Goal: Transaction & Acquisition: Purchase product/service

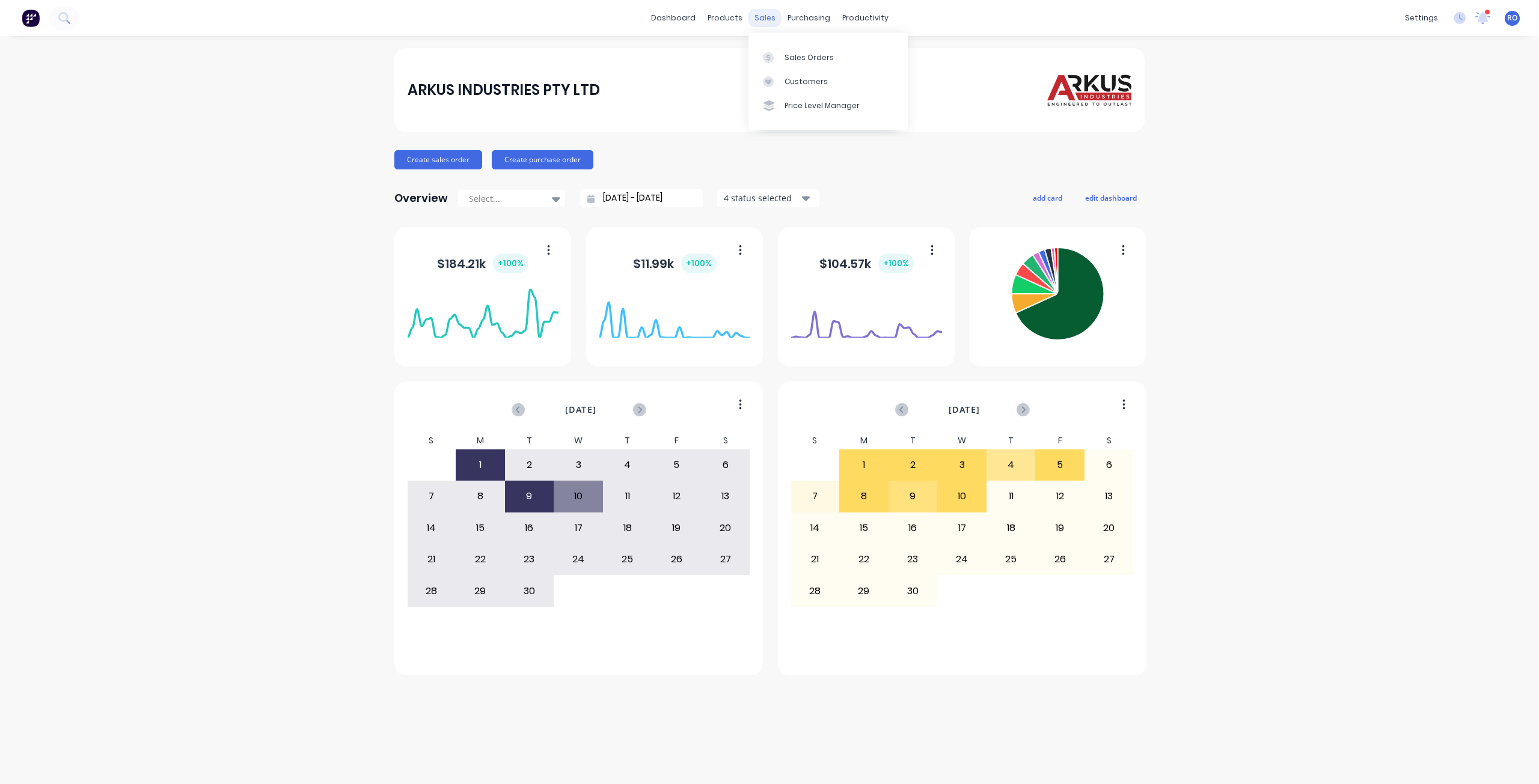
click at [774, 13] on div "sales" at bounding box center [765, 18] width 33 height 18
click at [791, 55] on div "Sales Orders" at bounding box center [809, 58] width 49 height 10
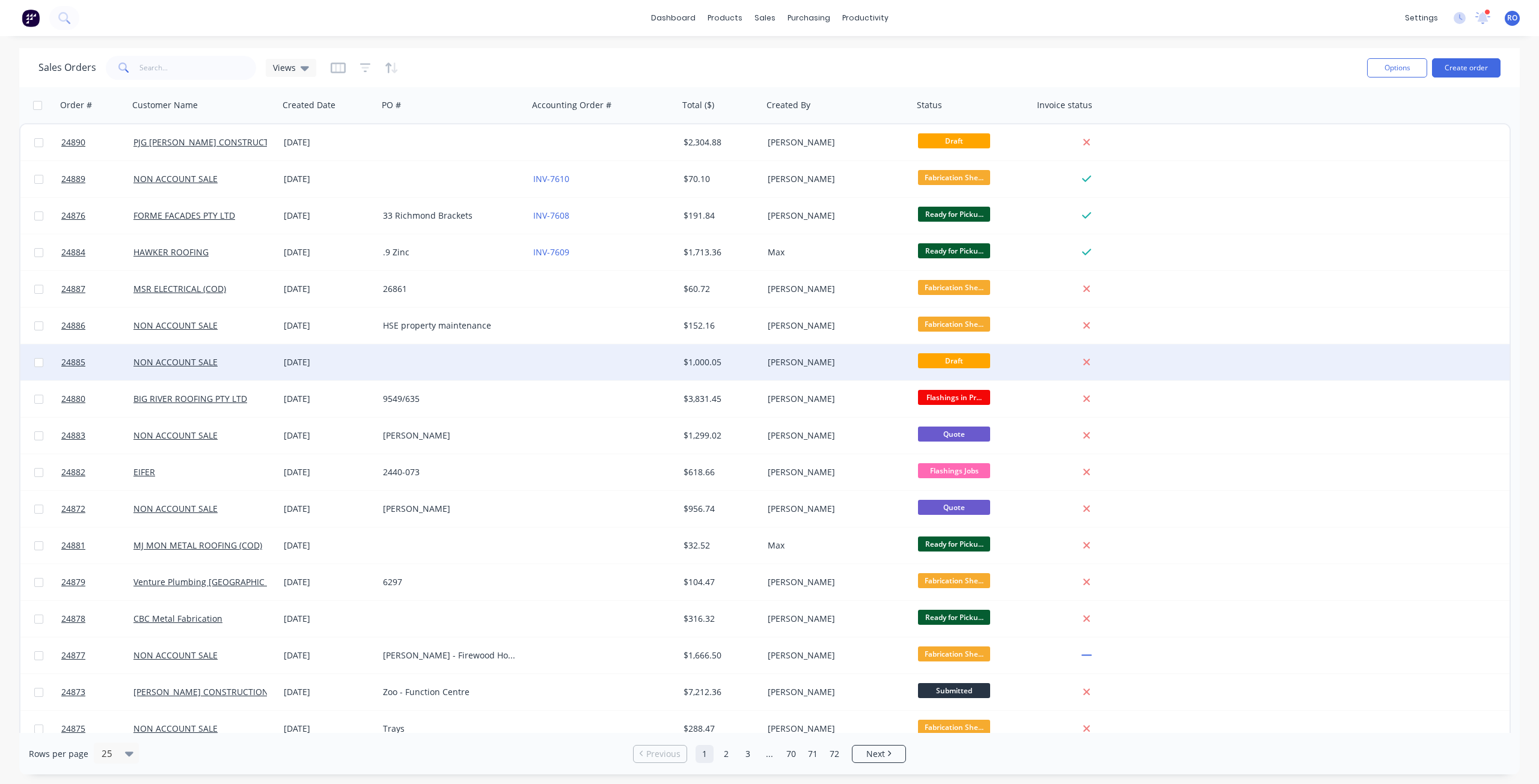
click at [376, 361] on div "[DATE]" at bounding box center [329, 362] width 99 height 36
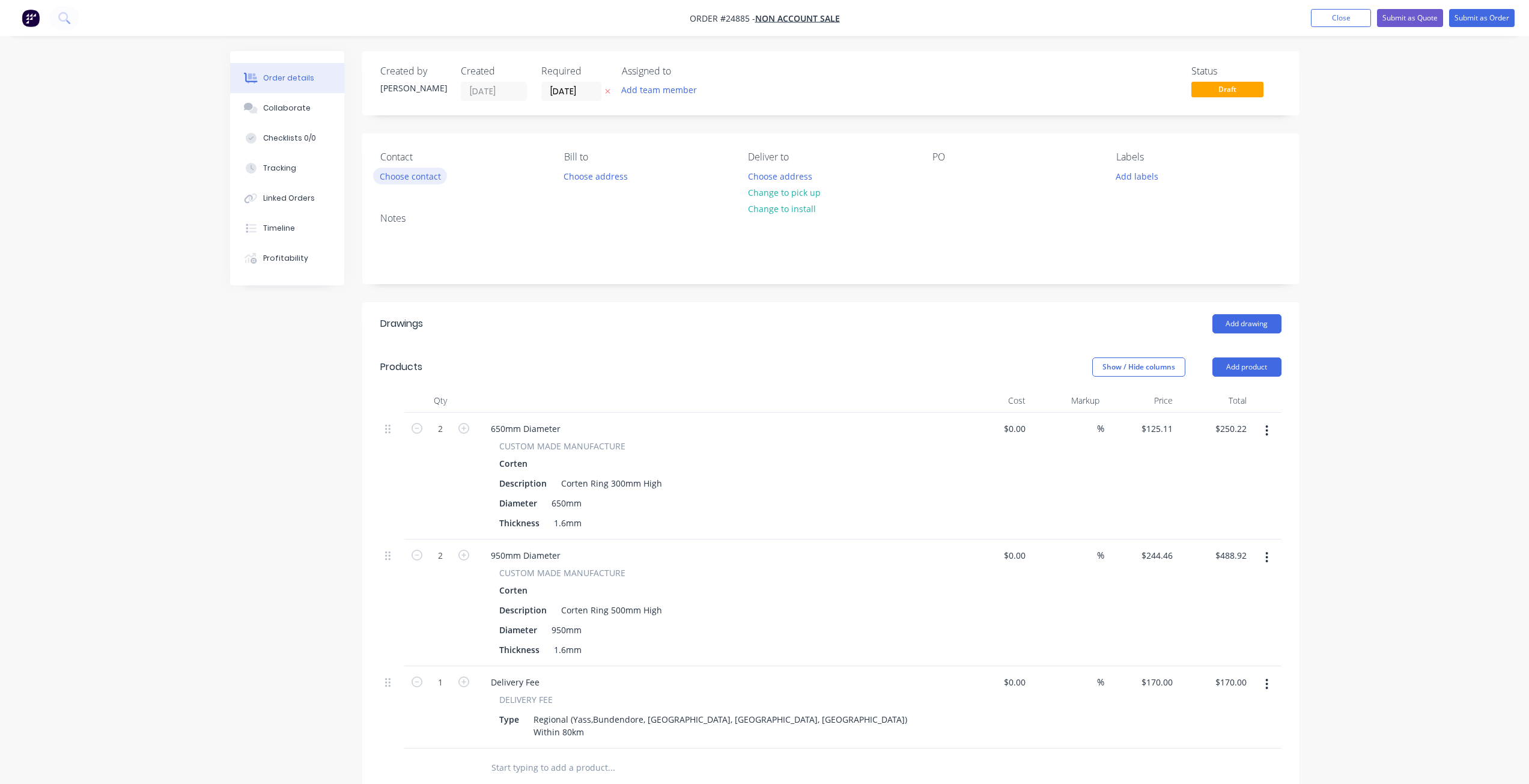
click at [408, 184] on button "Choose contact" at bounding box center [410, 176] width 74 height 16
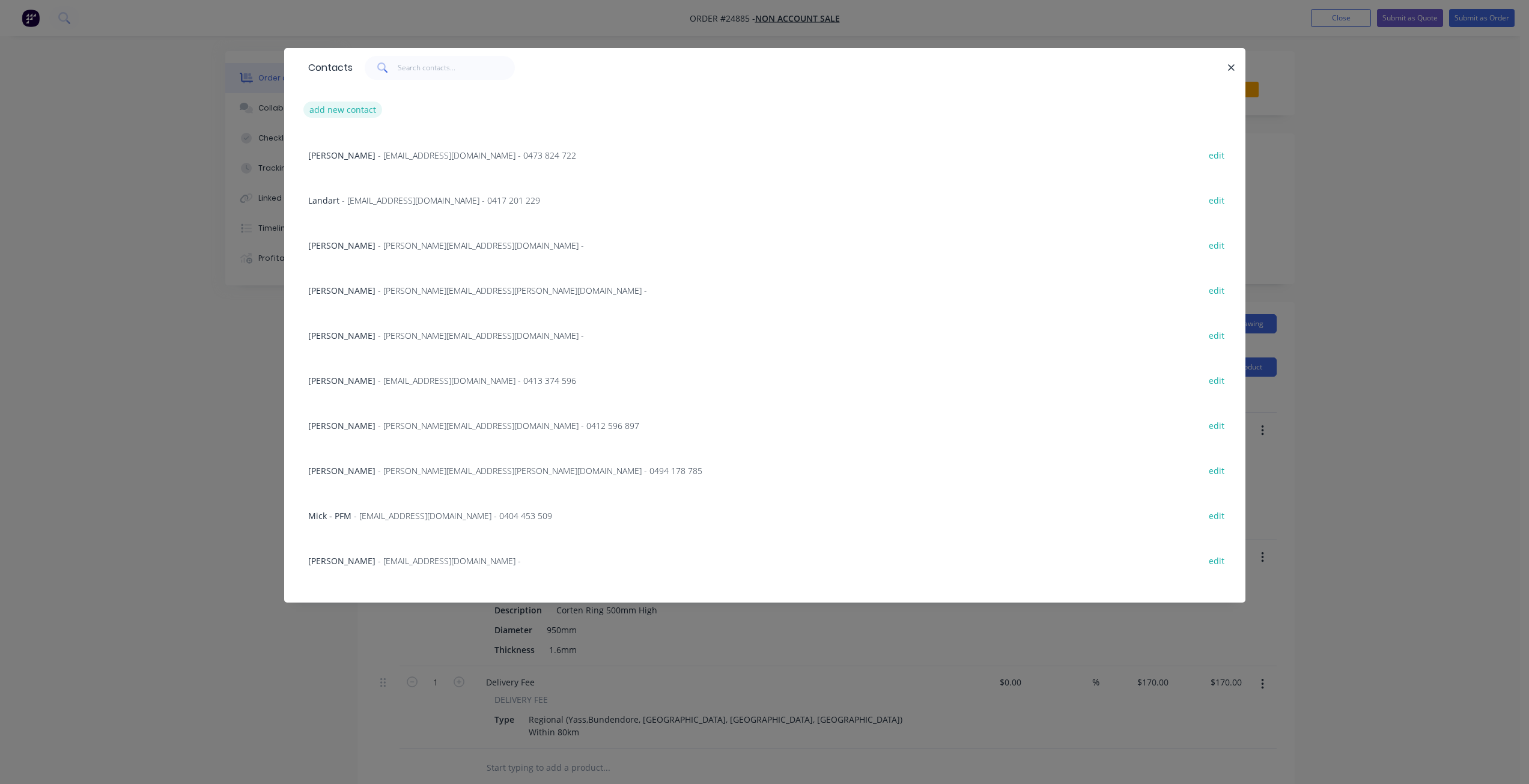
click at [360, 106] on button "add new contact" at bounding box center [343, 110] width 79 height 16
select select "AU"
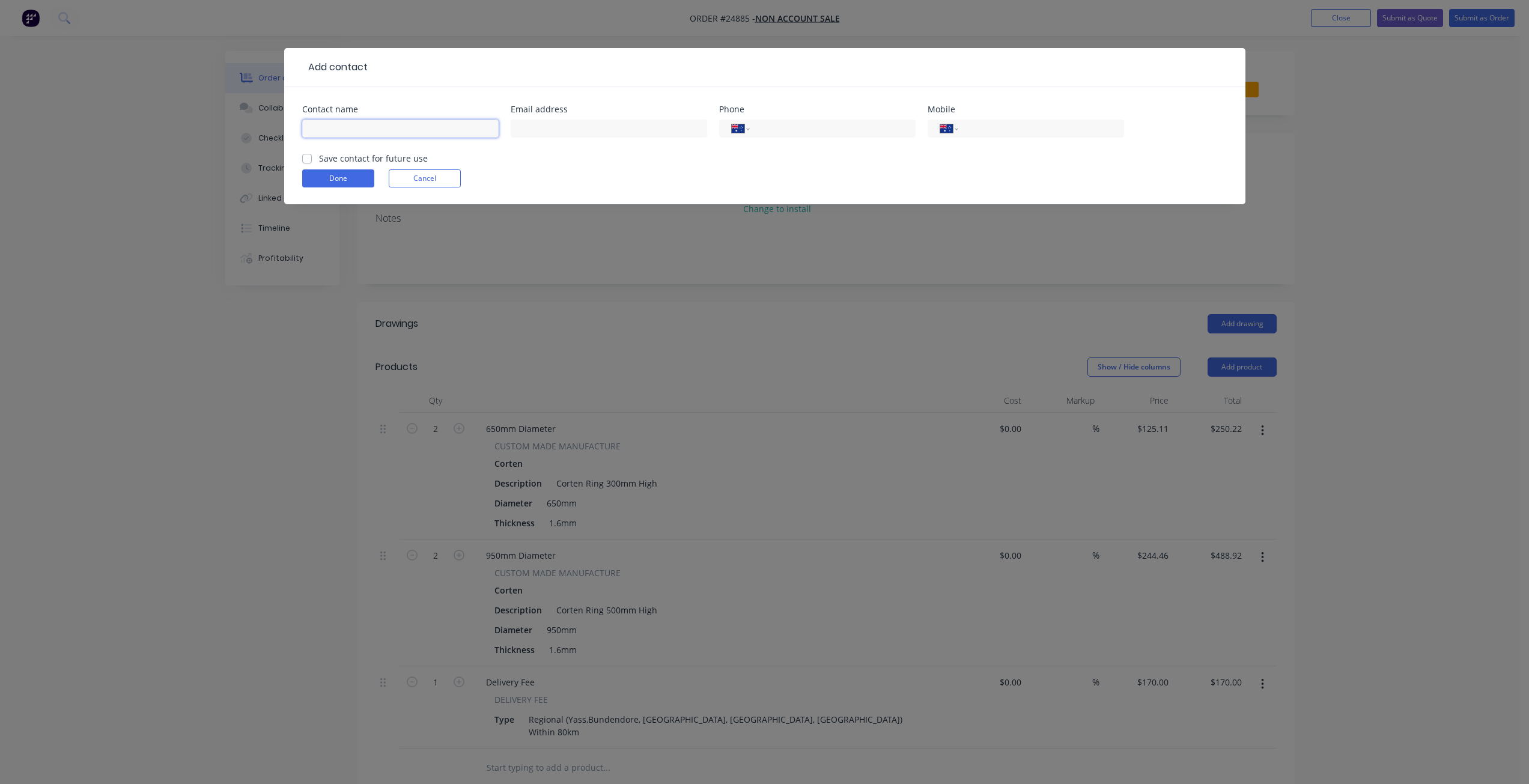
click at [402, 127] on input "text" at bounding box center [400, 129] width 197 height 18
type input "[PERSON_NAME]"
click at [593, 132] on input "text" at bounding box center [608, 129] width 197 height 18
type input "[EMAIL_ADDRESS][DOMAIN_NAME]"
click at [319, 159] on label "Save contact for future use" at bounding box center [373, 158] width 109 height 13
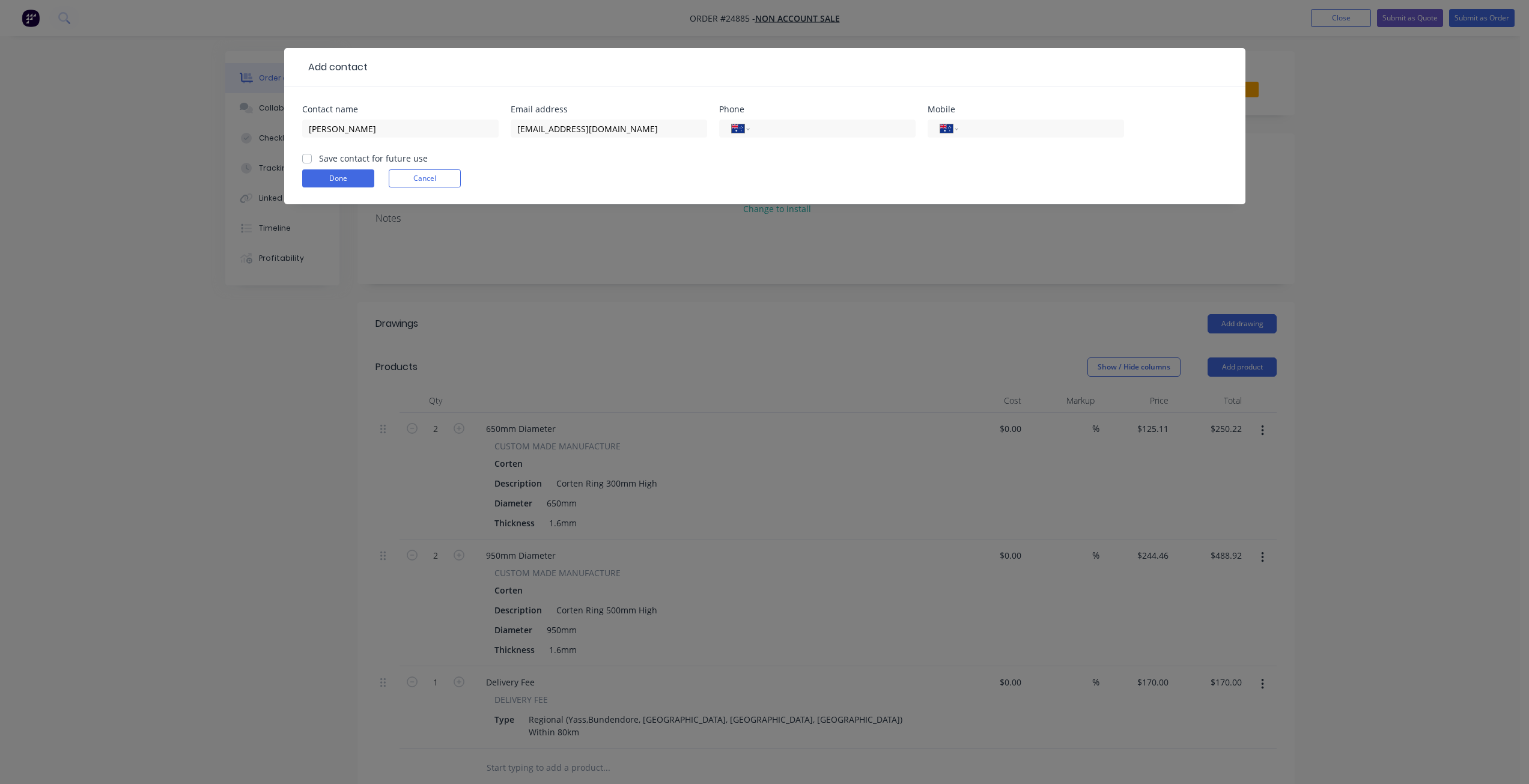
click at [307, 159] on input "Save contact for future use" at bounding box center [307, 157] width 10 height 11
checkbox input "true"
click at [319, 178] on button "Done" at bounding box center [338, 178] width 72 height 18
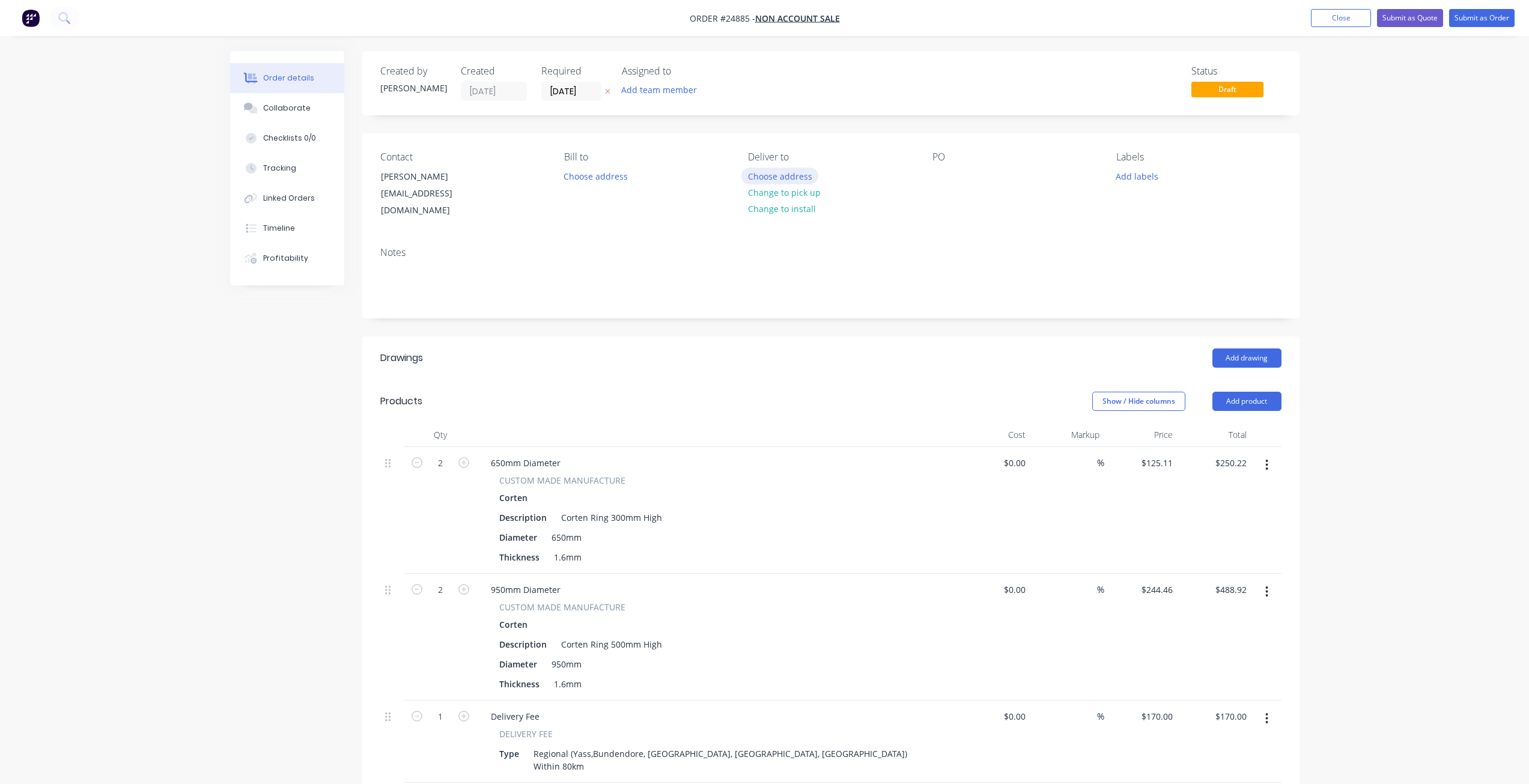
click at [796, 178] on button "Choose address" at bounding box center [780, 176] width 77 height 16
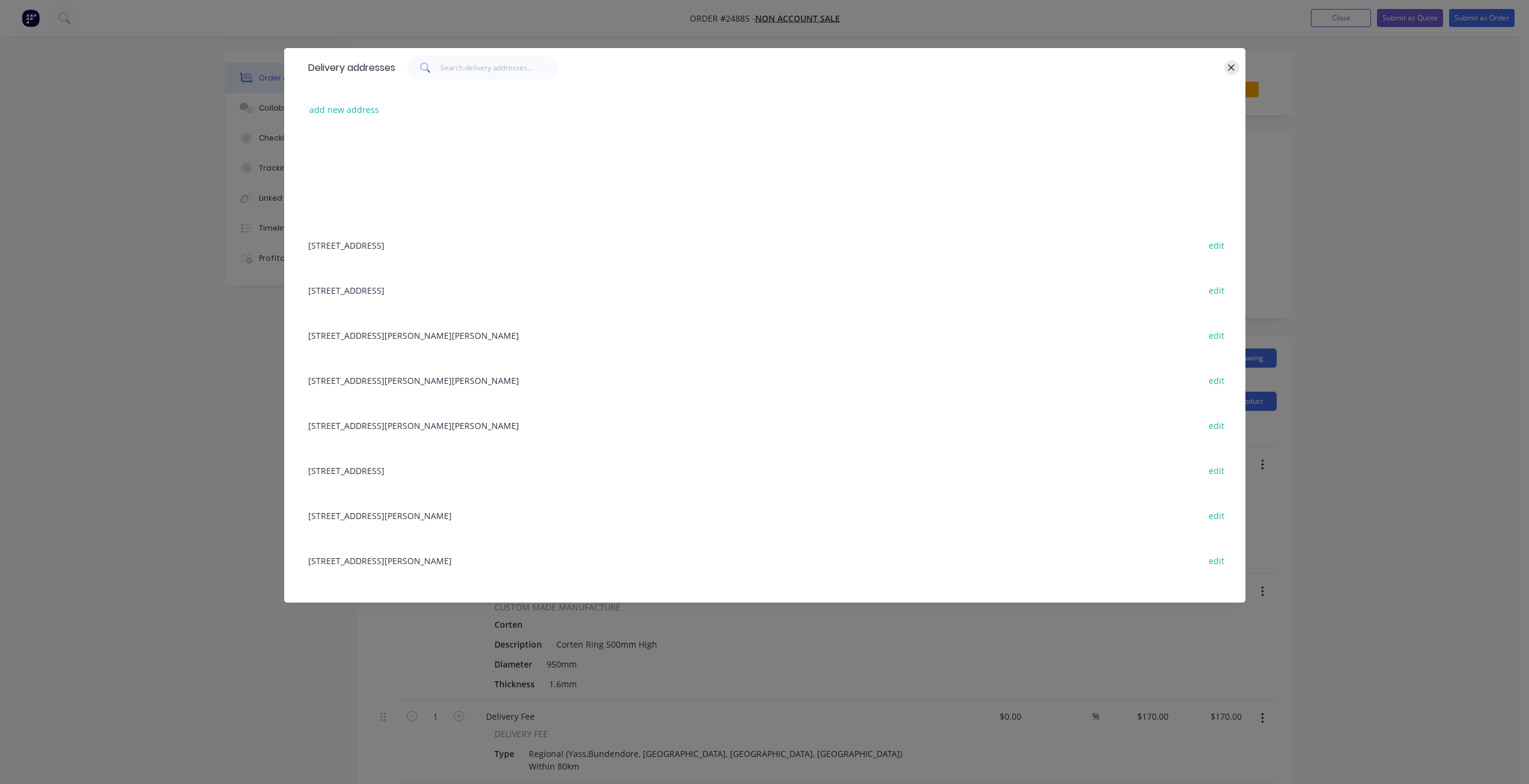
click at [1227, 63] on icon "button" at bounding box center [1231, 68] width 7 height 10
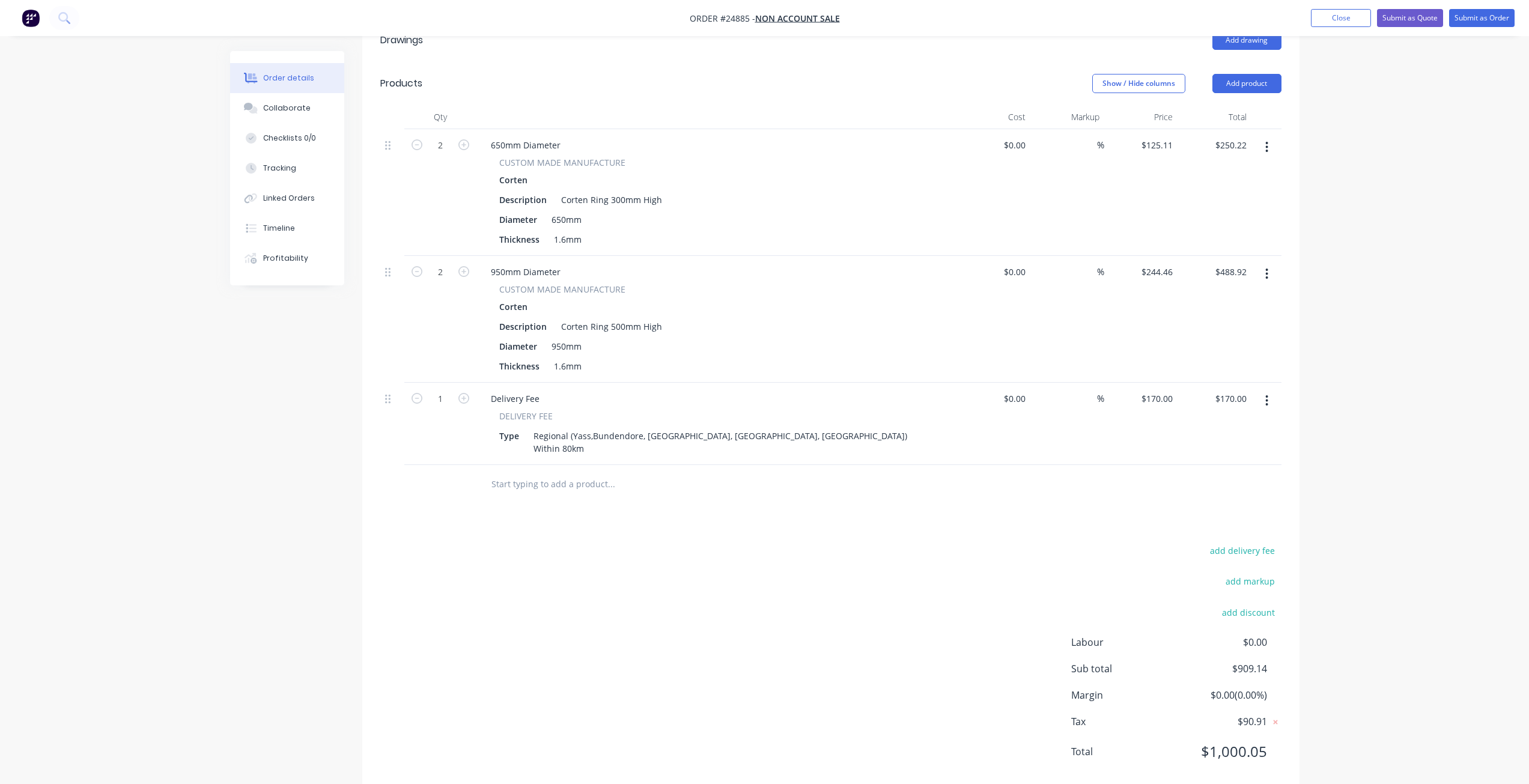
scroll to position [319, 0]
click at [1254, 603] on button "add discount" at bounding box center [1249, 611] width 66 height 16
click at [1241, 607] on input at bounding box center [1235, 616] width 54 height 18
drag, startPoint x: 1245, startPoint y: 590, endPoint x: 1252, endPoint y: 590, distance: 7.0
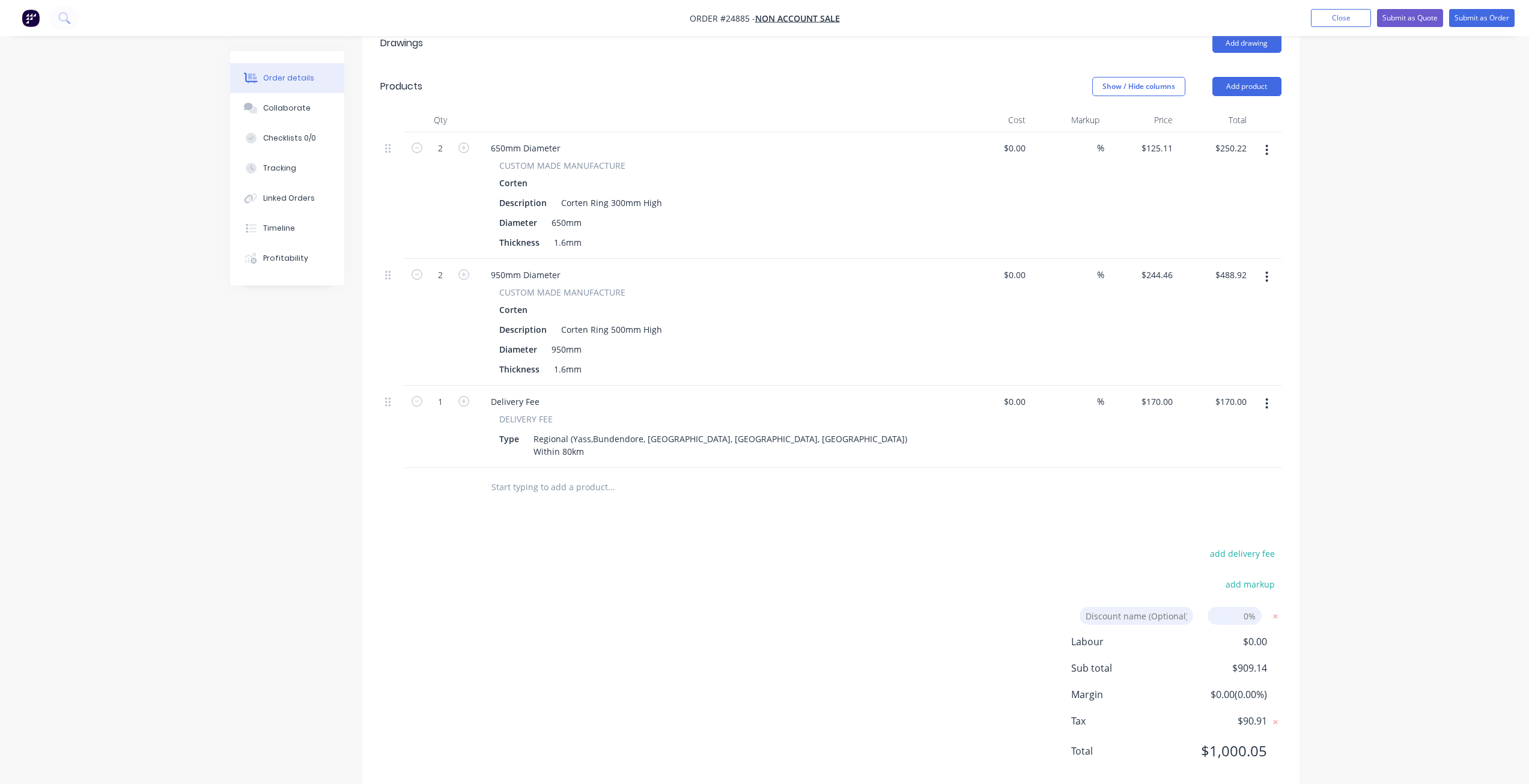
click at [1252, 607] on input at bounding box center [1235, 616] width 54 height 18
click at [1247, 607] on input at bounding box center [1235, 616] width 54 height 18
type input "5"
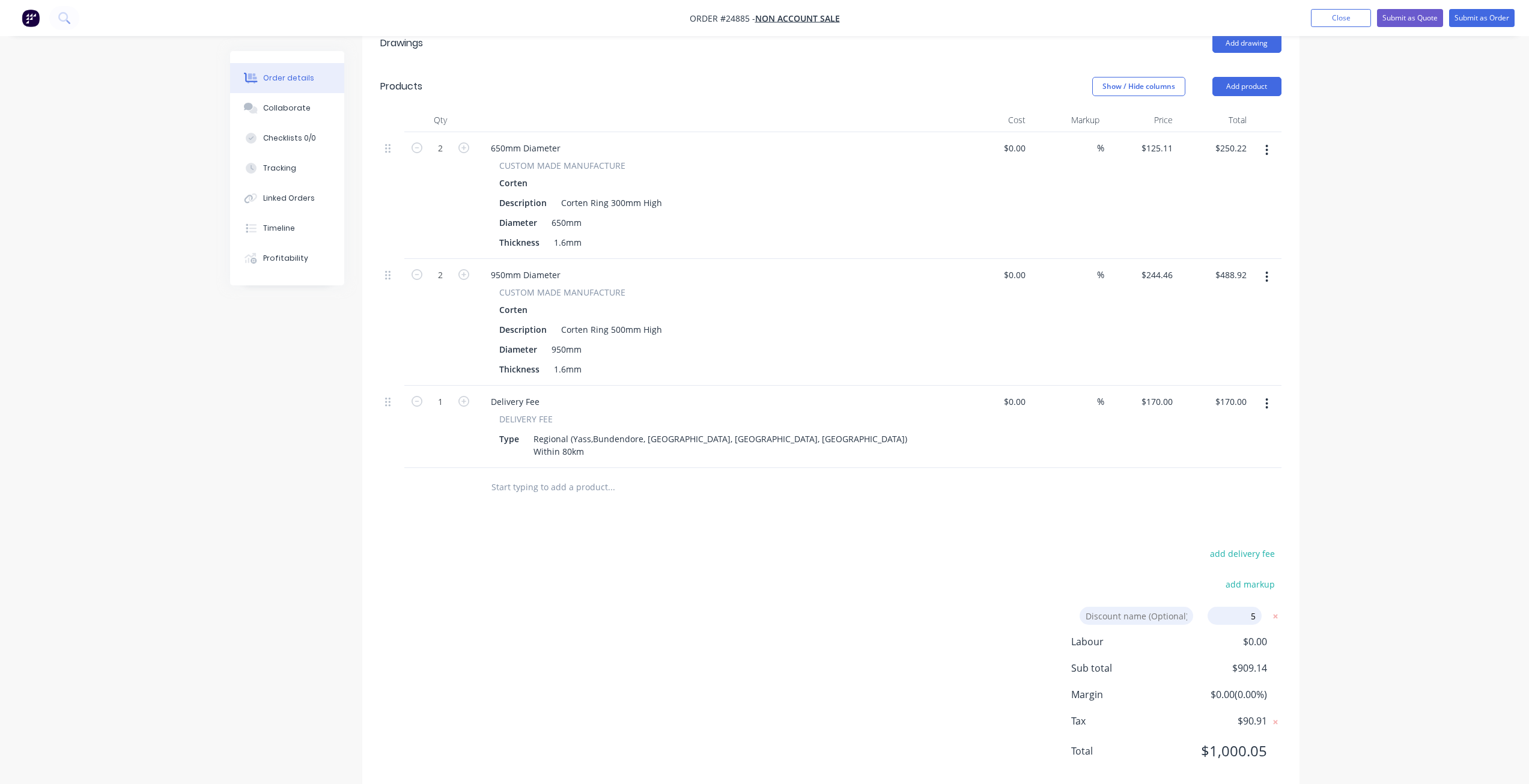
click at [1124, 607] on input at bounding box center [1137, 616] width 114 height 18
click at [1120, 607] on input at bounding box center [1137, 616] width 114 height 18
type input "C"
type input "Discount"
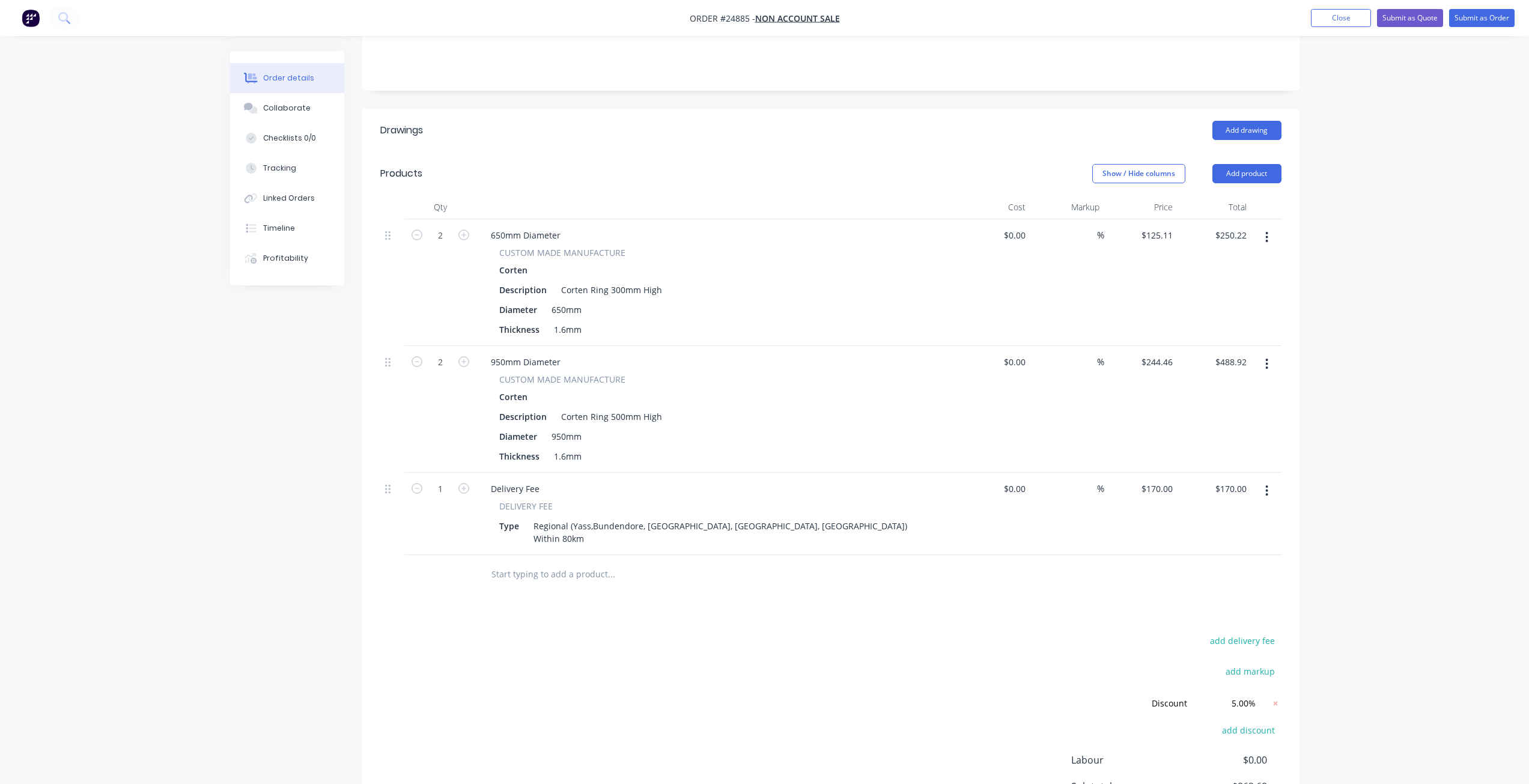
scroll to position [46, 0]
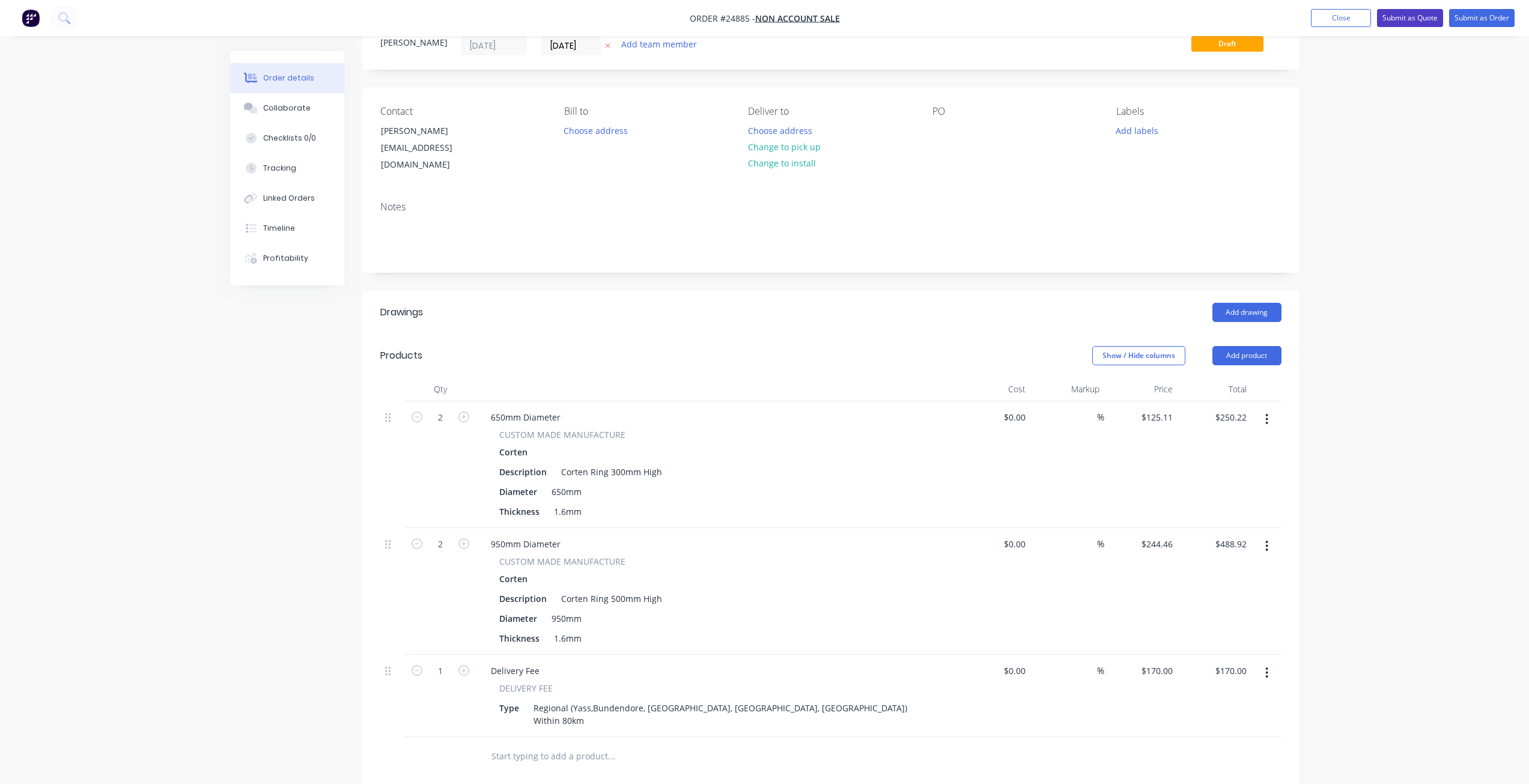
click at [1401, 19] on button "Submit as Quote" at bounding box center [1410, 18] width 66 height 18
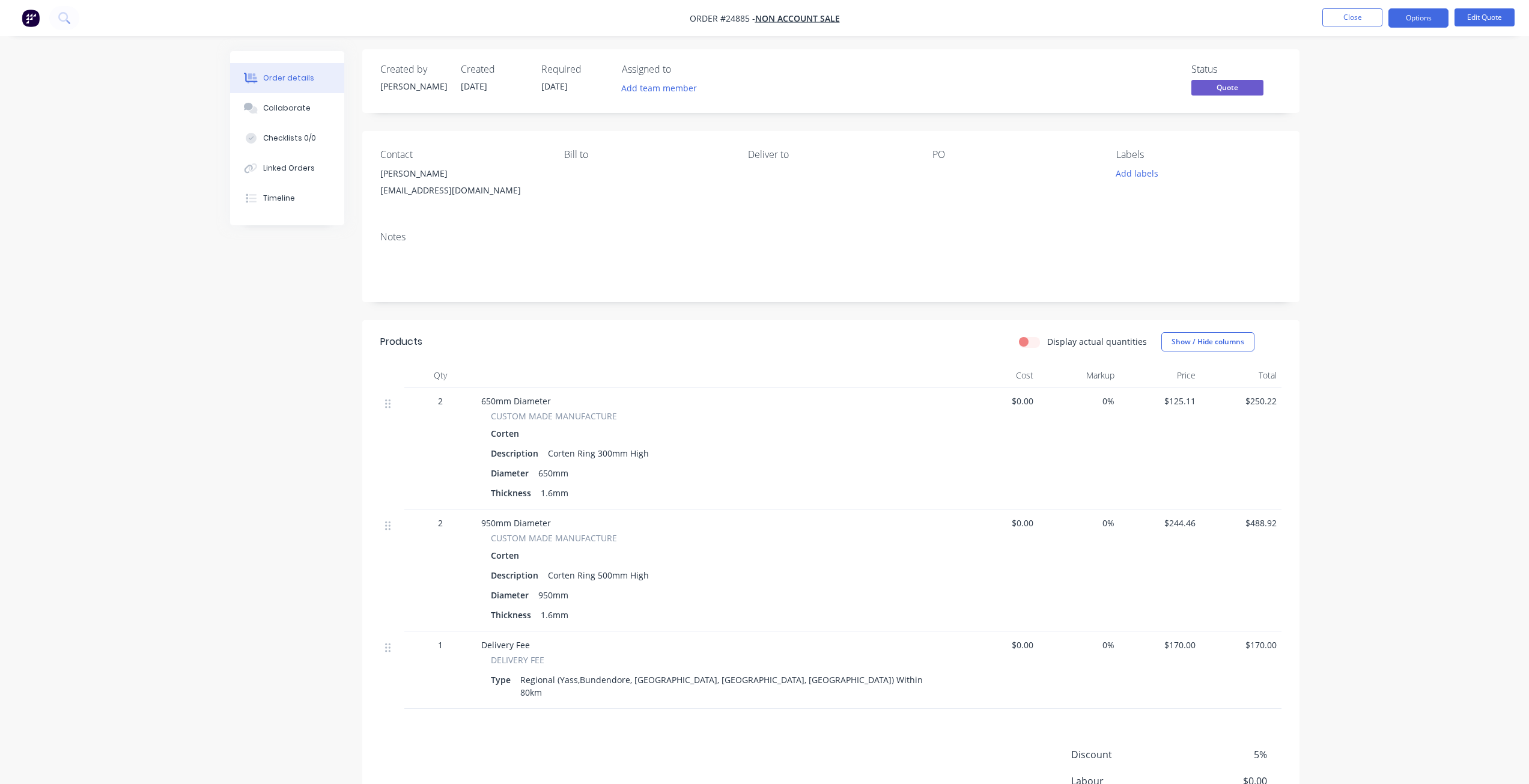
scroll to position [0, 0]
click at [1411, 15] on button "Options" at bounding box center [1419, 18] width 60 height 19
click at [1376, 72] on div "Quote" at bounding box center [1383, 73] width 111 height 17
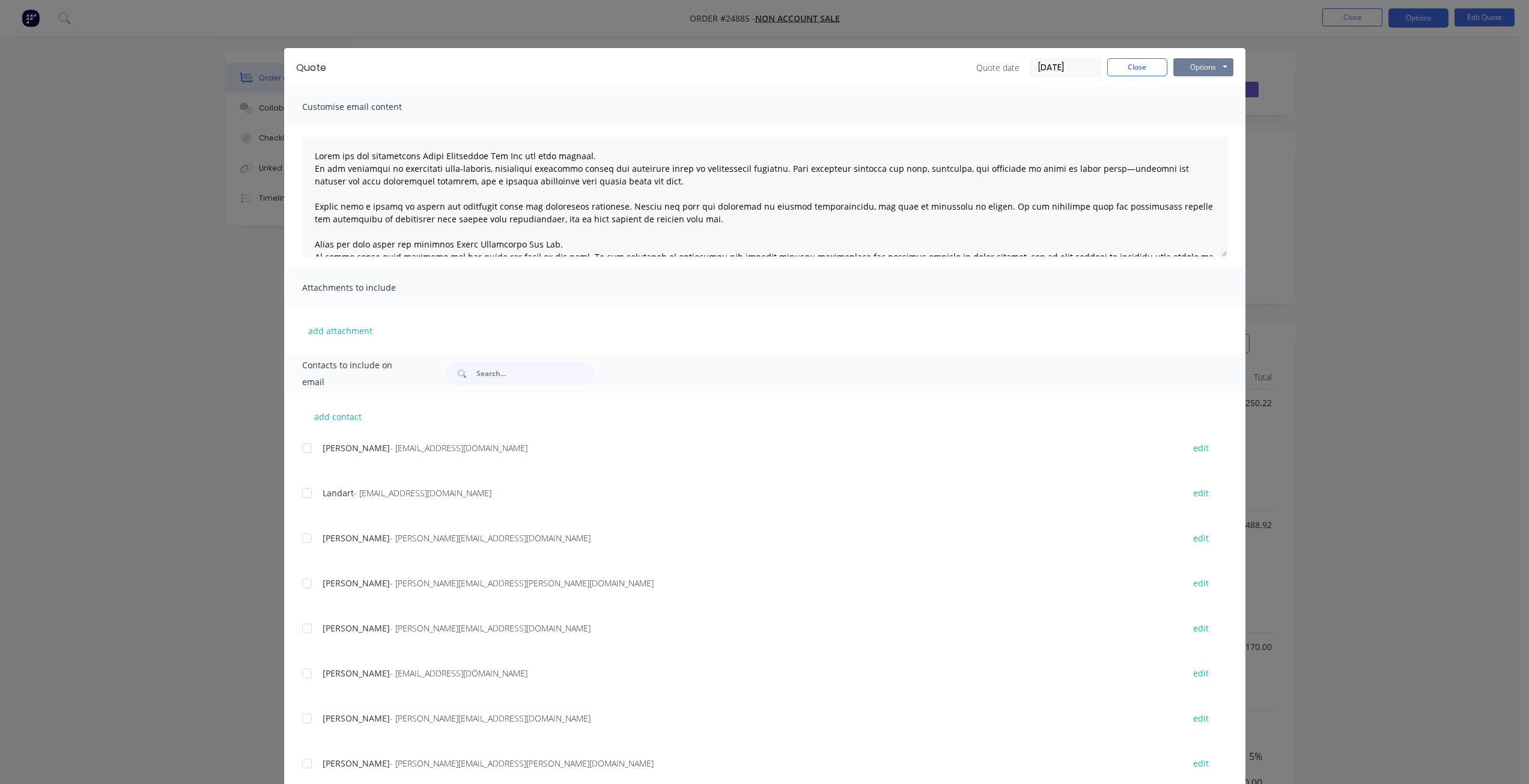
click at [1195, 64] on button "Options" at bounding box center [1203, 67] width 60 height 18
click at [1197, 126] on button "Email" at bounding box center [1212, 128] width 77 height 19
click at [391, 367] on span "Contacts to include on email" at bounding box center [359, 373] width 114 height 34
click at [532, 368] on input "text" at bounding box center [536, 373] width 119 height 24
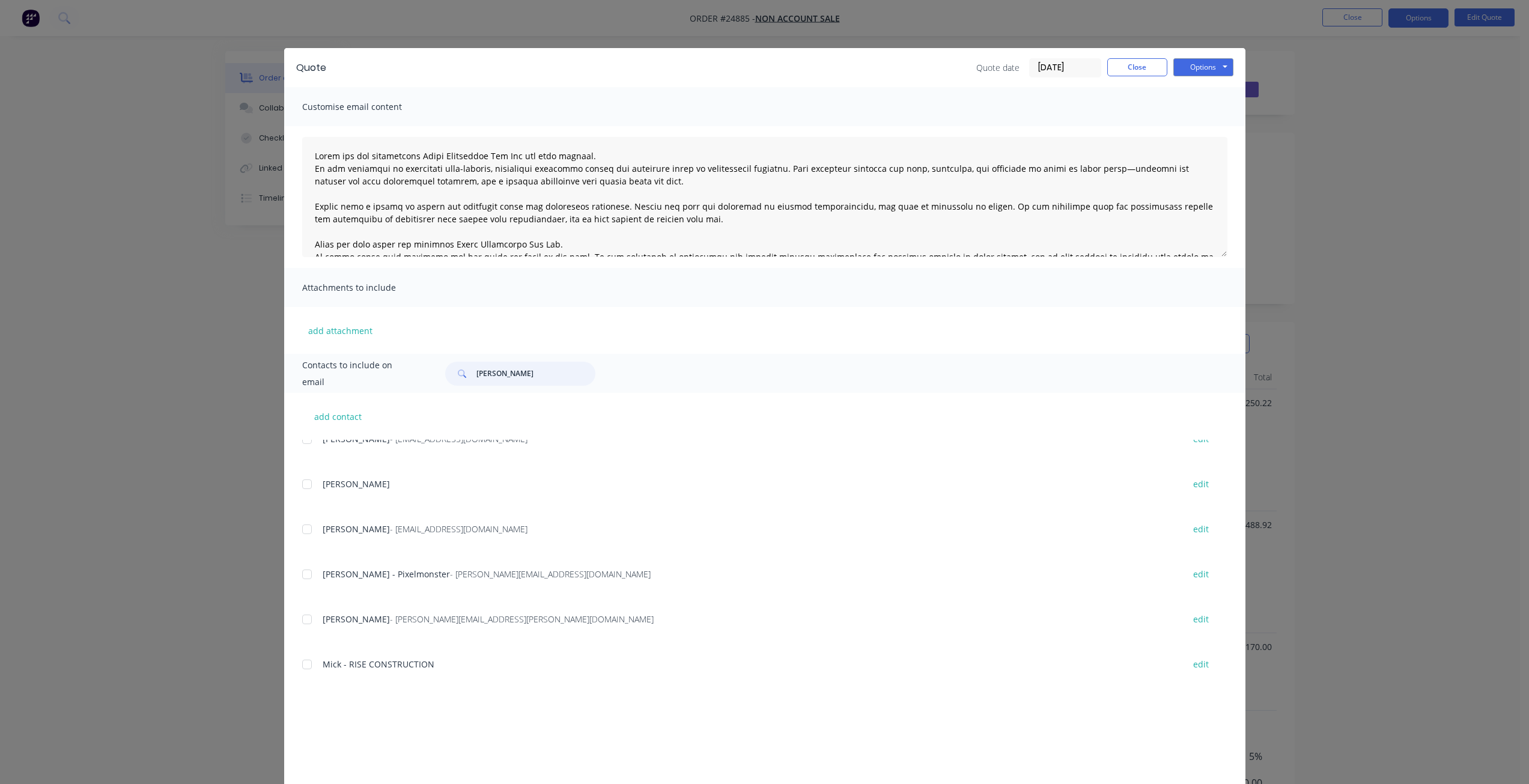
scroll to position [180, 0]
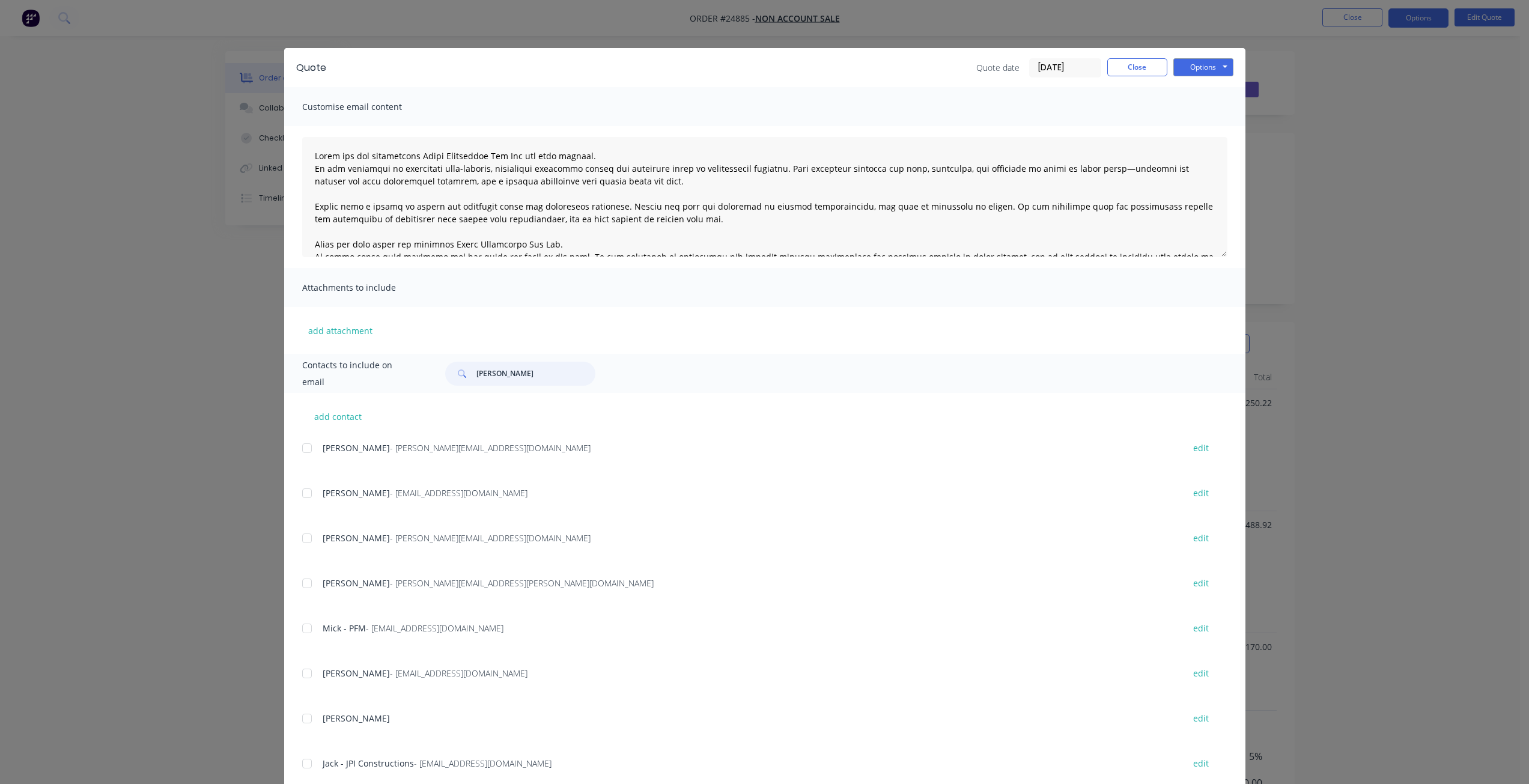
drag, startPoint x: 504, startPoint y: 373, endPoint x: 457, endPoint y: 374, distance: 47.0
click at [457, 374] on div "[PERSON_NAME]" at bounding box center [520, 373] width 150 height 24
type input "[PERSON_NAME]"
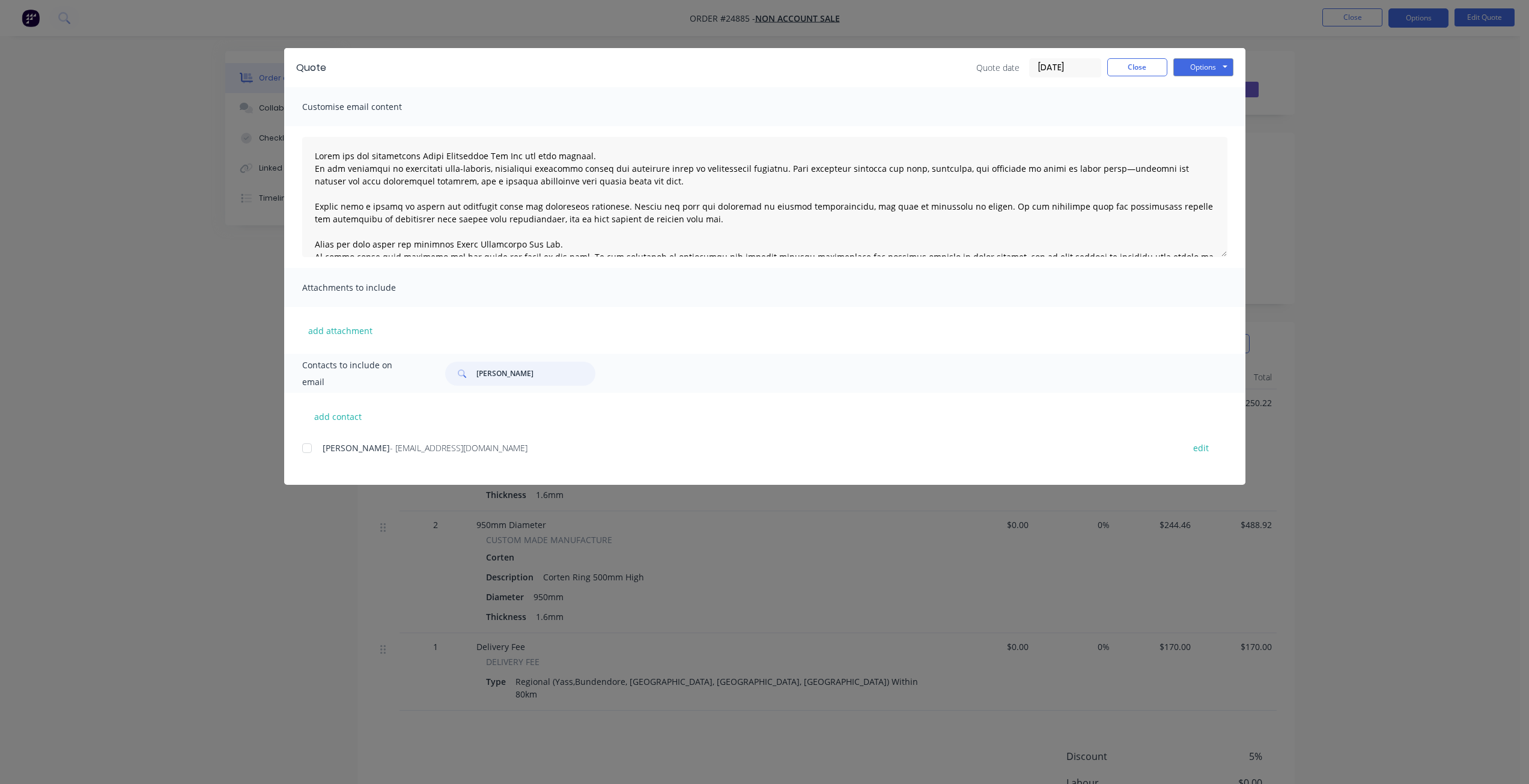
click at [512, 371] on input "[PERSON_NAME]" at bounding box center [536, 373] width 119 height 24
click at [308, 446] on div at bounding box center [307, 448] width 24 height 24
click at [1205, 67] on button "Options" at bounding box center [1203, 67] width 60 height 18
click at [1210, 122] on button "Email" at bounding box center [1212, 128] width 77 height 19
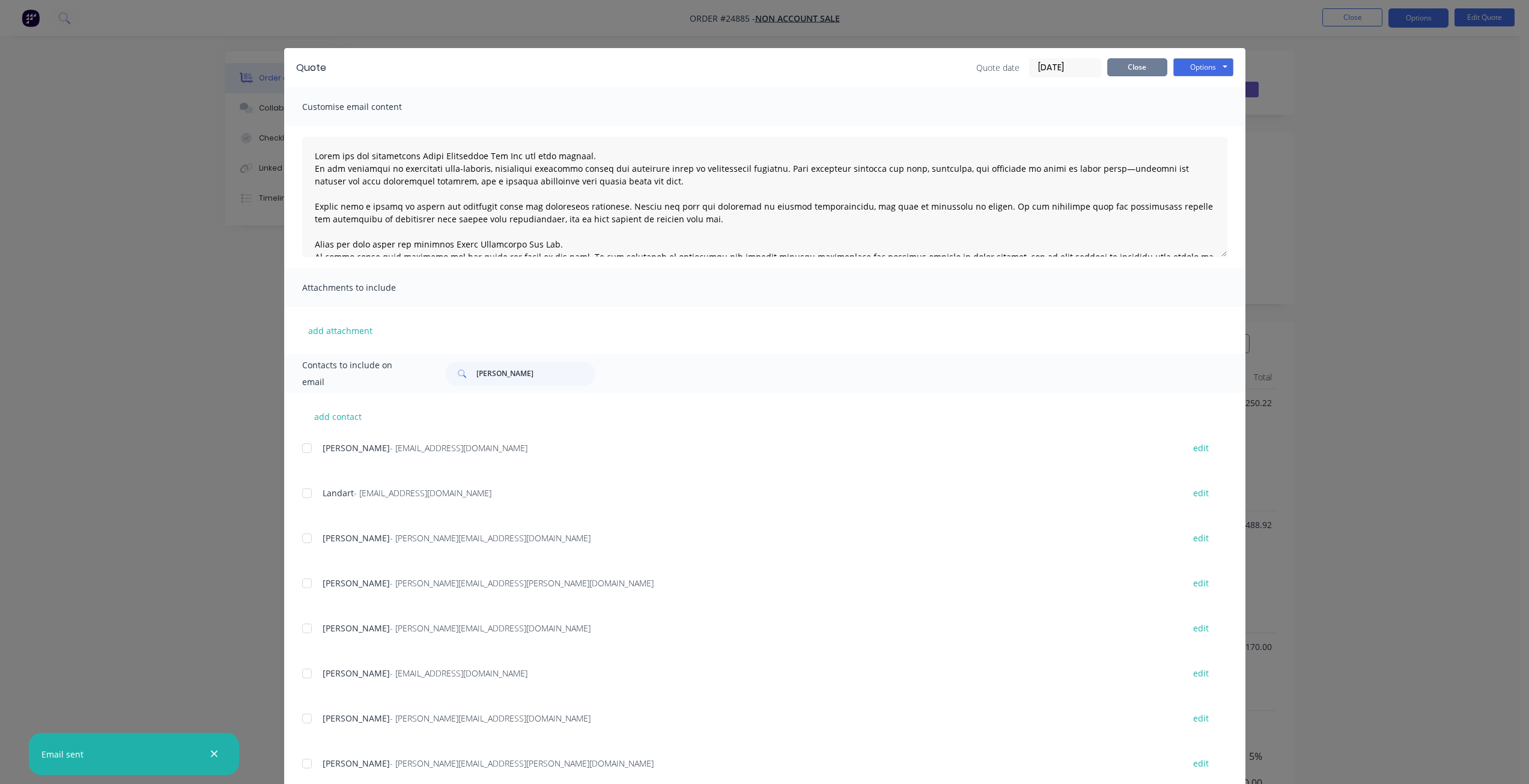
click at [1132, 59] on button "Close" at bounding box center [1138, 67] width 60 height 18
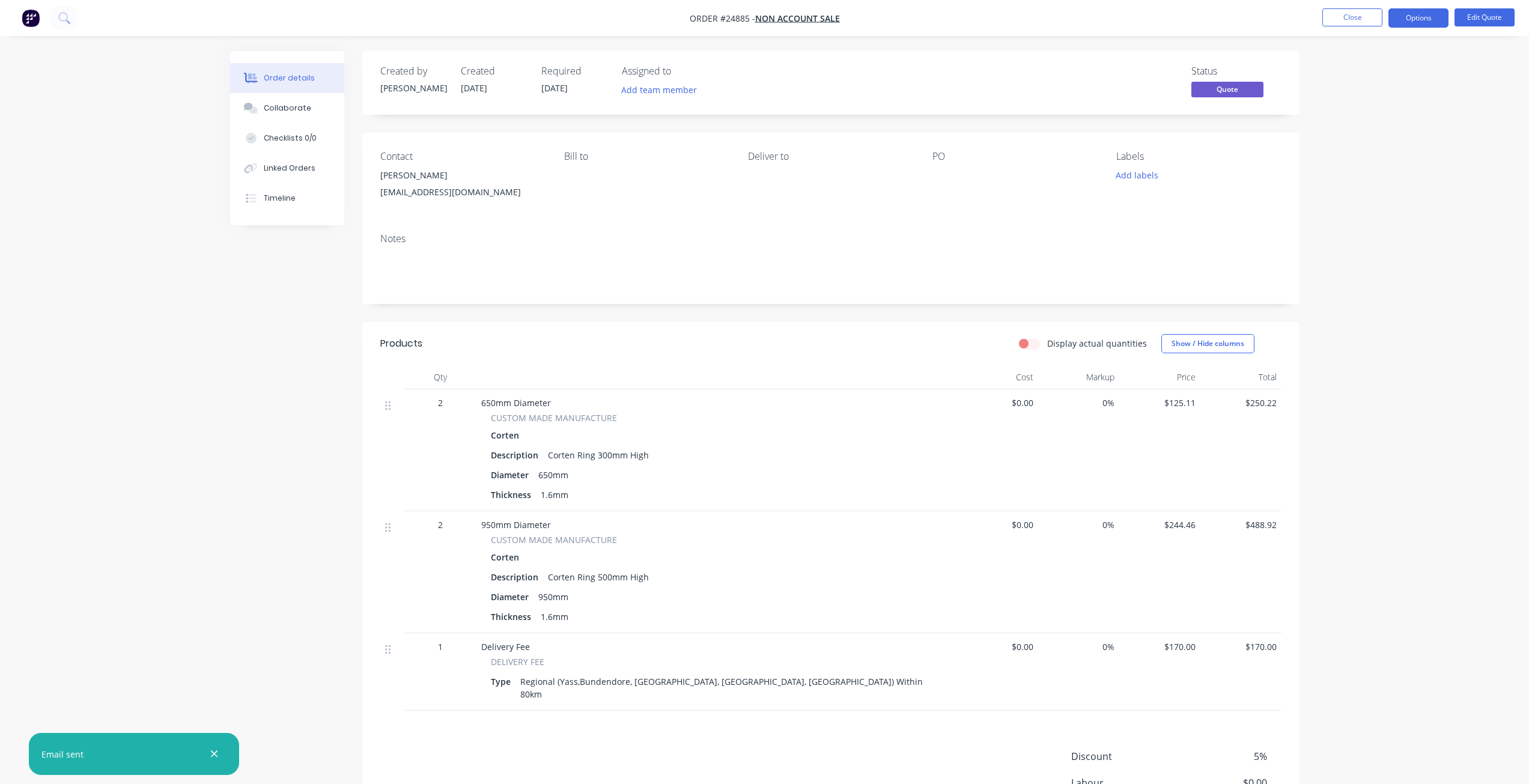
scroll to position [154, 0]
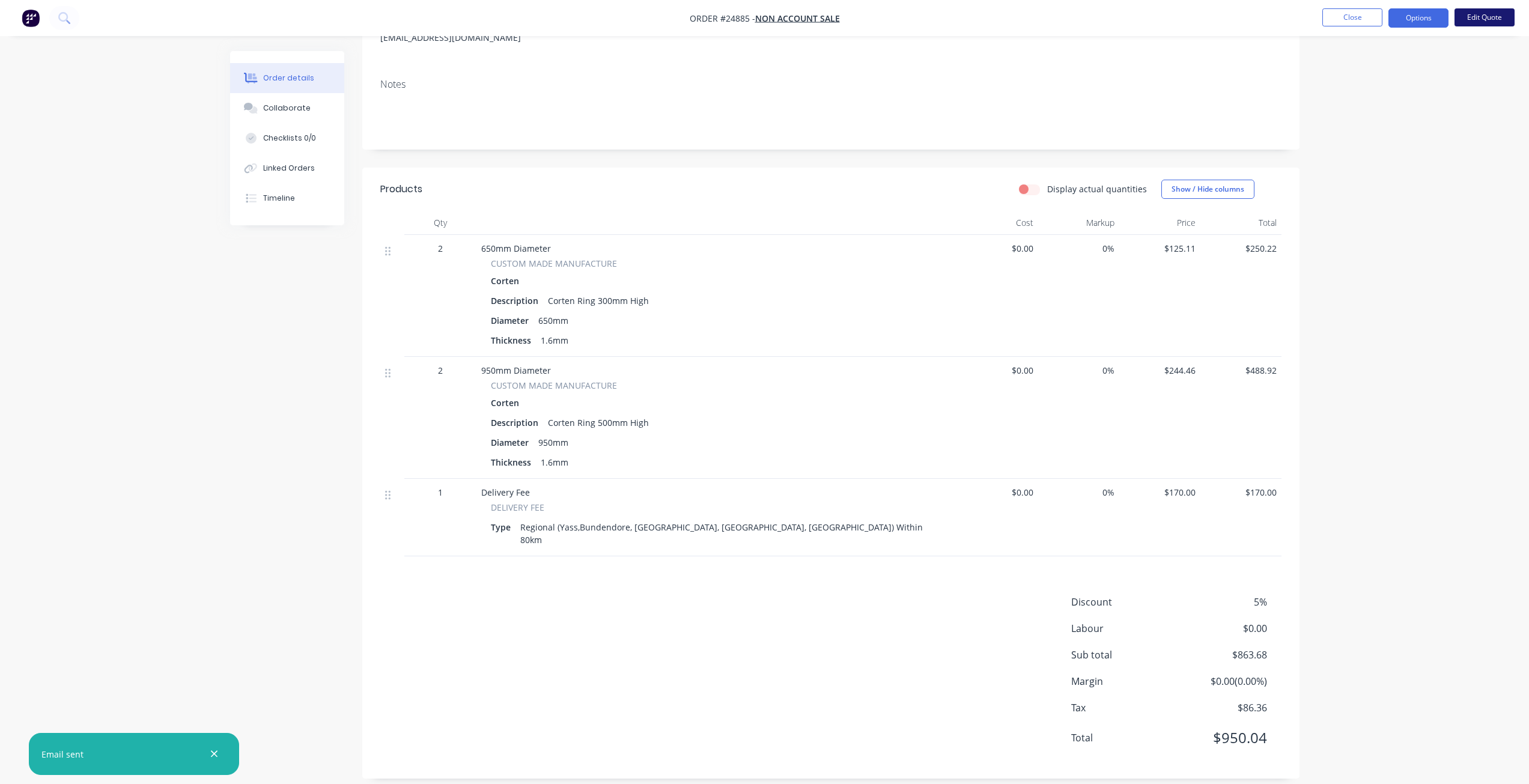
click at [1468, 16] on button "Edit Quote" at bounding box center [1485, 17] width 60 height 18
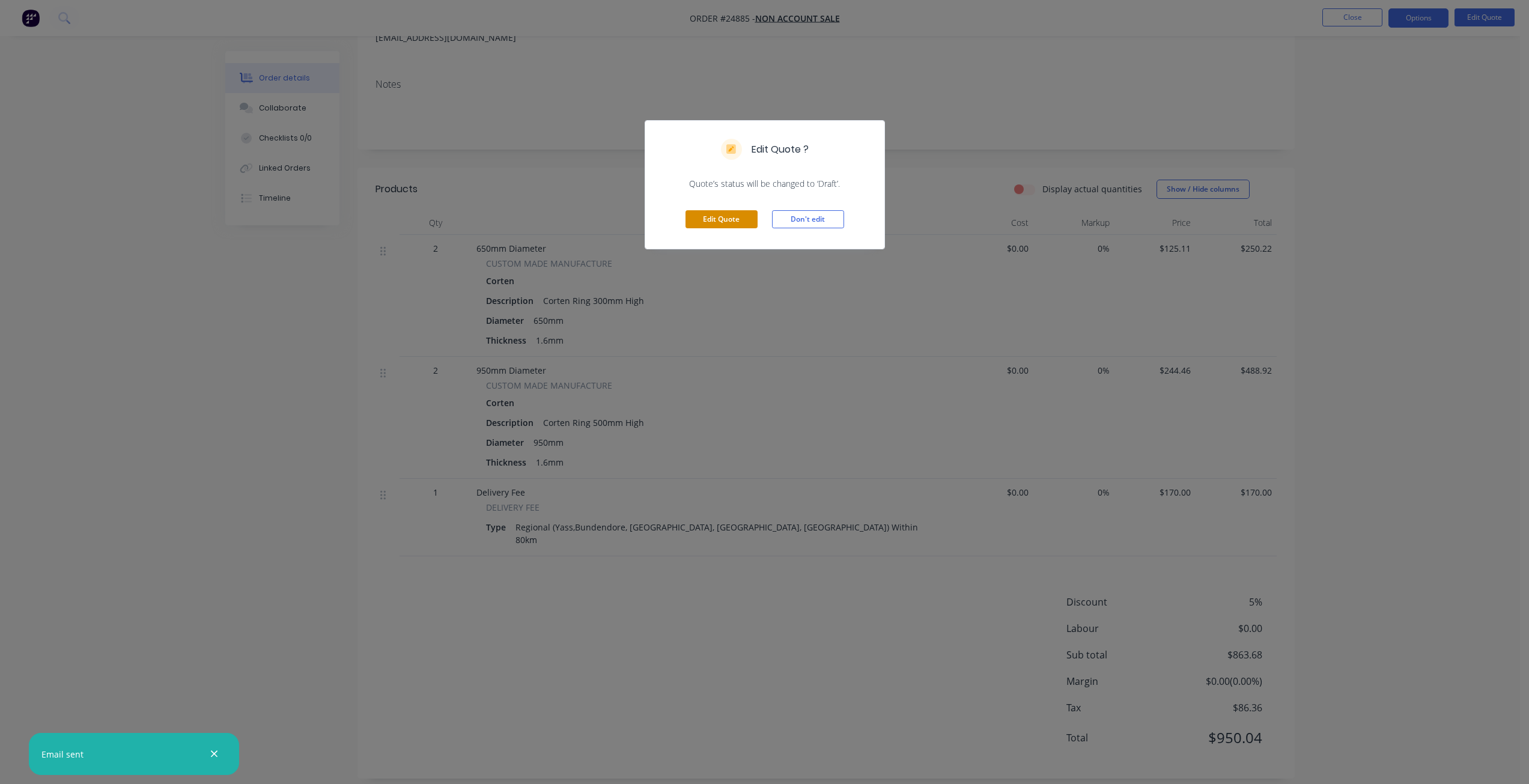
click at [745, 226] on button "Edit Quote" at bounding box center [721, 219] width 72 height 18
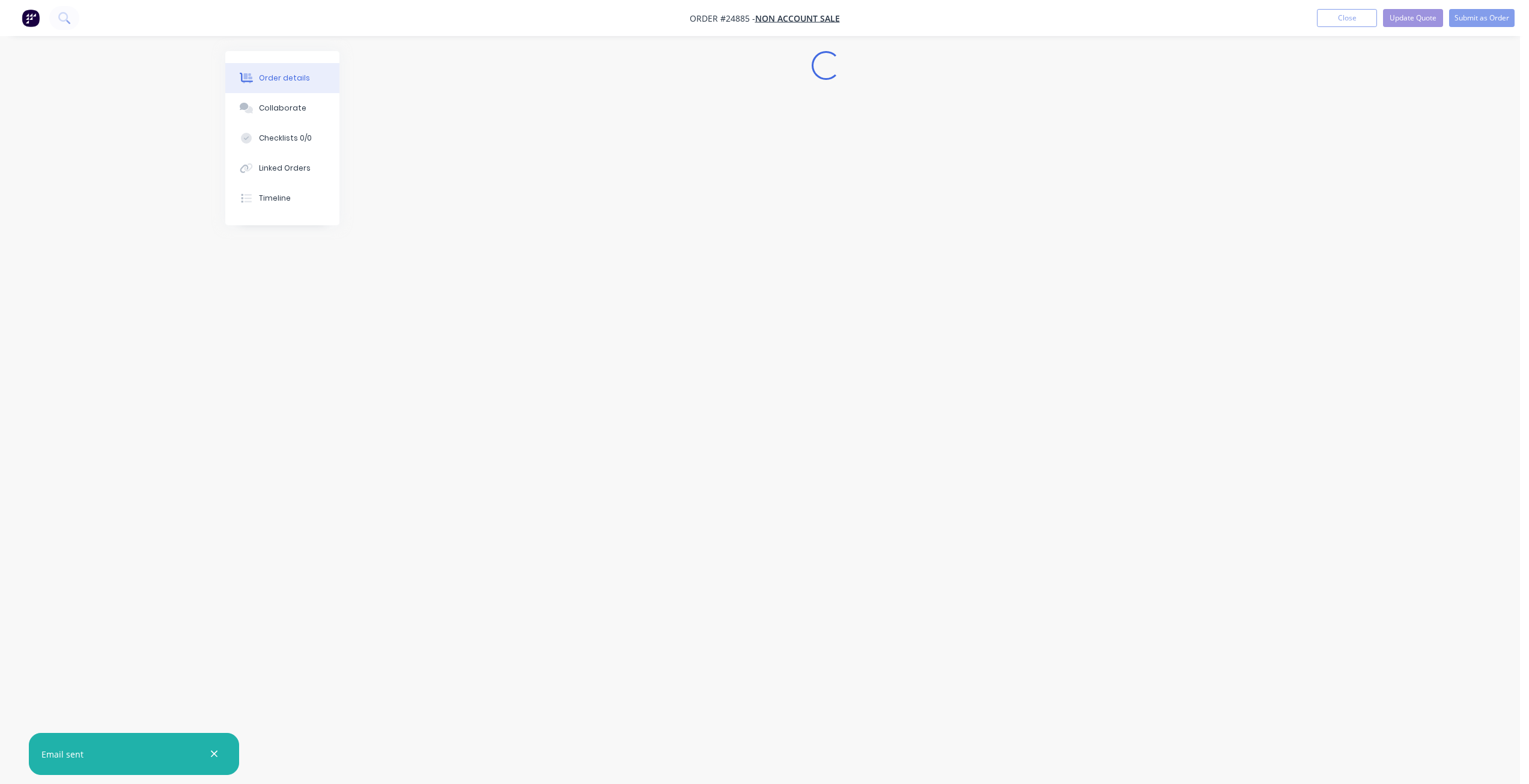
scroll to position [0, 0]
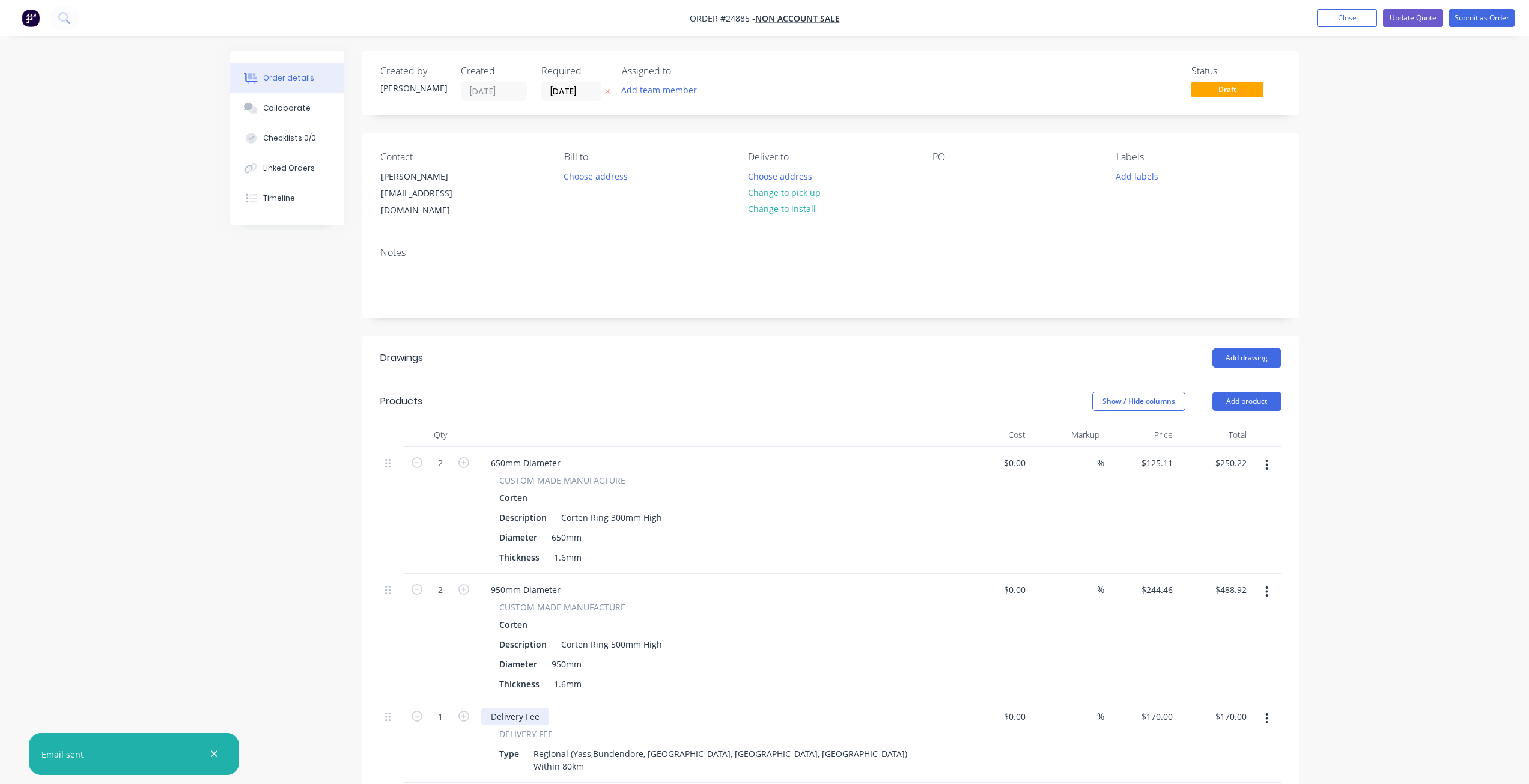
click at [543, 708] on div "Delivery Fee" at bounding box center [515, 716] width 68 height 17
click at [1473, 25] on button "Submit as Order" at bounding box center [1483, 18] width 66 height 18
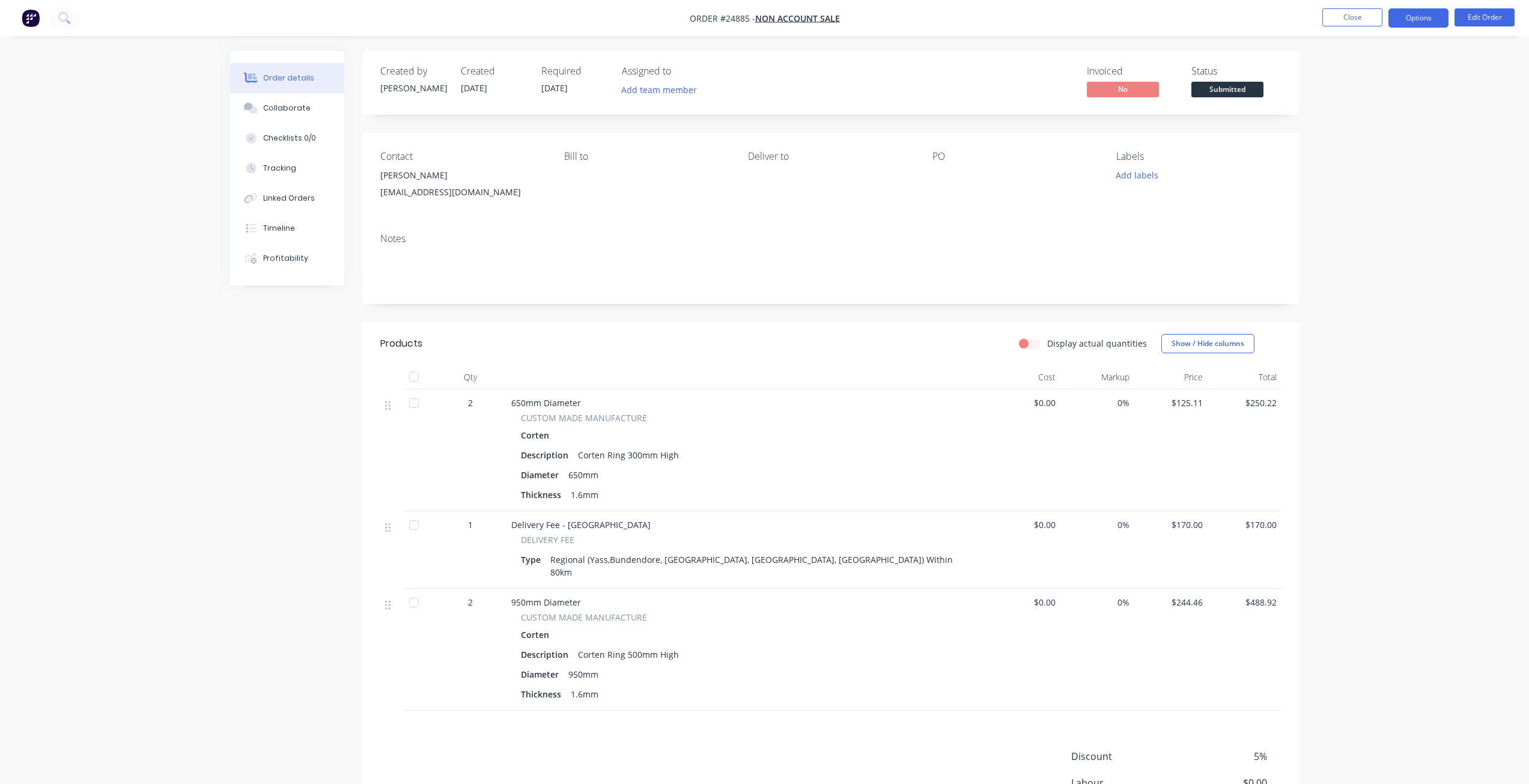
click at [1417, 13] on button "Options" at bounding box center [1419, 18] width 60 height 19
click at [1352, 310] on div "Convert to Quote" at bounding box center [1383, 313] width 111 height 17
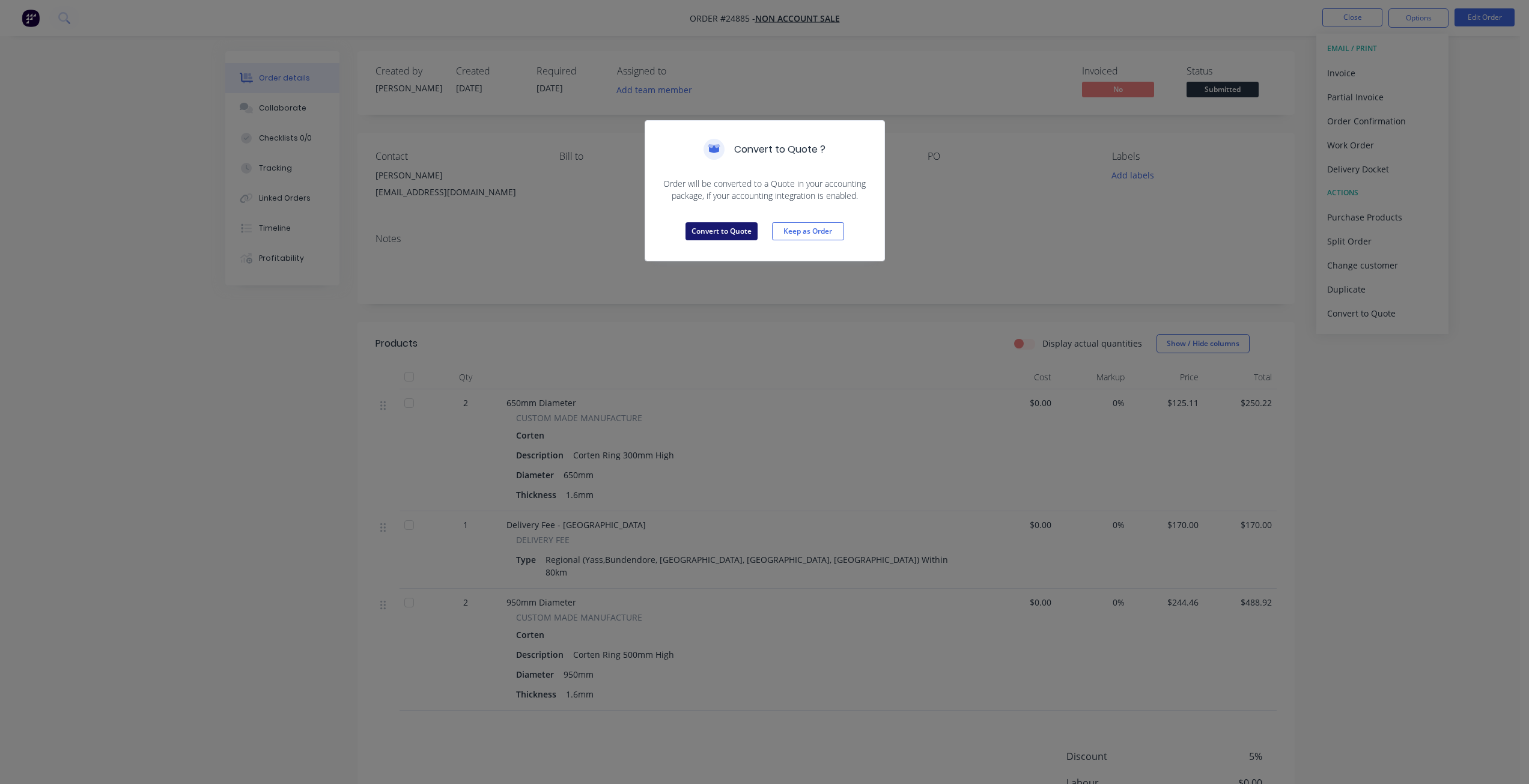
click at [722, 229] on button "Convert to Quote" at bounding box center [721, 231] width 72 height 18
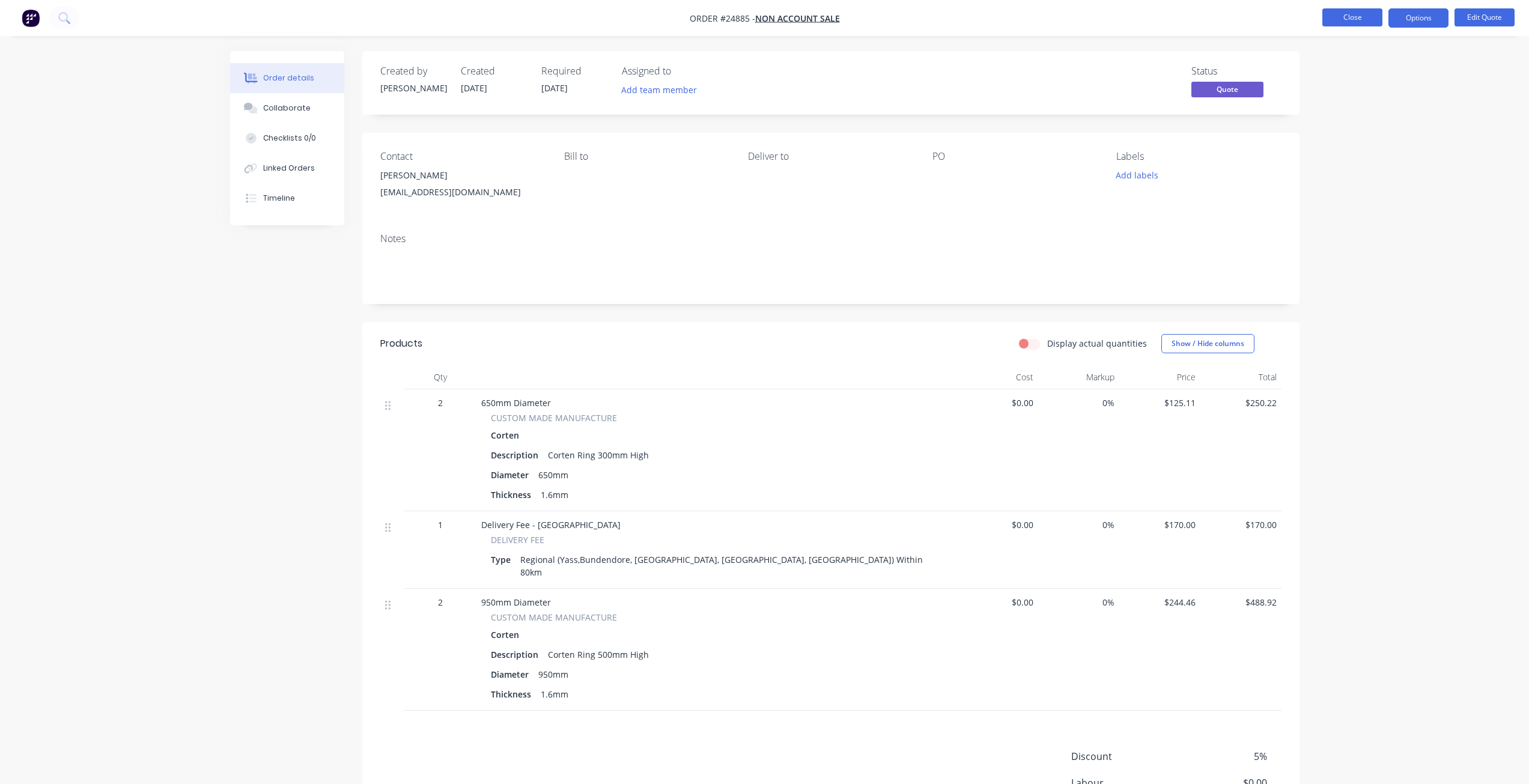
click at [1356, 16] on button "Close" at bounding box center [1352, 17] width 60 height 18
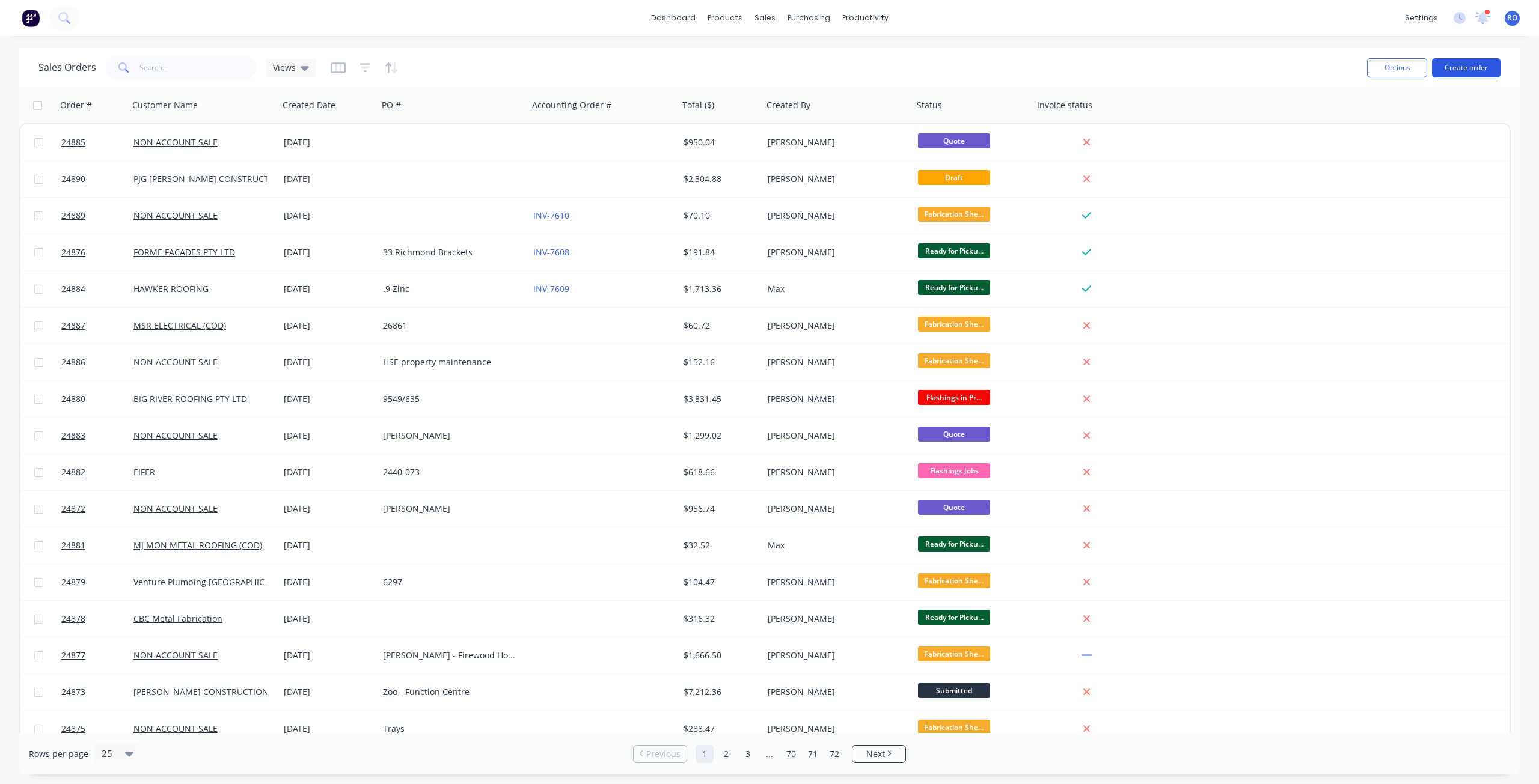
click at [1475, 75] on button "Create order" at bounding box center [1466, 68] width 69 height 19
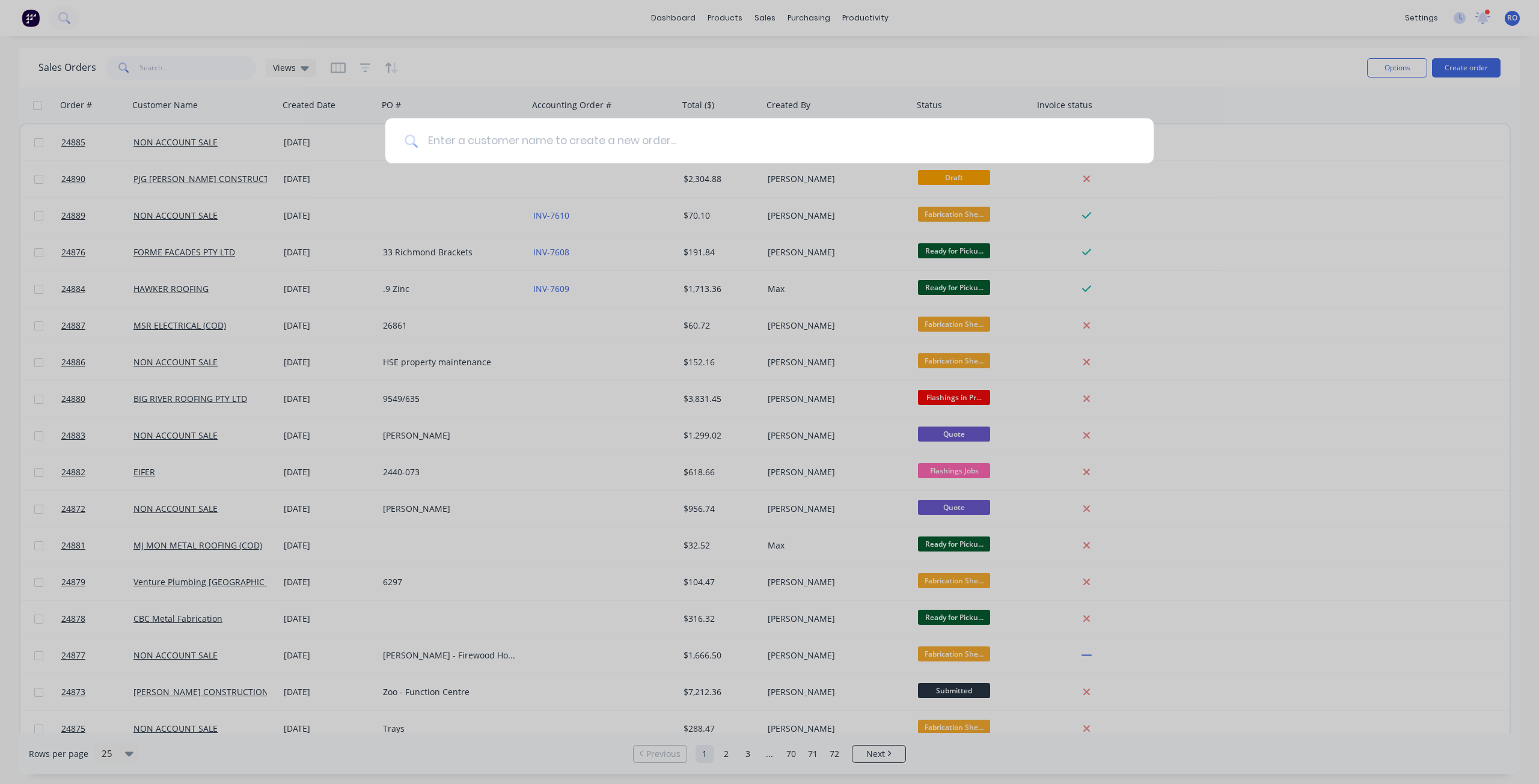
click at [810, 143] on input at bounding box center [775, 141] width 716 height 45
type input "non"
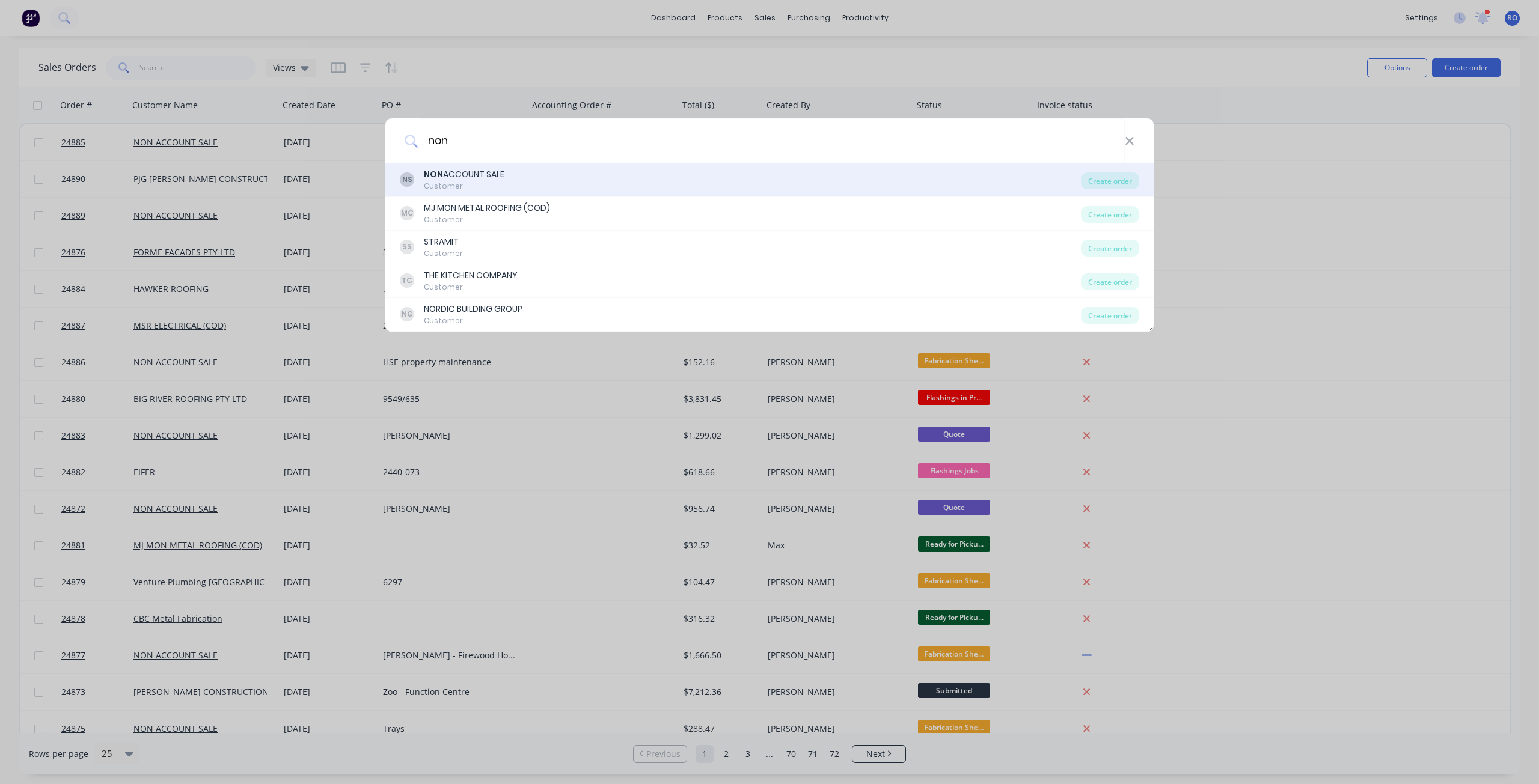
click at [626, 170] on div "NS NON ACCOUNT SALE Customer" at bounding box center [740, 180] width 681 height 23
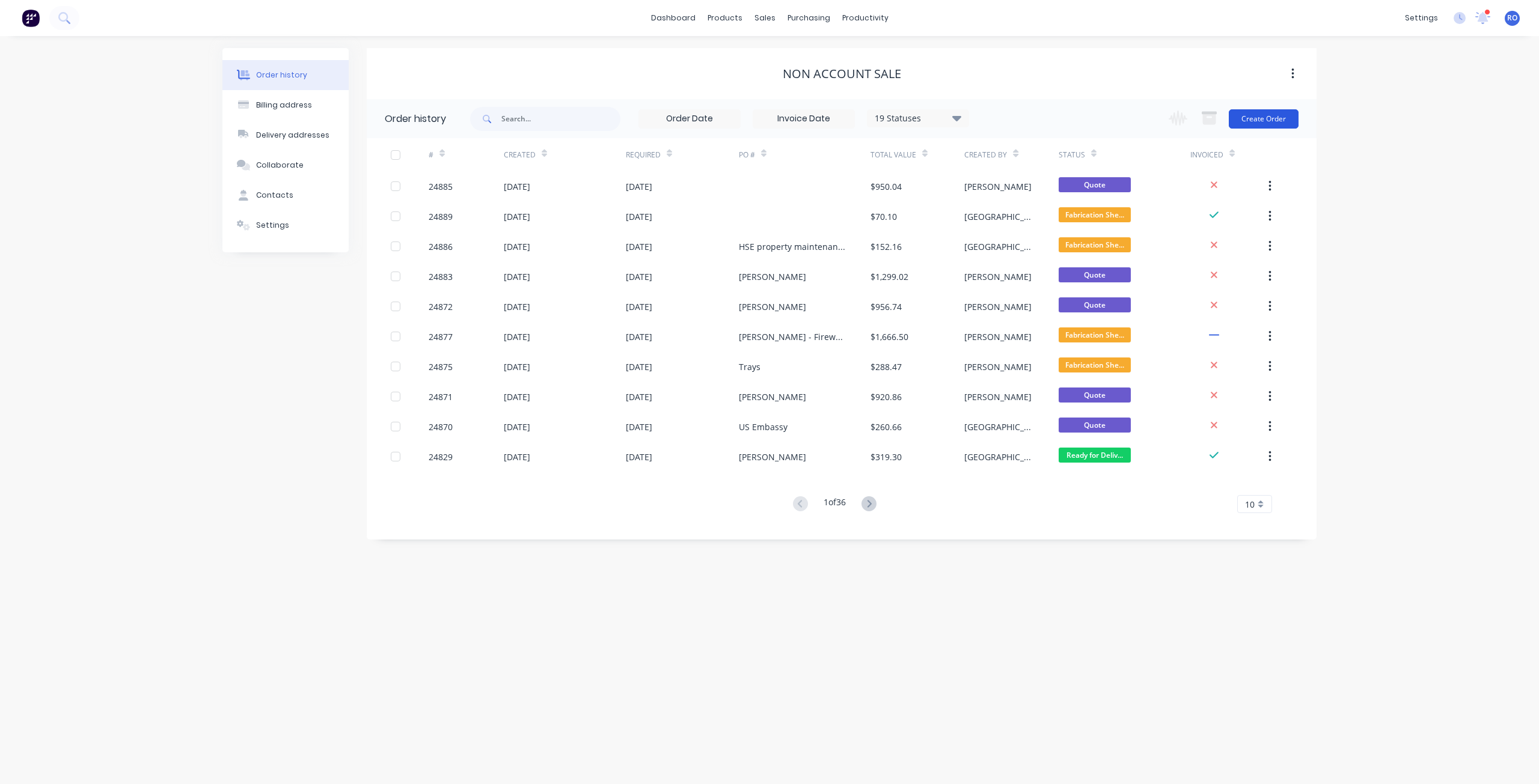
click at [1278, 117] on button "Create Order" at bounding box center [1263, 119] width 70 height 19
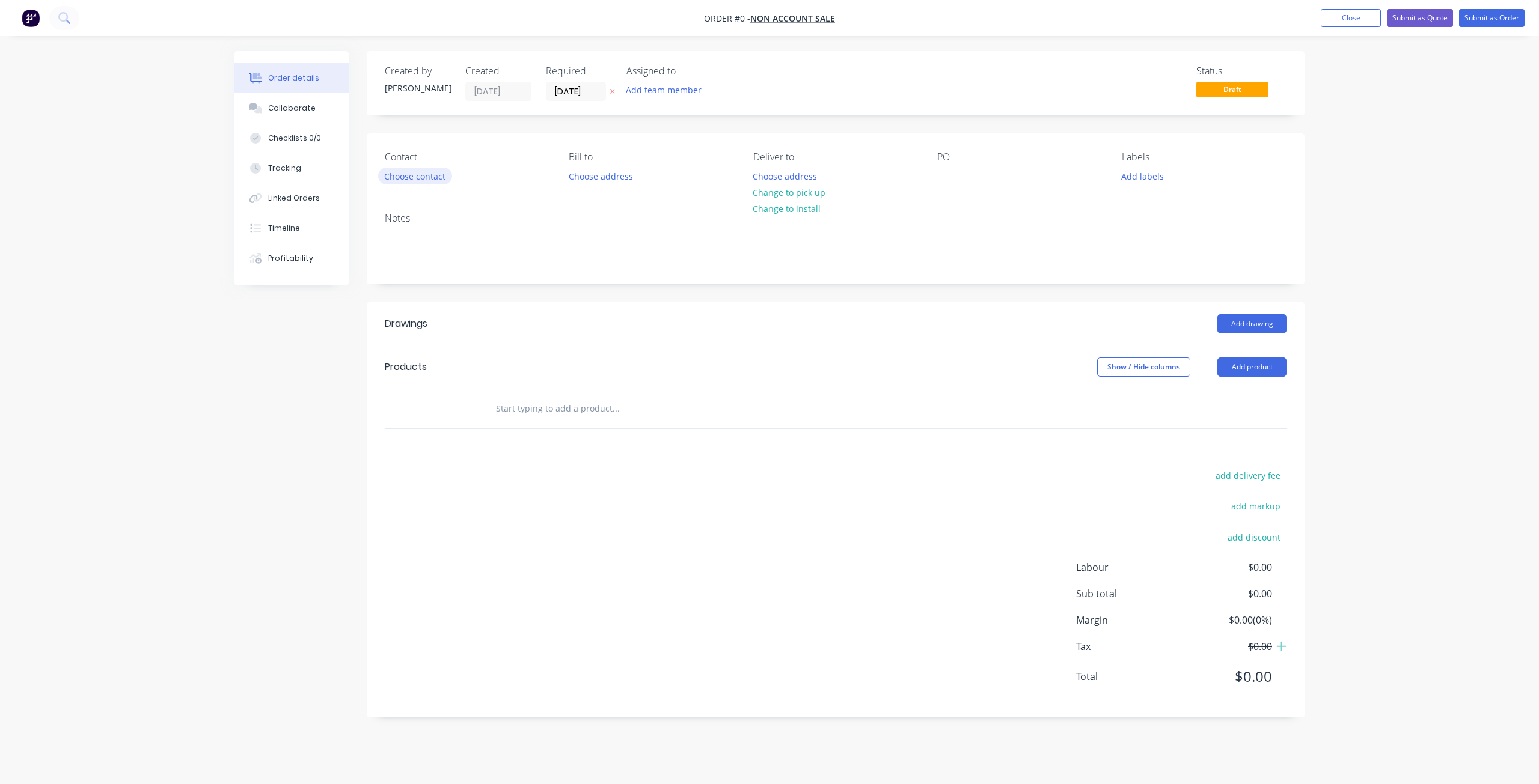
click at [416, 174] on button "Choose contact" at bounding box center [415, 176] width 74 height 16
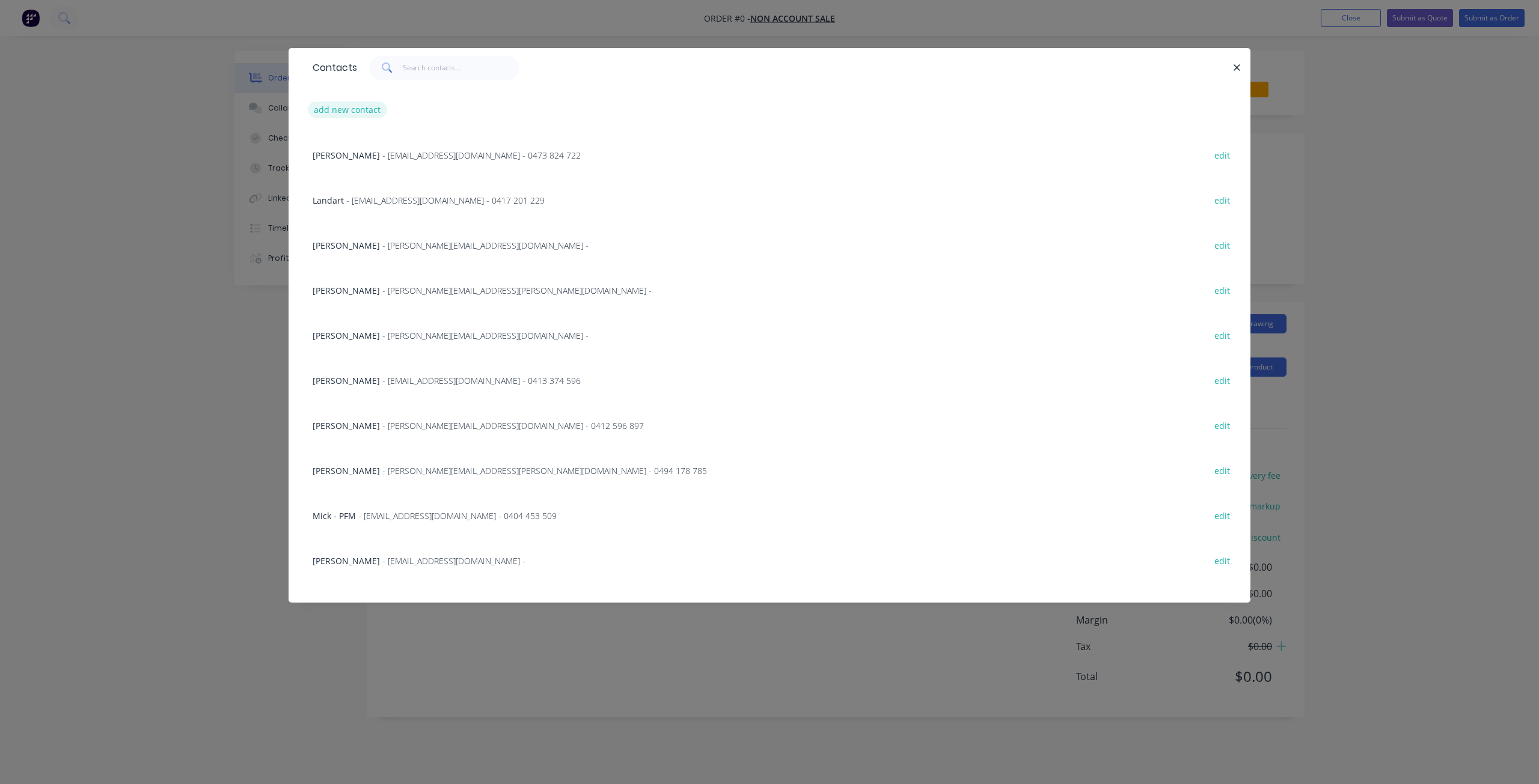
click at [360, 104] on button "add new contact" at bounding box center [347, 110] width 79 height 16
select select "AU"
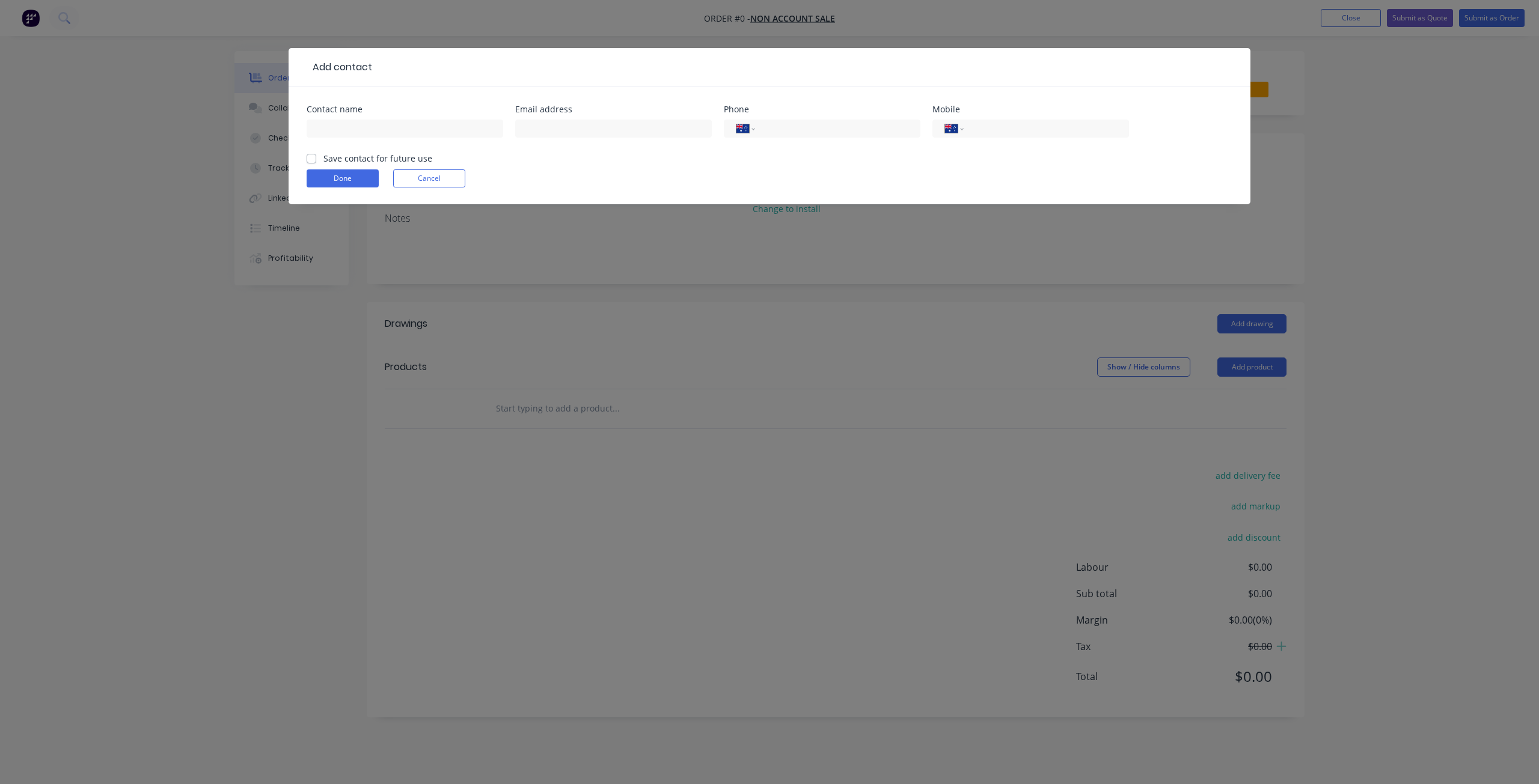
click at [362, 117] on div at bounding box center [404, 134] width 197 height 35
click at [447, 185] on button "Cancel" at bounding box center [429, 178] width 72 height 18
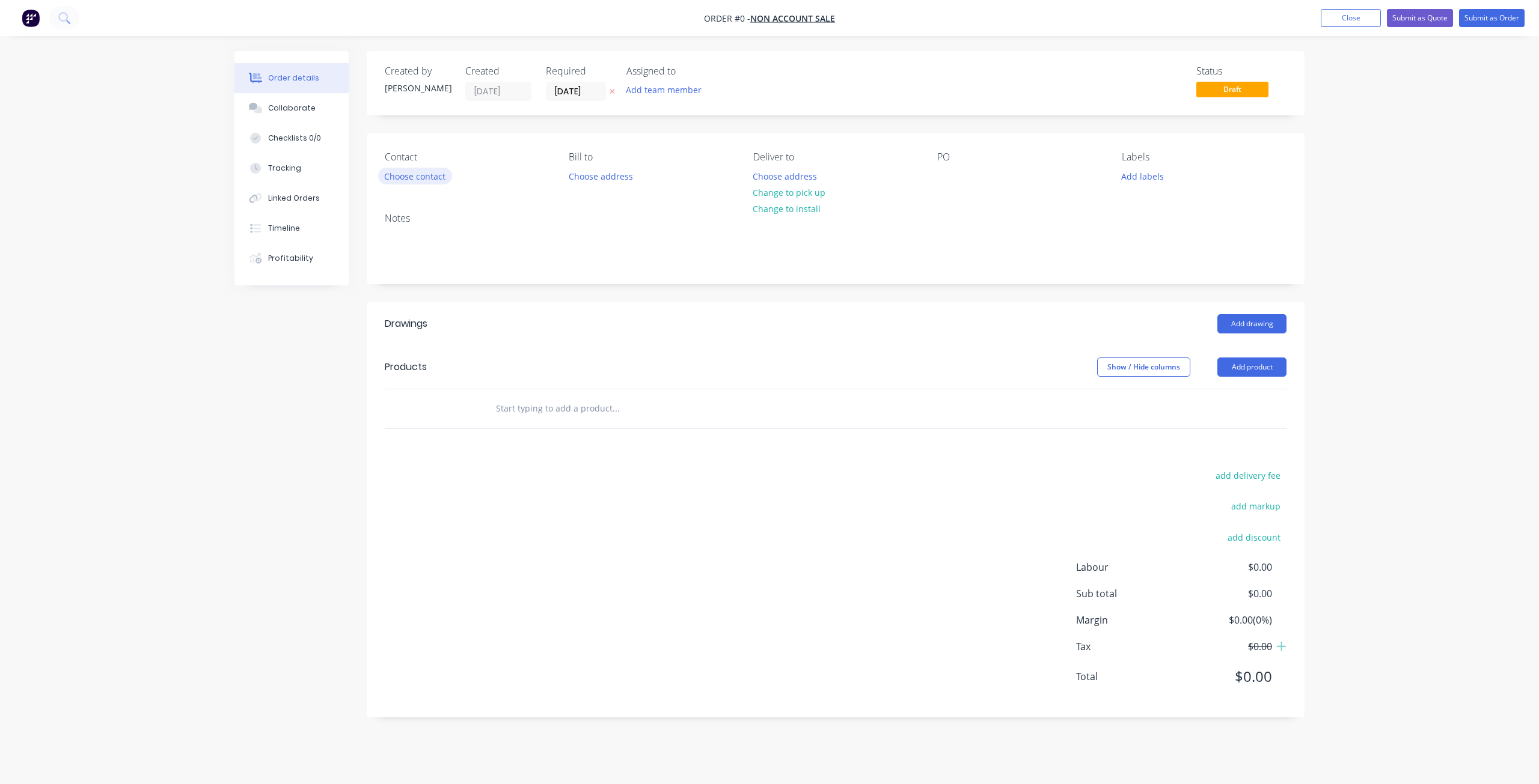
click at [415, 178] on button "Choose contact" at bounding box center [415, 176] width 74 height 16
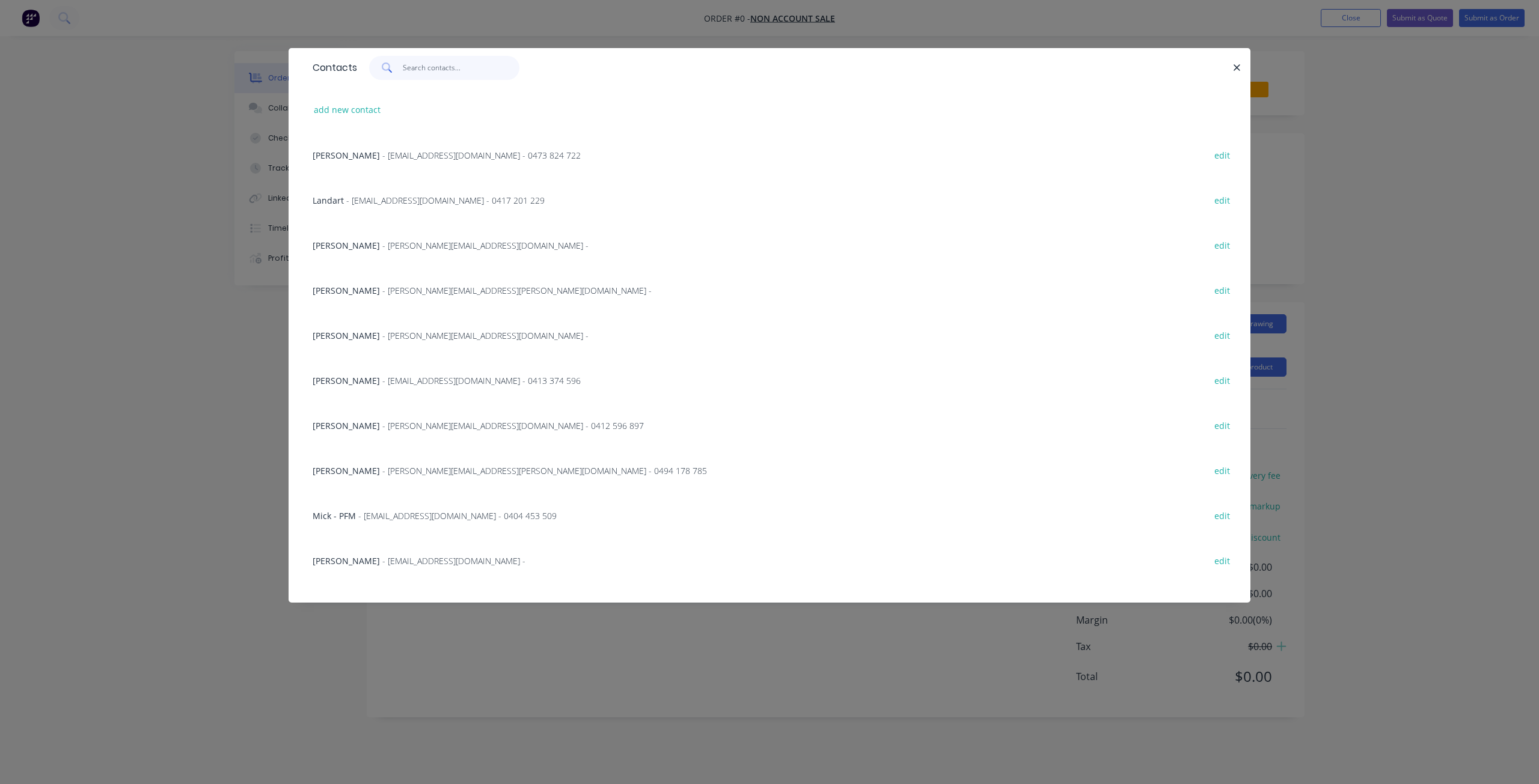
click at [472, 66] on input "text" at bounding box center [461, 68] width 118 height 24
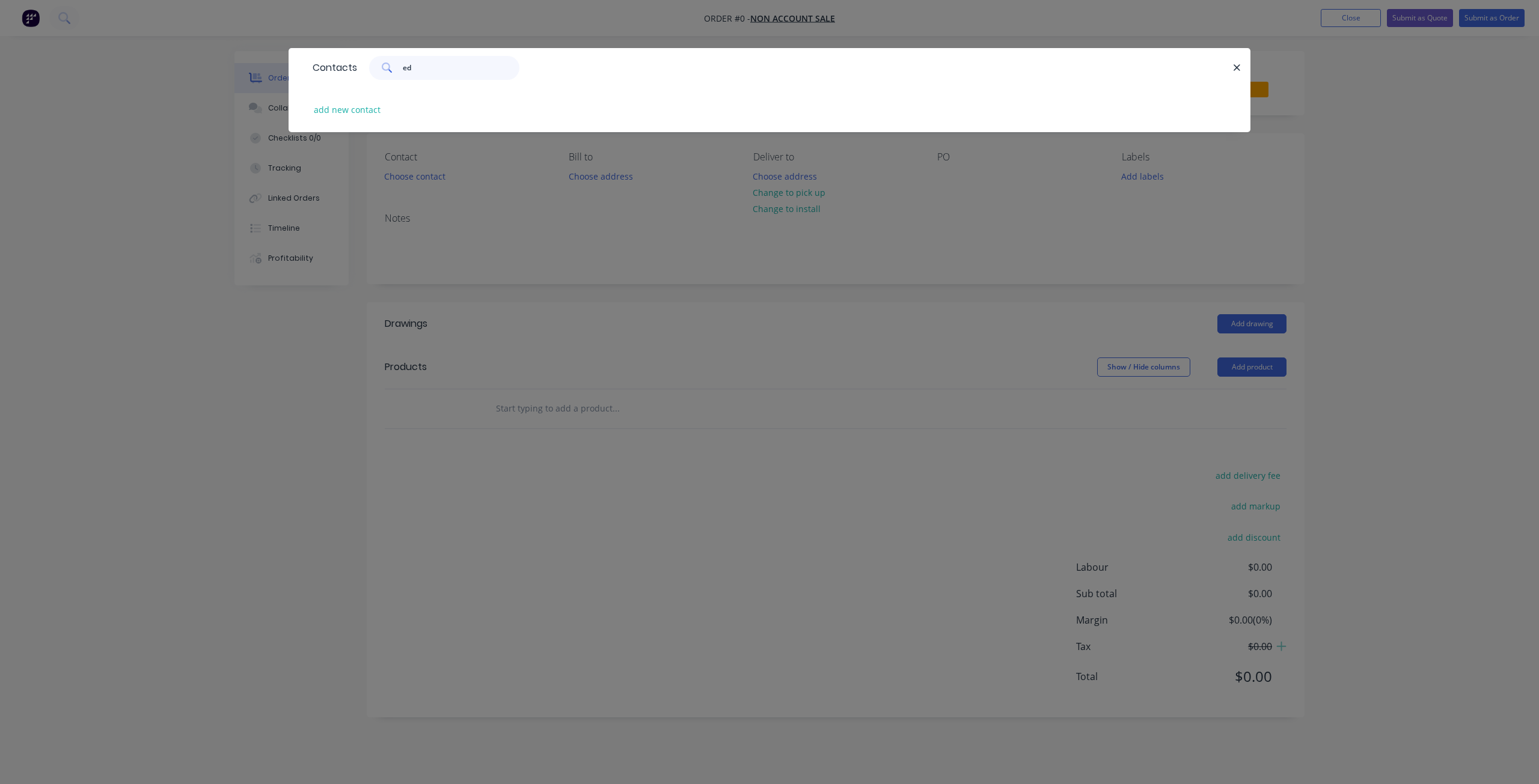
type input "e"
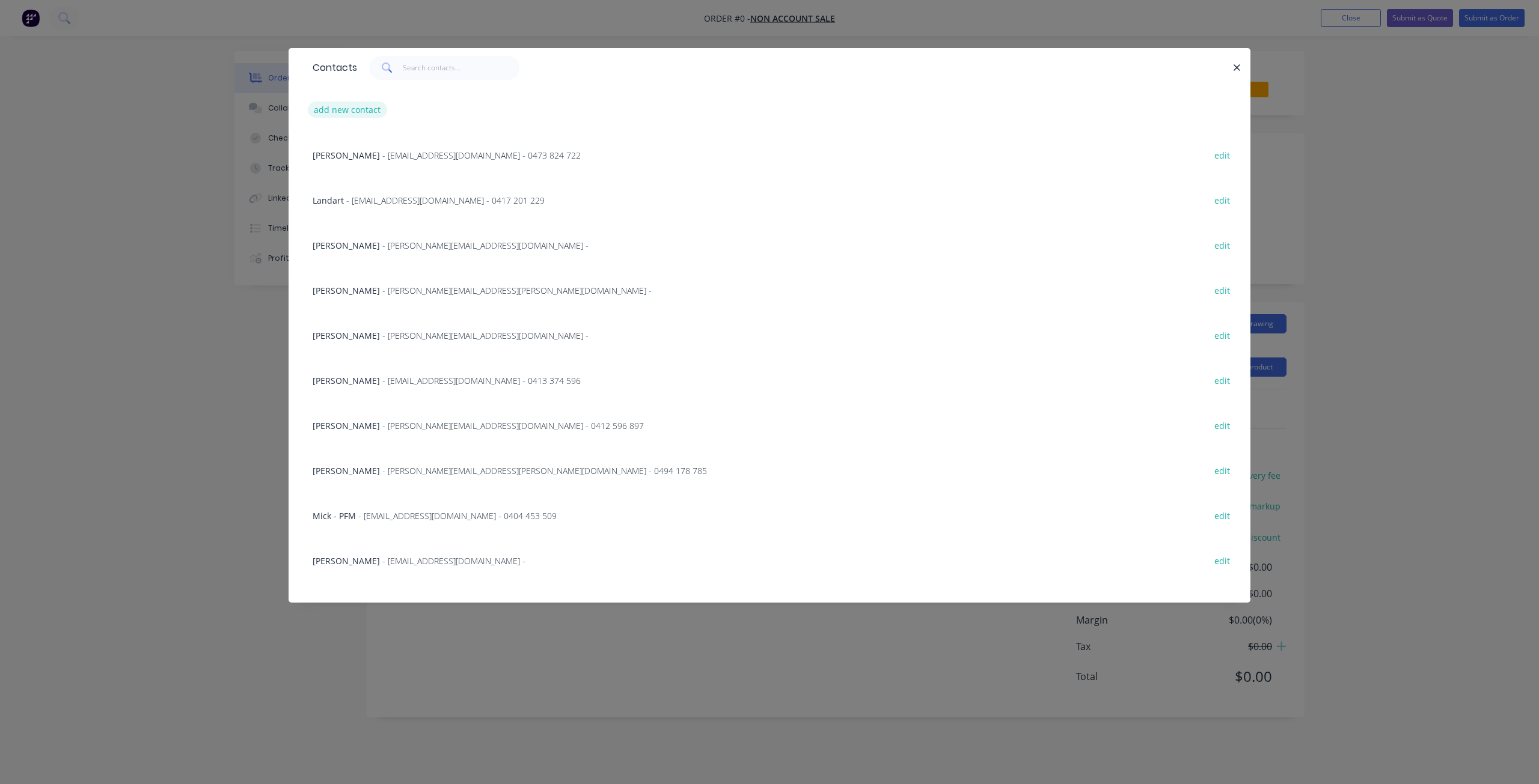
click at [348, 114] on button "add new contact" at bounding box center [347, 110] width 79 height 16
select select "AU"
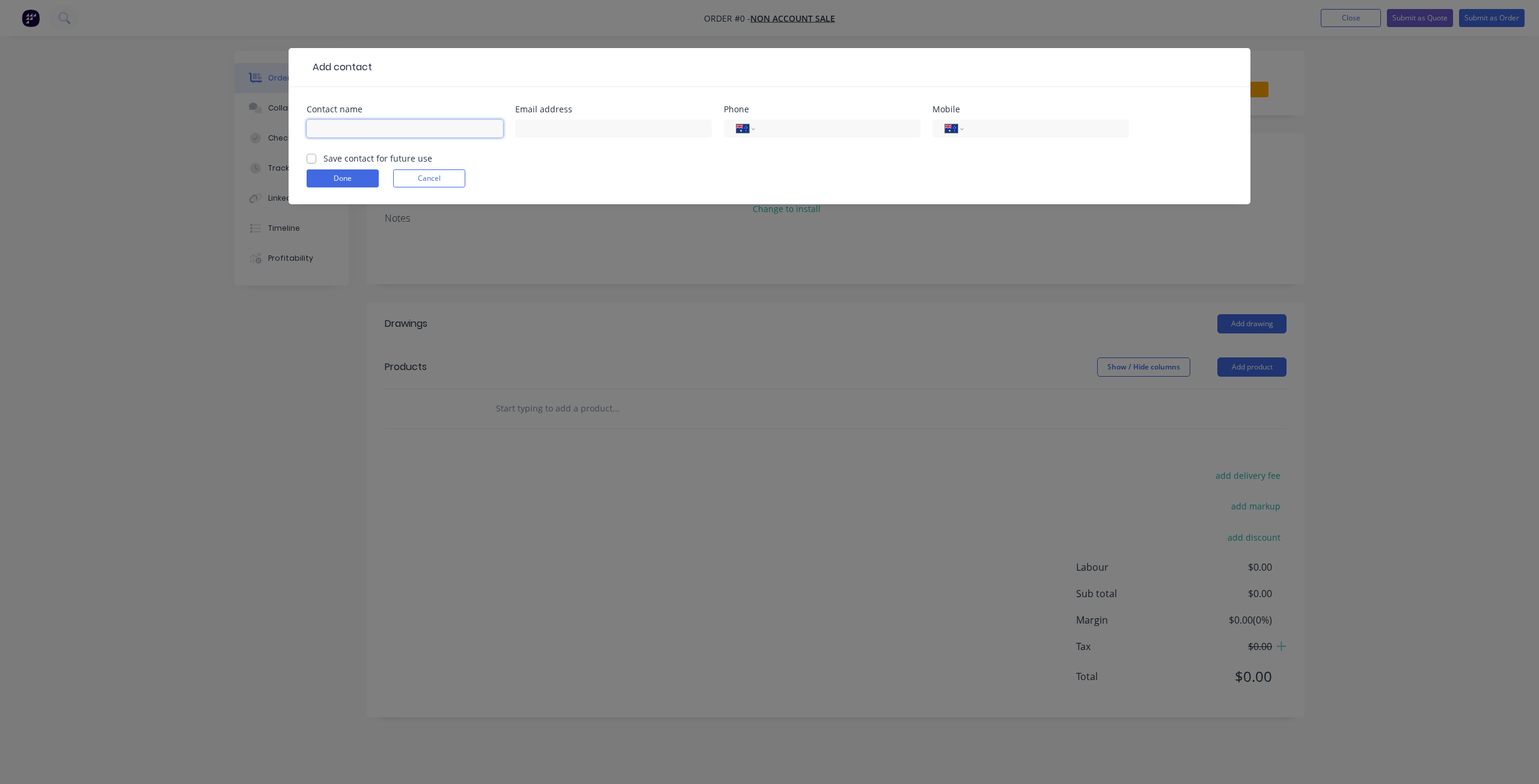
click at [369, 130] on input "text" at bounding box center [404, 129] width 197 height 18
type input "Edmar"
click at [580, 124] on input "text" at bounding box center [613, 129] width 197 height 18
paste input "[EMAIL_ADDRESS][DOMAIN_NAME]"
type input "[EMAIL_ADDRESS][DOMAIN_NAME]"
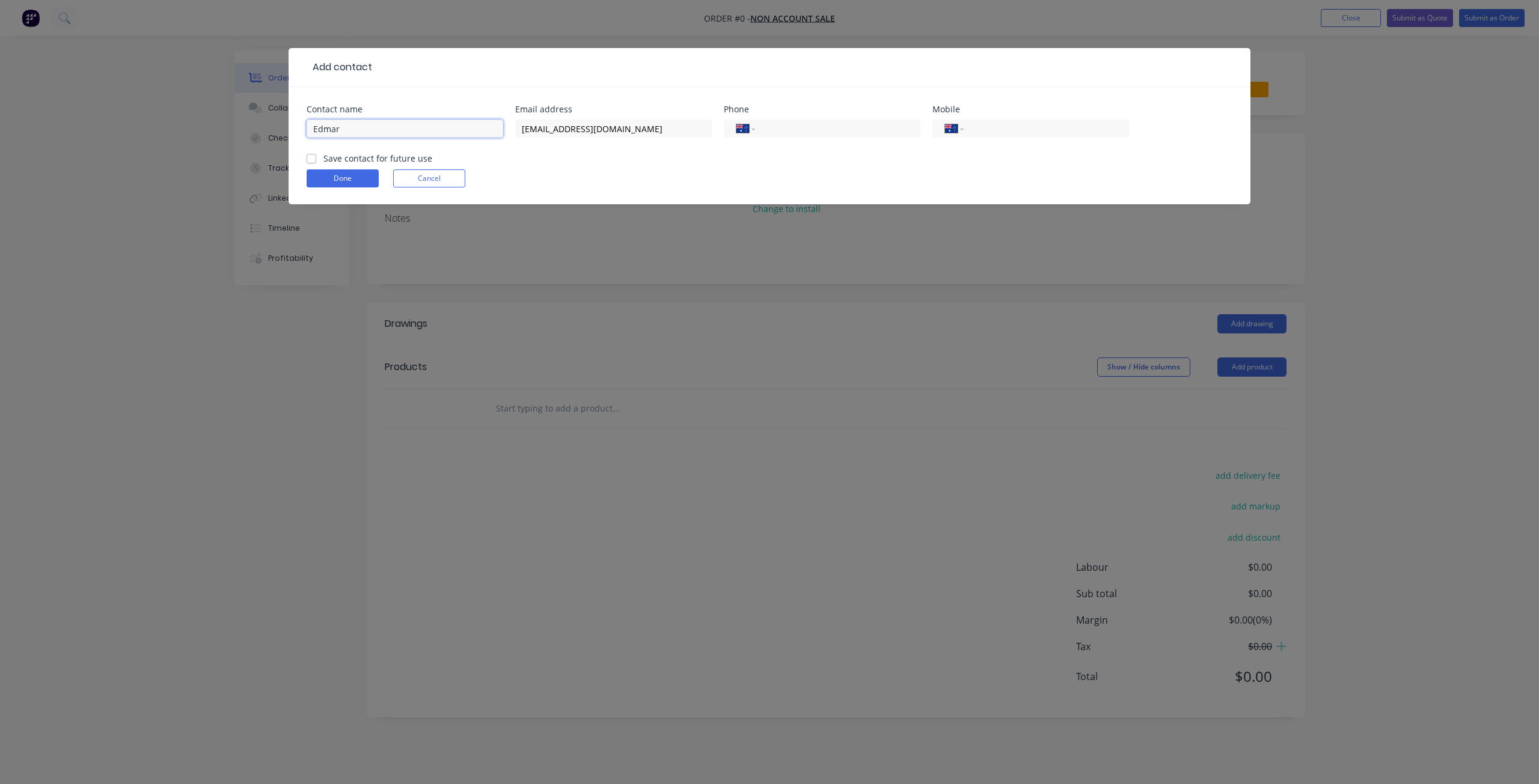
click at [448, 129] on input "Edmar" at bounding box center [404, 129] width 197 height 18
type input "[PERSON_NAME]"
click at [1048, 132] on input "tel" at bounding box center [1043, 129] width 144 height 13
paste input "477 659 941"
type input "0477 659 941"
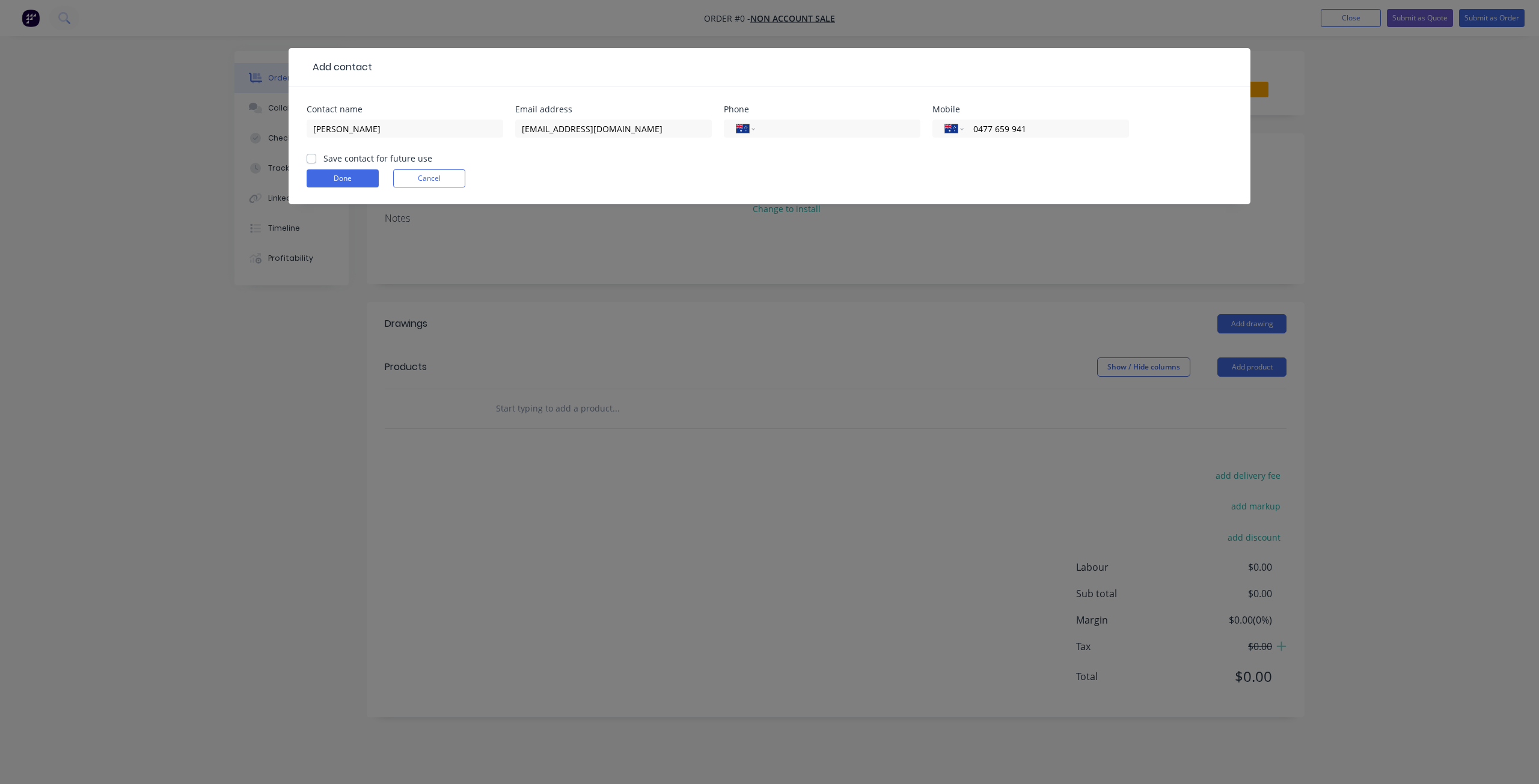
click at [323, 163] on label "Save contact for future use" at bounding box center [377, 158] width 109 height 13
click at [307, 163] on input "Save contact for future use" at bounding box center [311, 157] width 10 height 11
checkbox input "true"
click at [317, 180] on button "Done" at bounding box center [342, 178] width 72 height 18
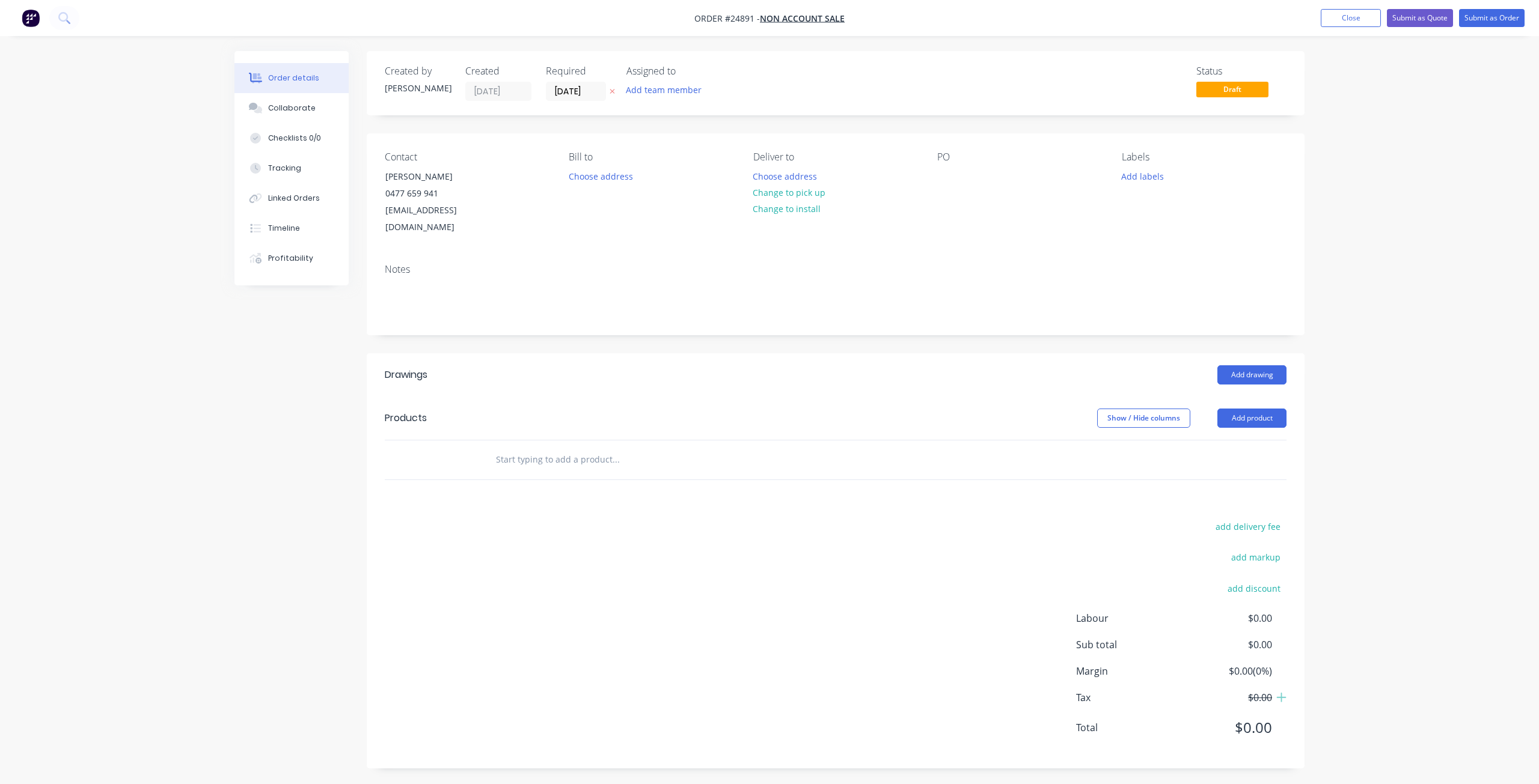
click at [576, 447] on input "text" at bounding box center [615, 459] width 240 height 24
click at [581, 447] on input "text" at bounding box center [615, 459] width 240 height 24
click at [1263, 408] on button "Add product" at bounding box center [1252, 418] width 69 height 19
click at [1230, 440] on div "Product catalogue" at bounding box center [1229, 448] width 93 height 17
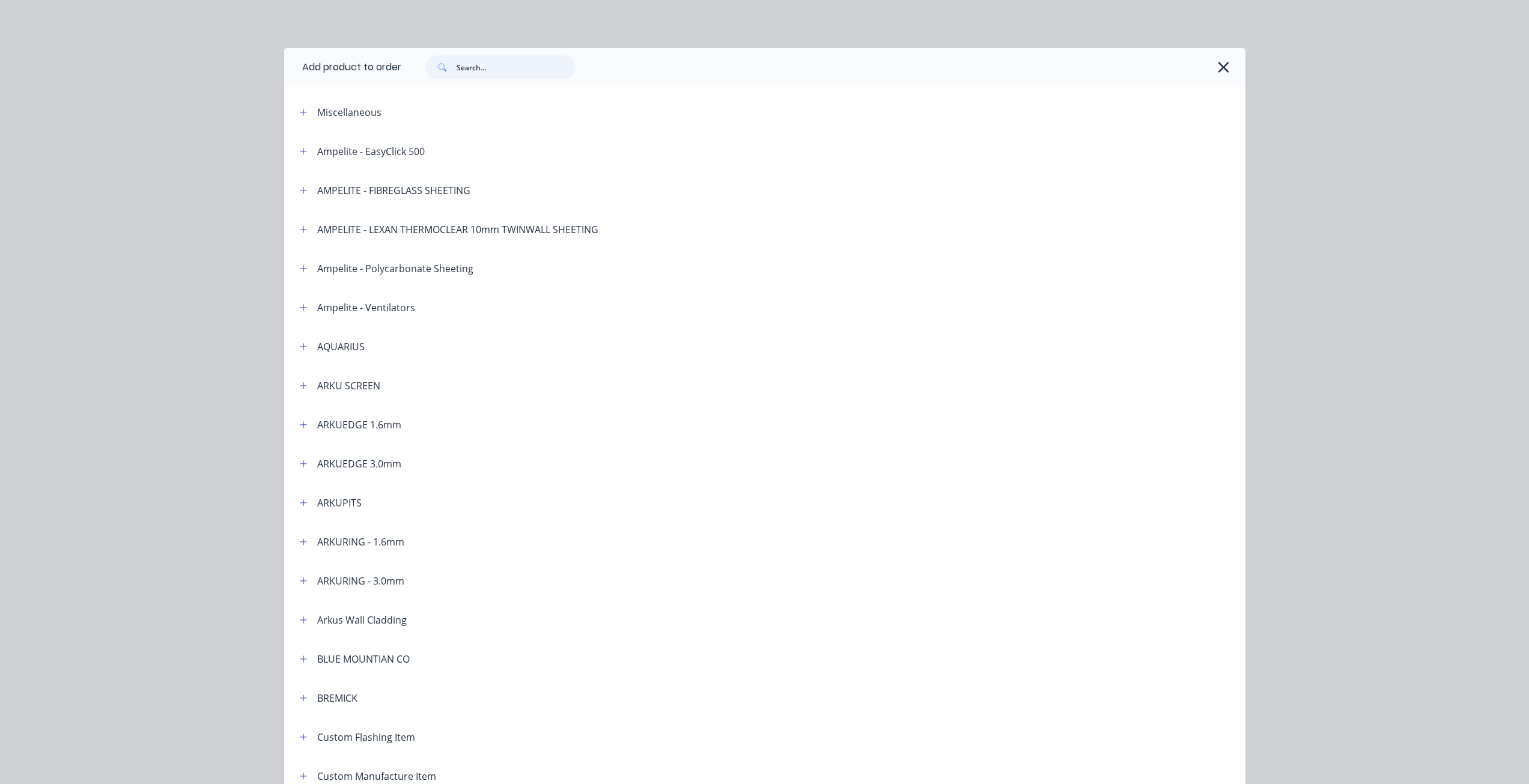
click at [471, 62] on input "text" at bounding box center [516, 67] width 119 height 24
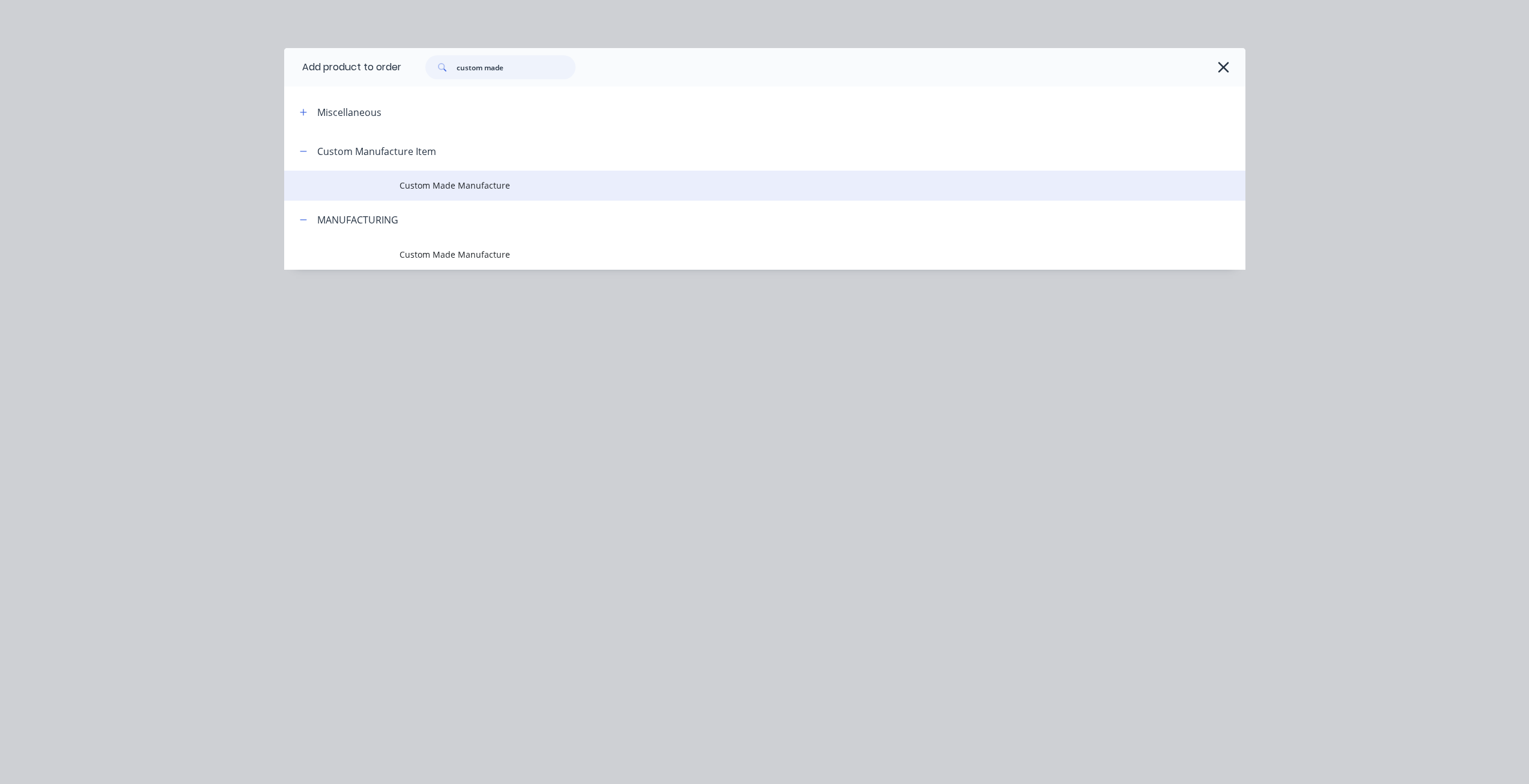
type input "custom made"
click at [439, 187] on span "Custom Made Manufacture" at bounding box center [738, 185] width 677 height 13
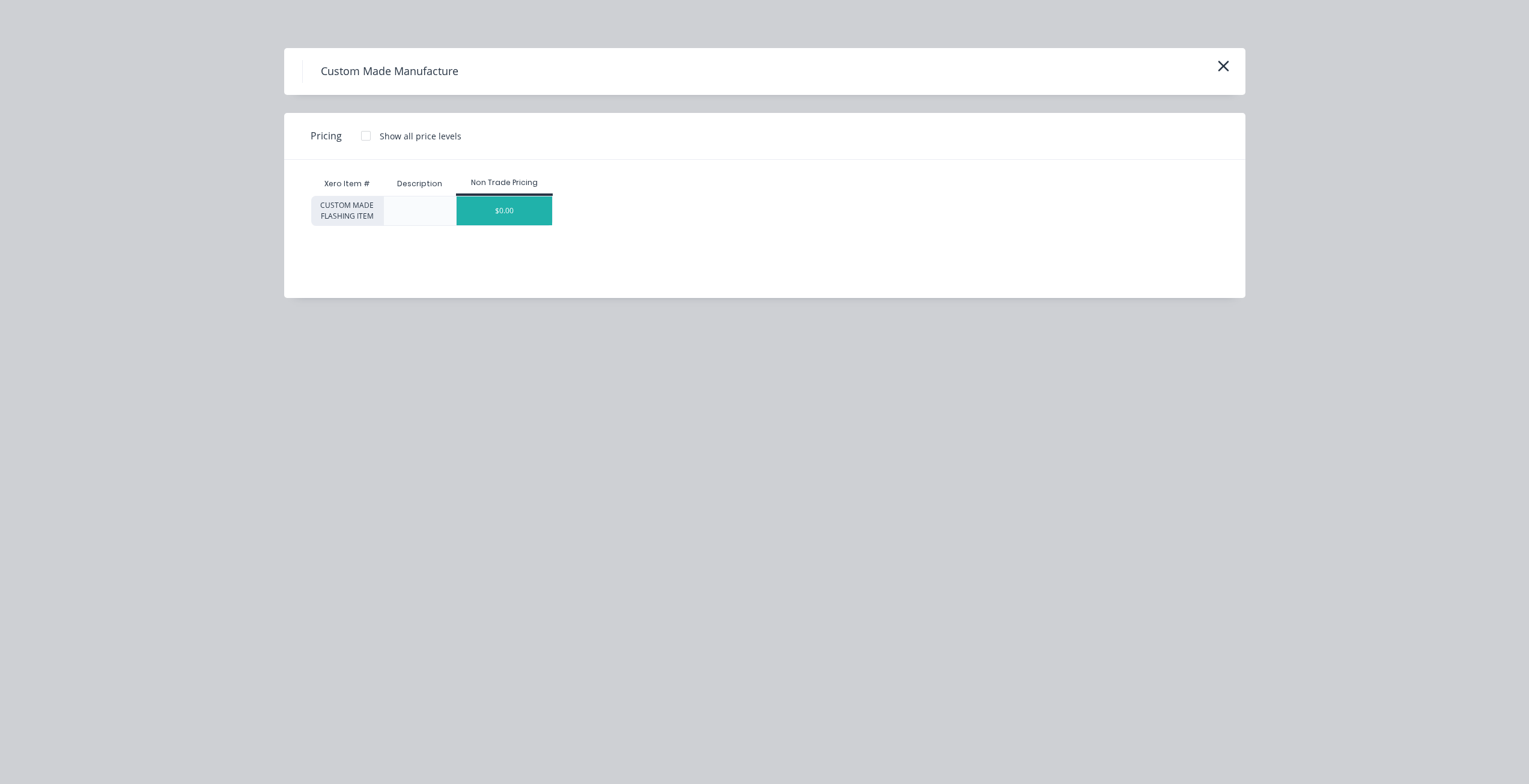
click at [504, 215] on div "$0.00" at bounding box center [504, 211] width 96 height 29
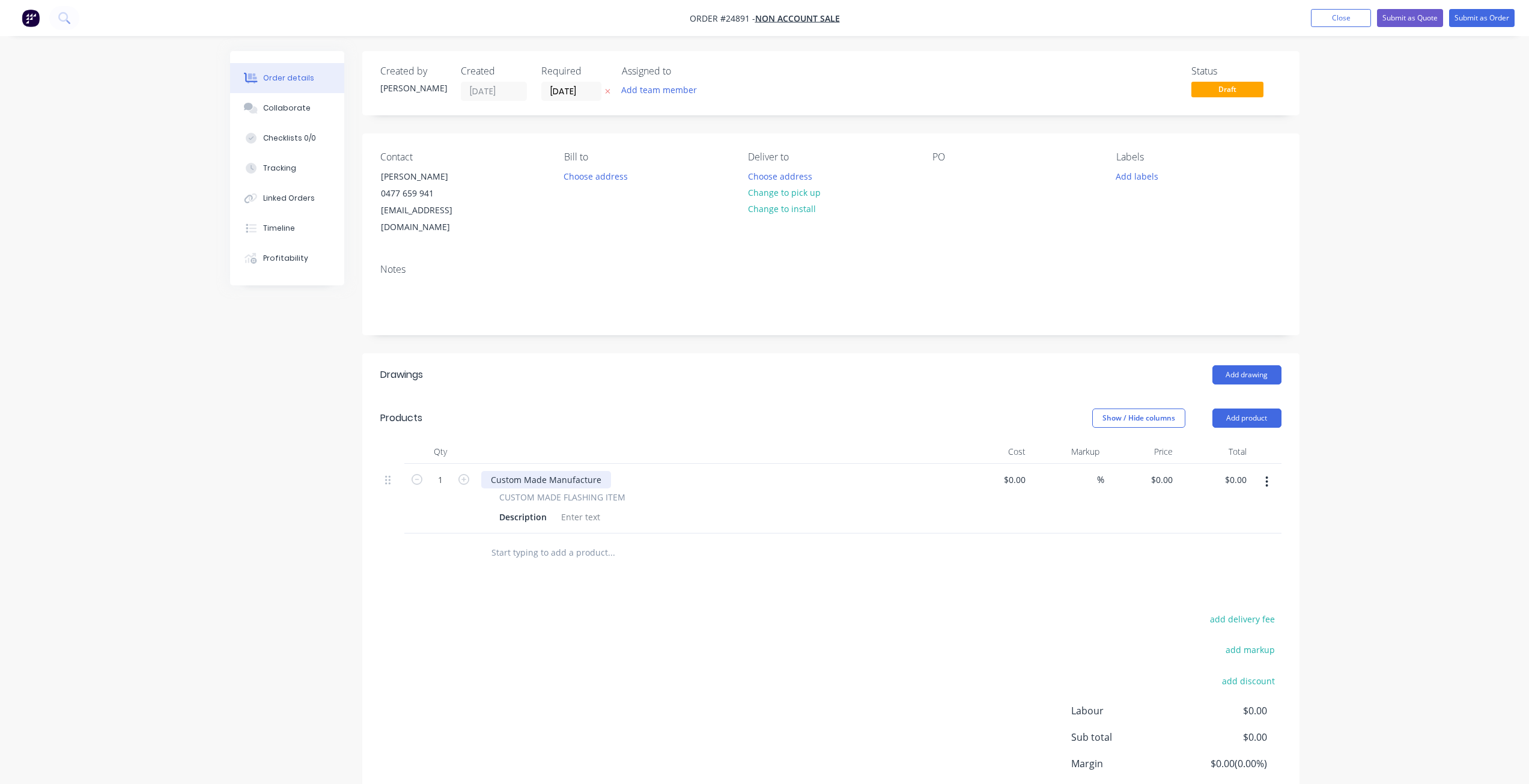
click at [534, 471] on div "Custom Made Manufacture" at bounding box center [546, 479] width 129 height 17
click at [534, 471] on div "Custom Made Manufacture" at bounding box center [546, 479] width 129 height 17
click at [539, 490] on div "Screens Quote as per email 1 x" at bounding box center [546, 491] width 130 height 43
click at [564, 471] on div "Screens Quote as per email 1 x" at bounding box center [546, 491] width 130 height 43
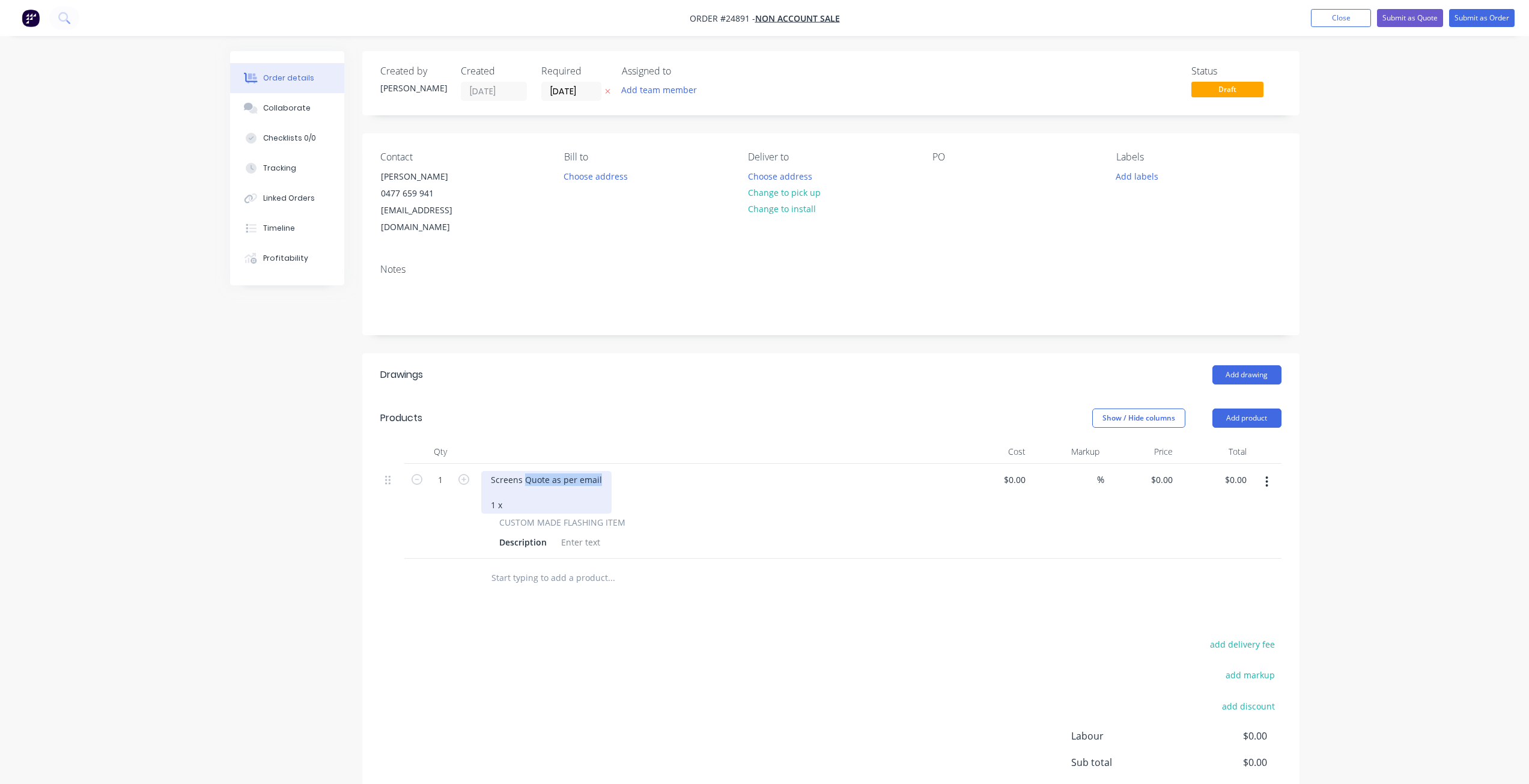
drag, startPoint x: 525, startPoint y: 462, endPoint x: 615, endPoint y: 467, distance: 90.1
click at [615, 471] on div "Screens Quote as per email 1 x" at bounding box center [716, 491] width 471 height 43
click at [542, 489] on div "Screens with Frame 1 x" at bounding box center [531, 491] width 99 height 43
click at [522, 489] on div "Screens with Frame 1 x 1645 x 2100mm" at bounding box center [531, 491] width 99 height 43
click at [520, 486] on div "Screens with Frame 1 x 1645 x 2100mm" at bounding box center [531, 491] width 99 height 43
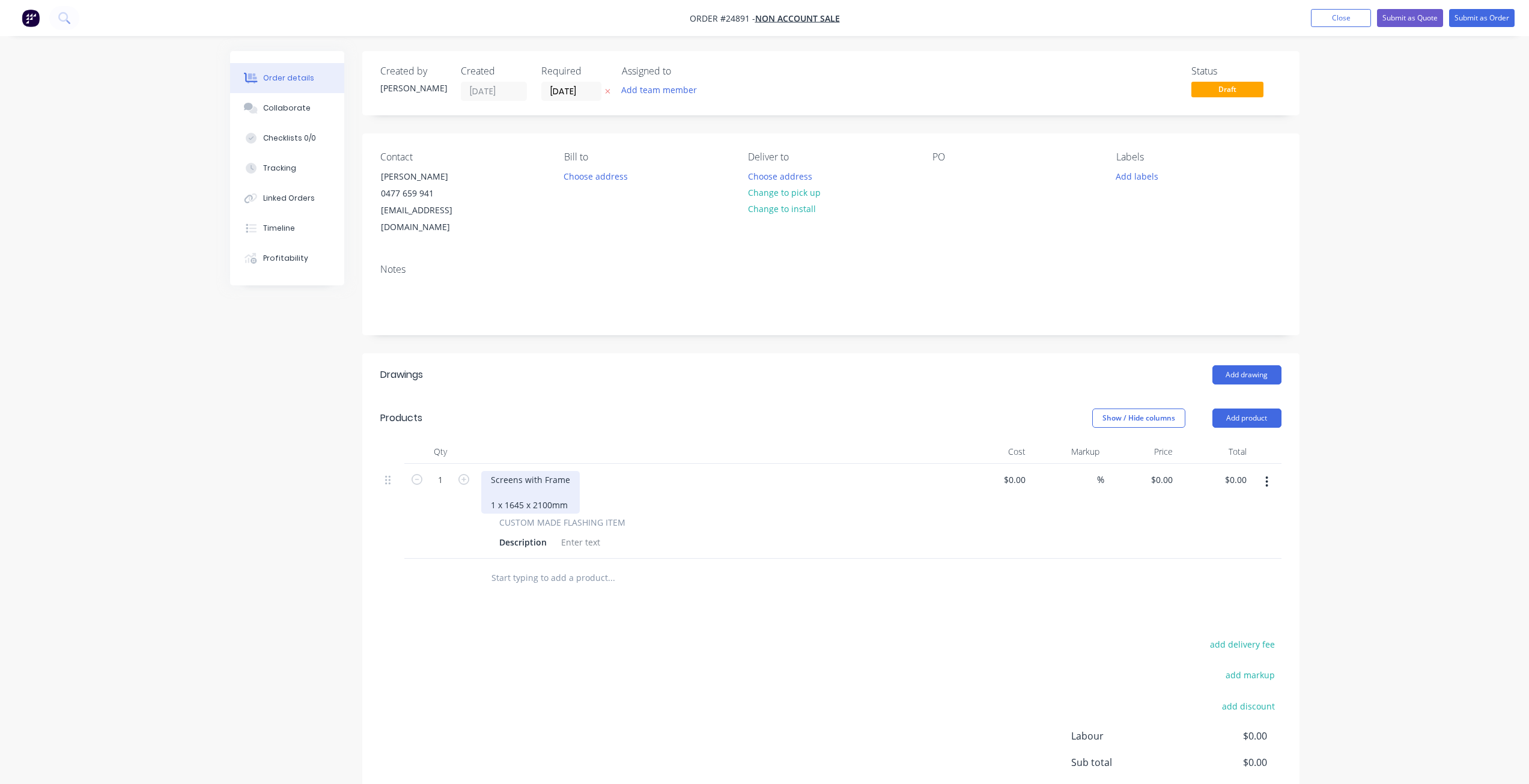
click at [523, 486] on div "Screens with Frame 1 x 1645 x 2100mm" at bounding box center [531, 491] width 99 height 43
click at [583, 489] on div "Screens with Frame 1 x 1645mm x 2100mm" at bounding box center [537, 491] width 112 height 43
click at [501, 491] on div "Screens with Frame 1 x 1645mm x 2100mm" at bounding box center [537, 491] width 112 height 43
click at [584, 489] on div "Screens with Frame 1 x 1645mm x 2100mm" at bounding box center [537, 491] width 112 height 43
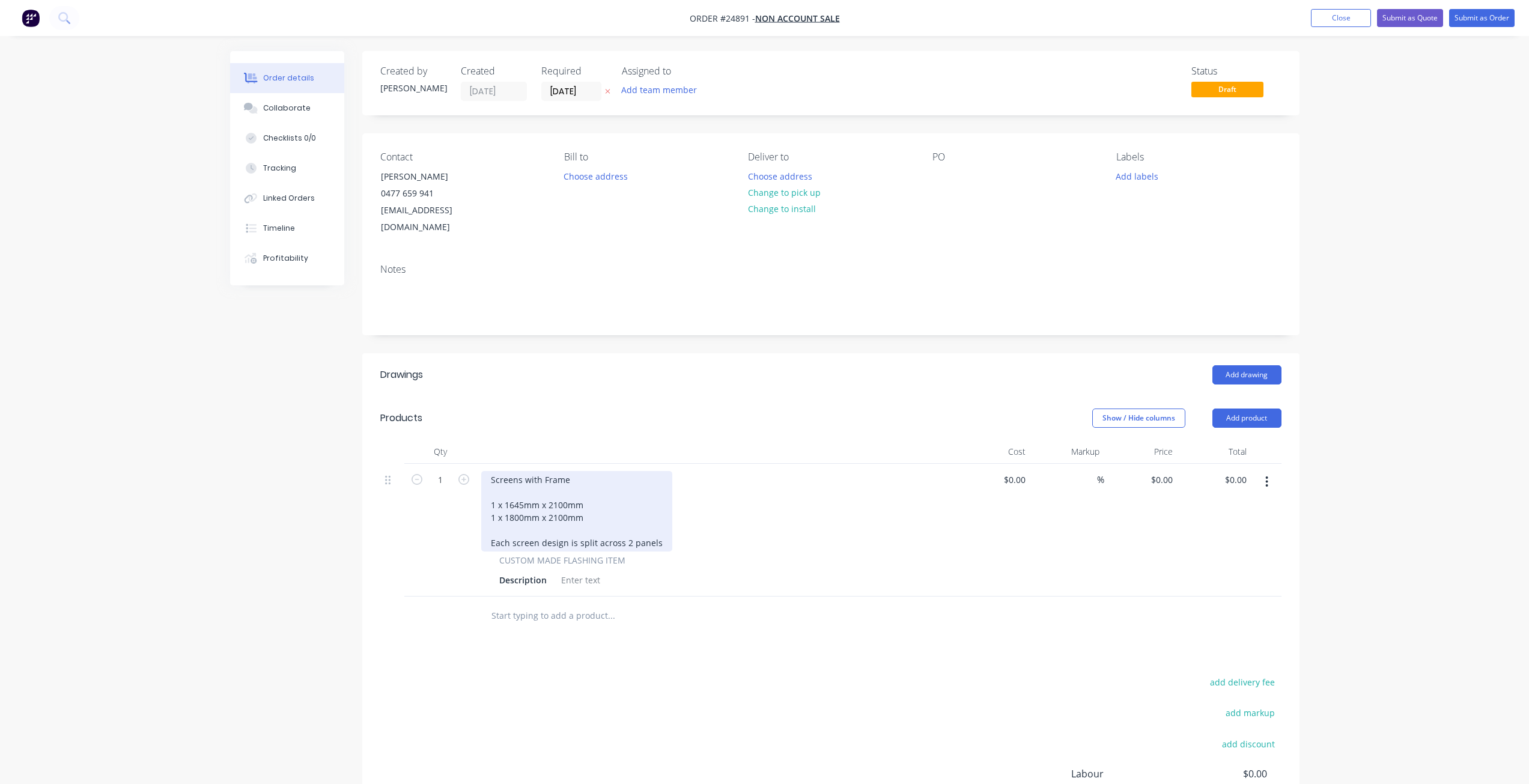
click at [489, 471] on div "Screens with Frame 1 x 1645mm x 2100mm 1 x 1800mm x 2100mm Each screen design i…" at bounding box center [576, 511] width 191 height 81
click at [654, 525] on div "Screens with Frame 1 x 1645mm x 2100mm 1 x 1800mm x 2100mm Each screen design i…" at bounding box center [576, 511] width 191 height 81
click at [875, 492] on div "Screens with Frame 1 x 1645mm x 2100mm 1 x 1800mm x 2100mm Each screen design i…" at bounding box center [716, 511] width 471 height 81
click at [593, 524] on div "Screens with Frame 1 x 1645mm x 2100mm 1 x 1800mm x 2100mm Each screen design i…" at bounding box center [576, 511] width 191 height 81
click at [560, 527] on div "Screens with Frame 1 x 1645mm x 2100mm 1 x 1800mm x 2100mm Each screen design i…" at bounding box center [576, 511] width 191 height 81
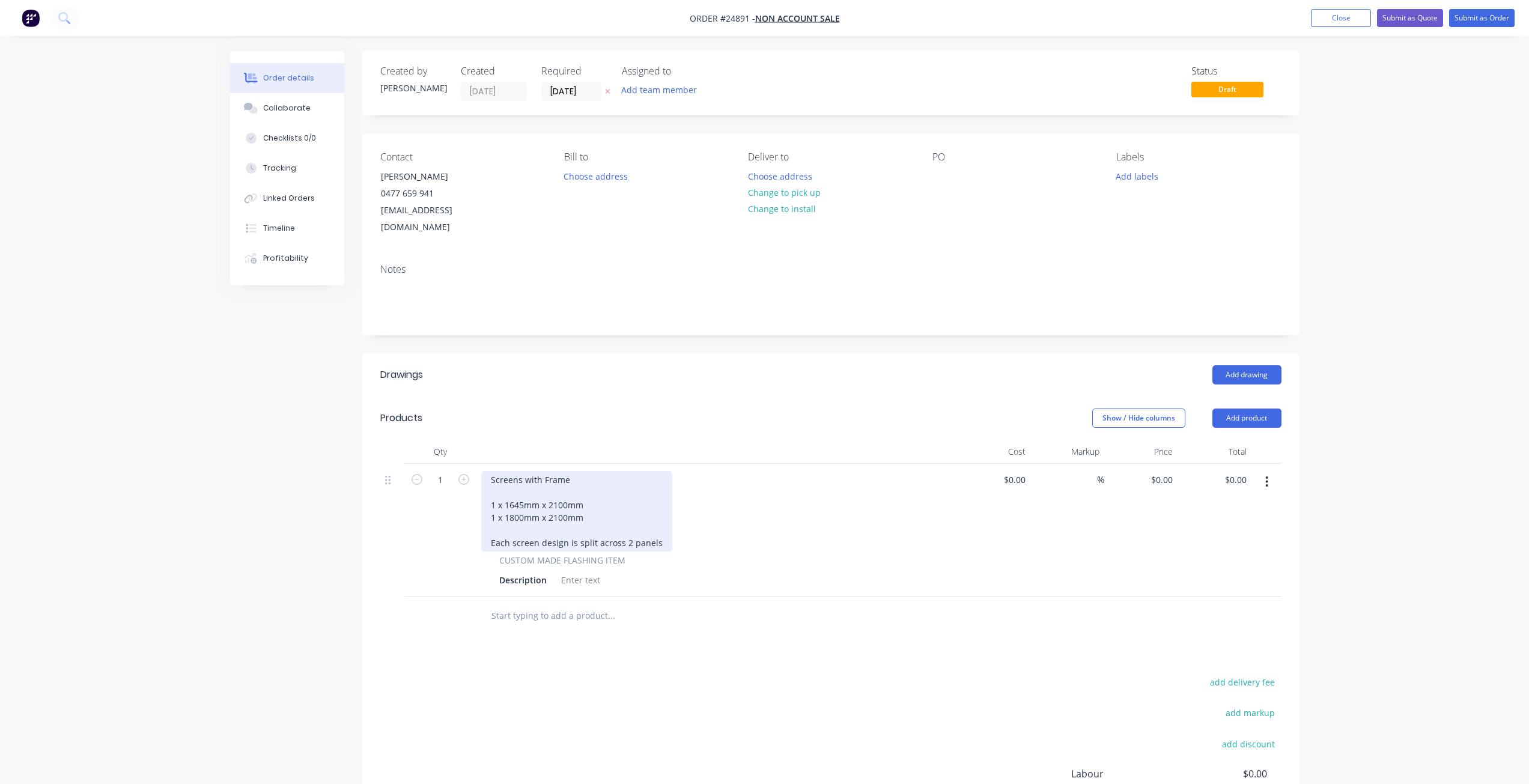
click at [655, 526] on div "Screens with Frame 1 x 1645mm x 2100mm 1 x 1800mm x 2100mm Each screen design i…" at bounding box center [576, 511] width 191 height 81
click at [660, 520] on div "Screens with Frame 1 x 1645mm x 2100mm 1 x 1800mm x 2100mm Each screen design i…" at bounding box center [576, 511] width 191 height 81
click at [490, 523] on div "Screens with Frame 1 x 1645mm x 2100mm 1 x 1800mm x 2100mm Each screen design i…" at bounding box center [638, 511] width 314 height 81
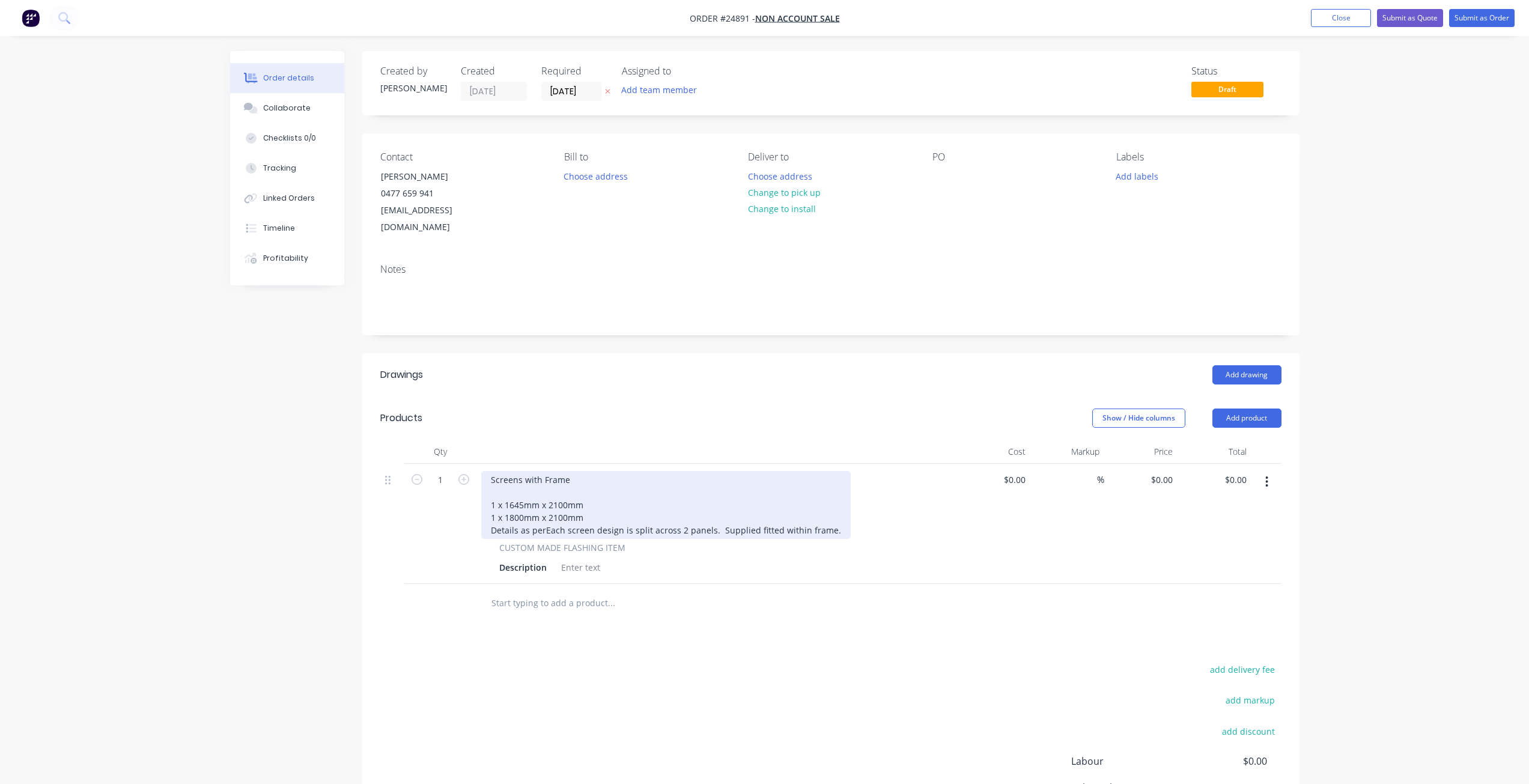
click at [549, 526] on div "Screens with Frame 1 x 1645mm x 2100mm 1 x 1800mm x 2100mm Details as per Each …" at bounding box center [666, 504] width 370 height 68
click at [492, 528] on div "Screens with Frame 1 x 1645mm x 2100mm 1 x 1800mm x 2100mm Details as per Each …" at bounding box center [666, 504] width 370 height 68
drag, startPoint x: 544, startPoint y: 523, endPoint x: 483, endPoint y: 529, distance: 61.3
click at [483, 529] on div "Screens with Frame 1 x 1645mm x 2100mm 1 x 1800mm x 2100mm Details as per Each …" at bounding box center [666, 504] width 370 height 68
click at [550, 524] on div "Screens with Frame 1 x 1645mm x 2100mm 1 x 1800mm x 2100mm Details as per Each …" at bounding box center [666, 504] width 370 height 68
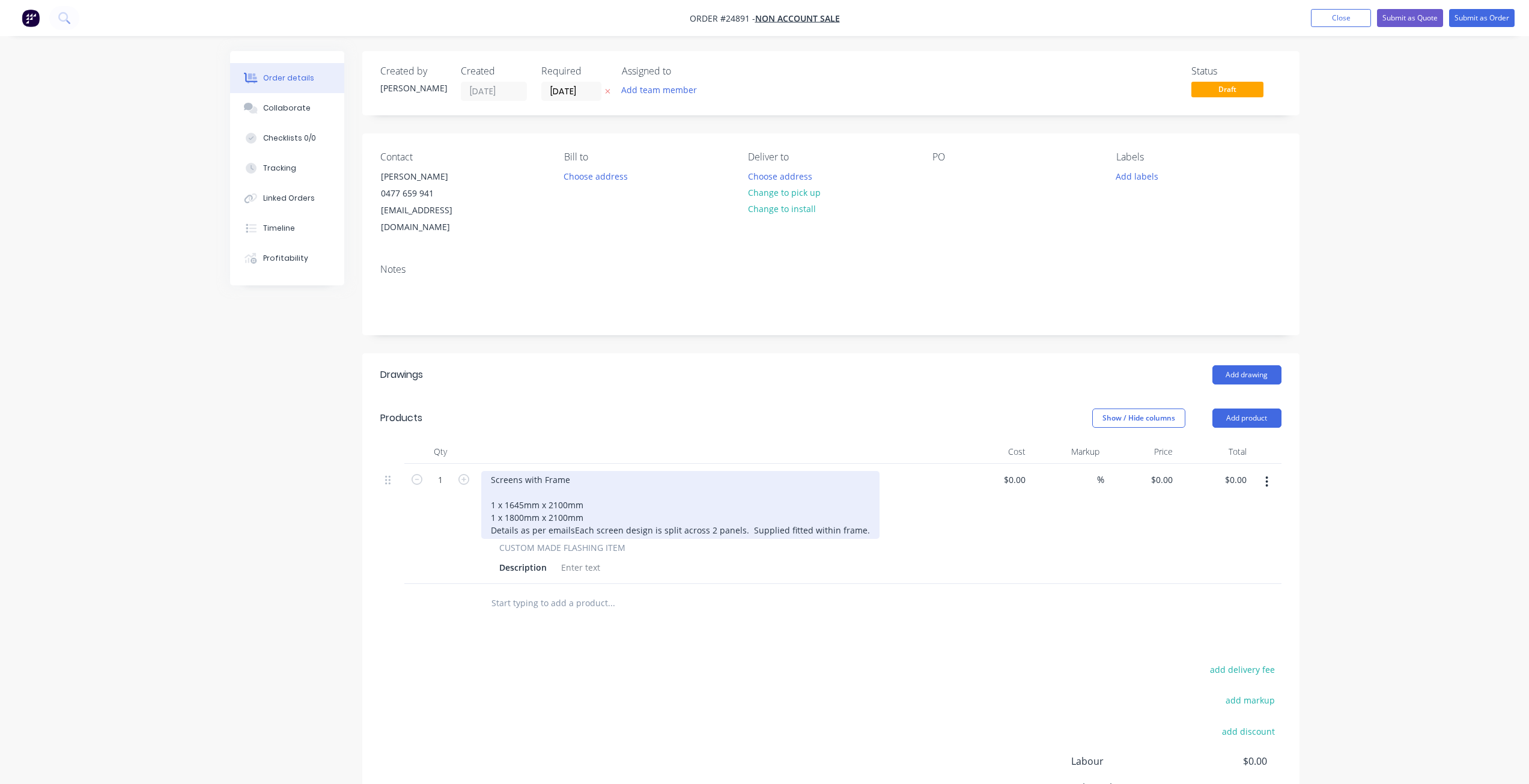
click at [656, 539] on div "Screens with Frame 1 x 1645mm x 2100mm 1 x 1800mm x 2100mm Details as per email…" at bounding box center [680, 504] width 398 height 68
click at [591, 486] on div "Screens with Frame 1 x 1645mm x 2100mm 1 x 1800mm x 2100mm Details as per email…" at bounding box center [680, 504] width 398 height 68
drag, startPoint x: 632, startPoint y: 491, endPoint x: 585, endPoint y: 486, distance: 47.3
click at [585, 486] on div "Screens with Frame 1 x 1645mm x 2100mm (2 Panels) 1 x 1800mm x 2100mm Details a…" at bounding box center [680, 504] width 398 height 68
copy div "(2 Panels)"
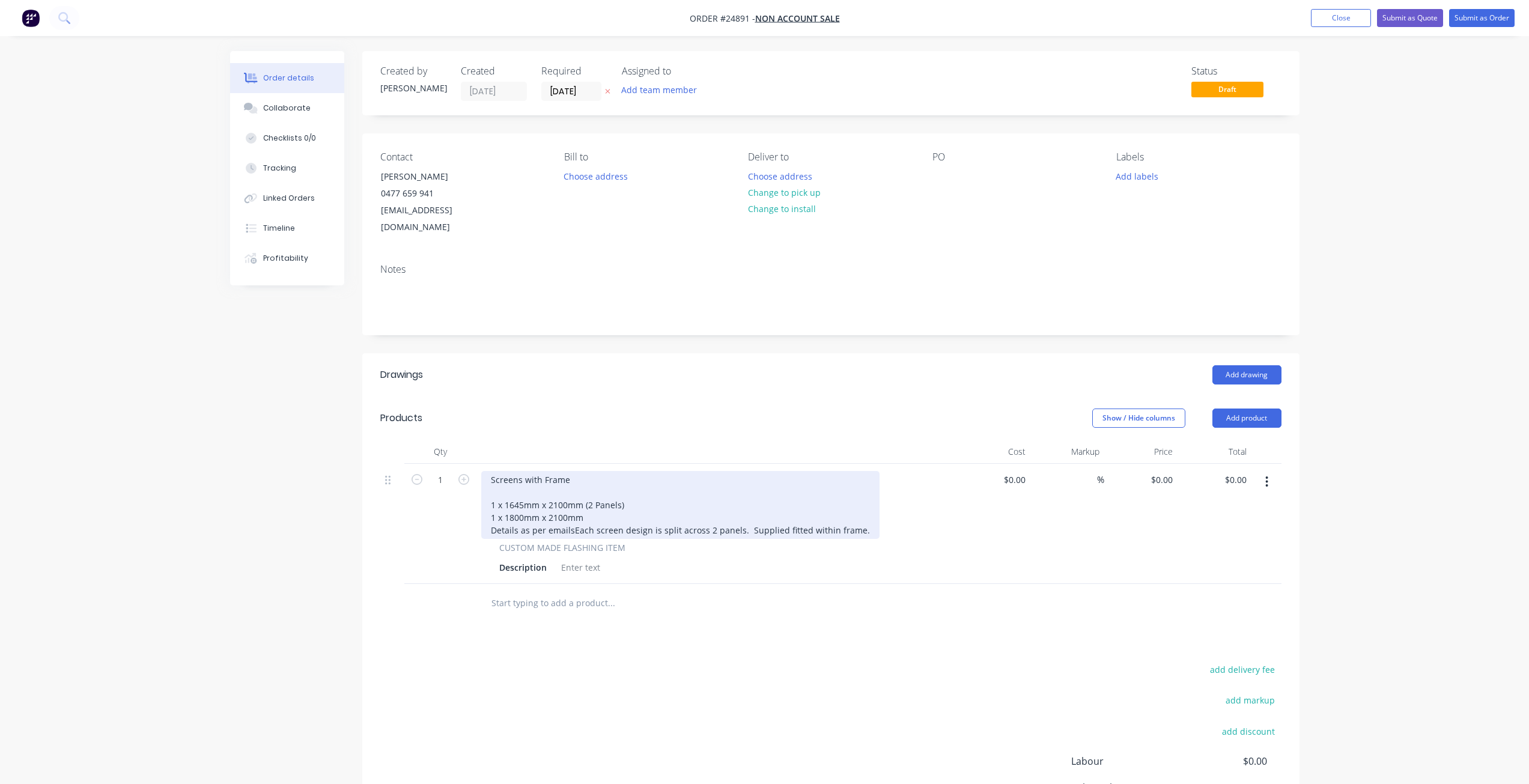
click at [588, 499] on div "Screens with Frame 1 x 1645mm x 2100mm (2 Panels) 1 x 1800mm x 2100mm Details a…" at bounding box center [680, 504] width 398 height 68
click at [650, 507] on div "Screens with Frame 1 x 1645mm x 2100mm (2 Panels) 1 x 1800mm x 2100mm (2 Panels…" at bounding box center [680, 504] width 398 height 68
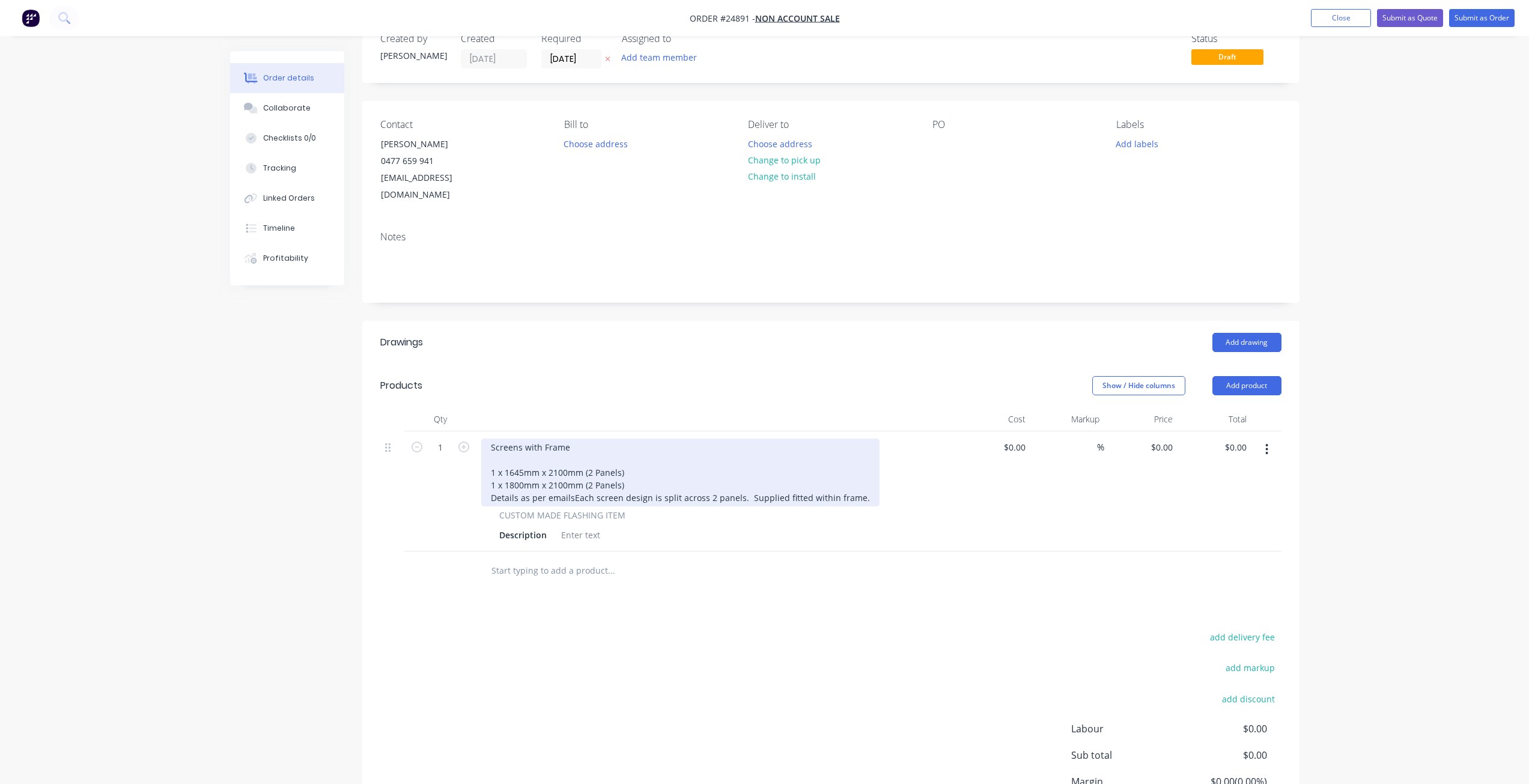
scroll to position [60, 0]
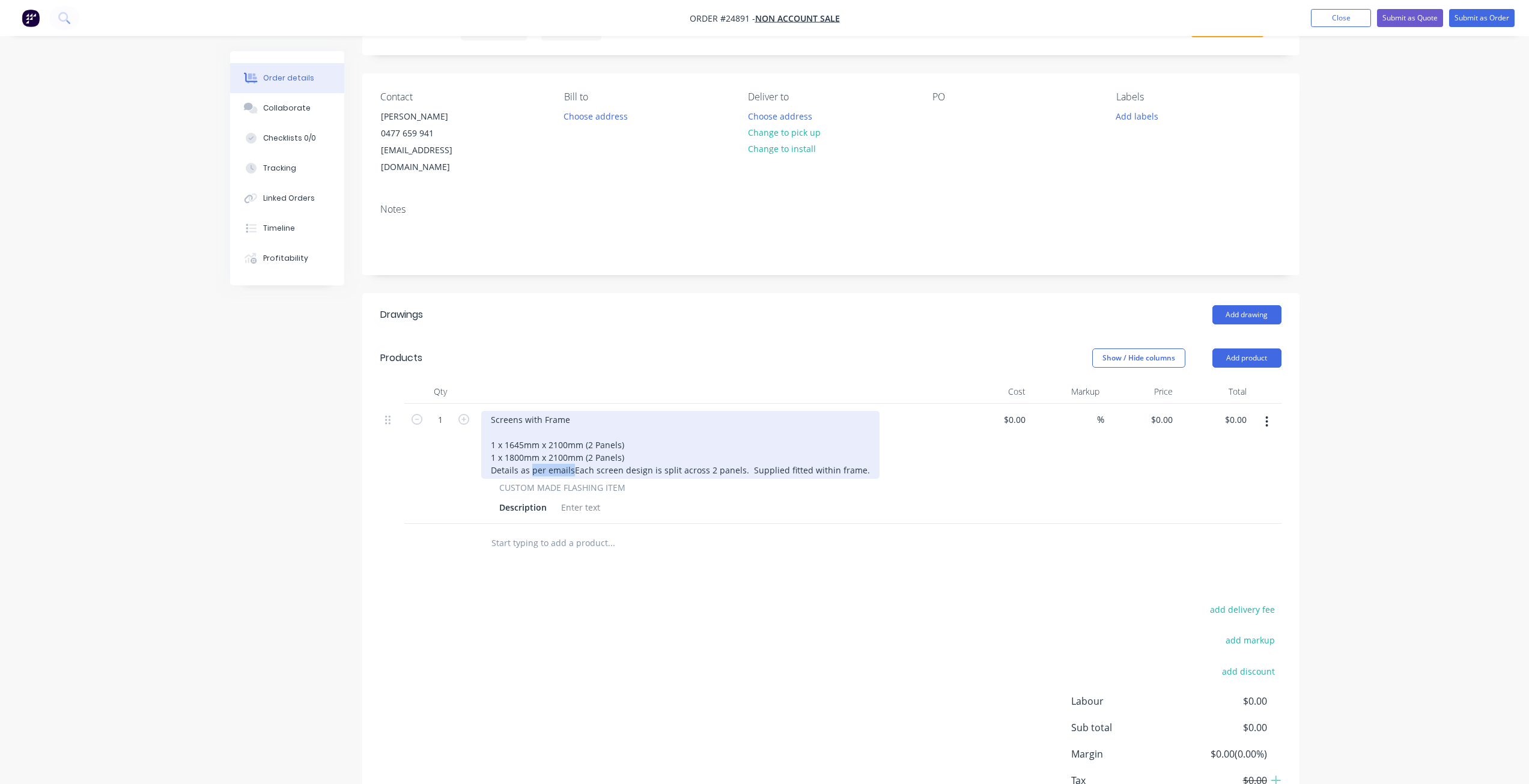
drag, startPoint x: 532, startPoint y: 465, endPoint x: 596, endPoint y: 464, distance: 64.0
click at [596, 464] on div "Screens with Frame 1 x 1645mm x 2100mm (2 Panels) 1 x 1800mm x 2100mm (2 Panels…" at bounding box center [680, 444] width 398 height 68
click at [602, 469] on div "Screens with Frame 1 x 1645mm x 2100mm (2 Panels) 1 x 1800mm x 2100mm (2 Panels…" at bounding box center [680, 444] width 398 height 68
drag, startPoint x: 511, startPoint y: 477, endPoint x: 671, endPoint y: 474, distance: 160.0
click at [671, 474] on div "Screens with Frame 1 x 1645mm x 2100mm (2 Panels) 1 x 1800mm x 2100mm (2 Panels…" at bounding box center [682, 444] width 401 height 68
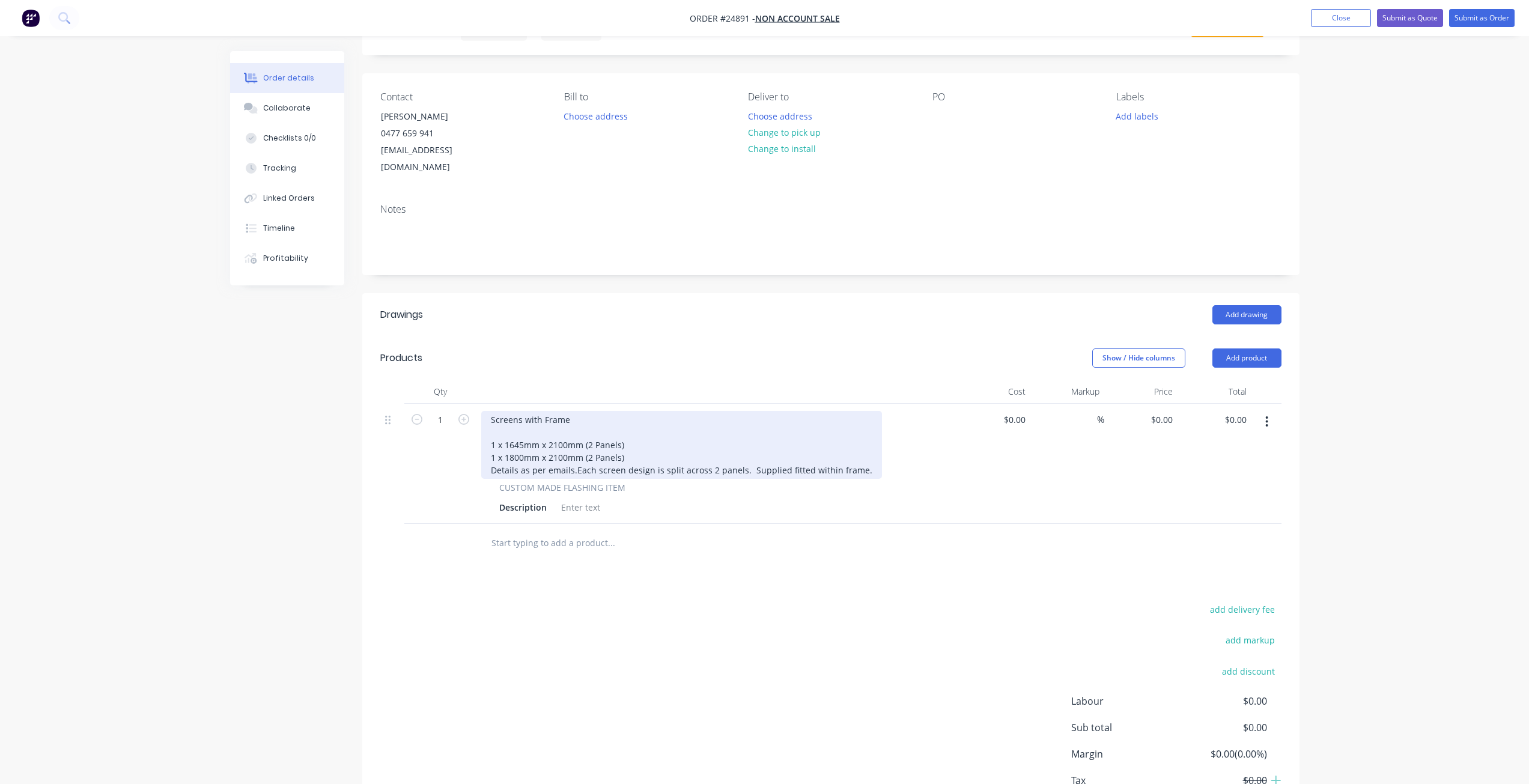
click at [483, 479] on div "Screens with Frame 1 x 1645mm x 2100mm (2 Panels) 1 x 1800mm x 2100mm (2 Panels…" at bounding box center [682, 444] width 401 height 68
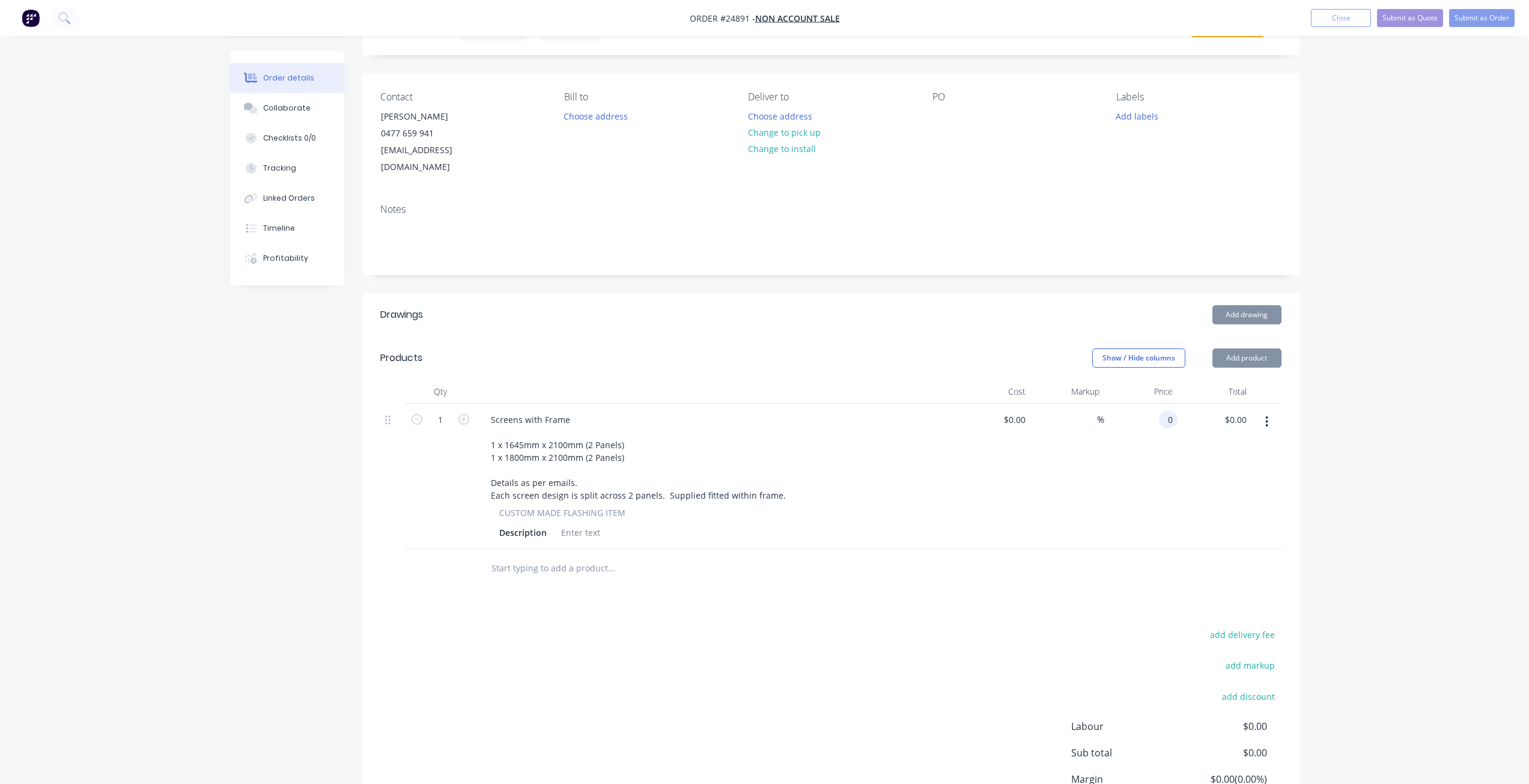
click at [1162, 411] on div "0 0" at bounding box center [1168, 419] width 19 height 17
type input "$1,318.62"
click at [1160, 441] on div "$1,318.62 1318.62" at bounding box center [1141, 477] width 74 height 145
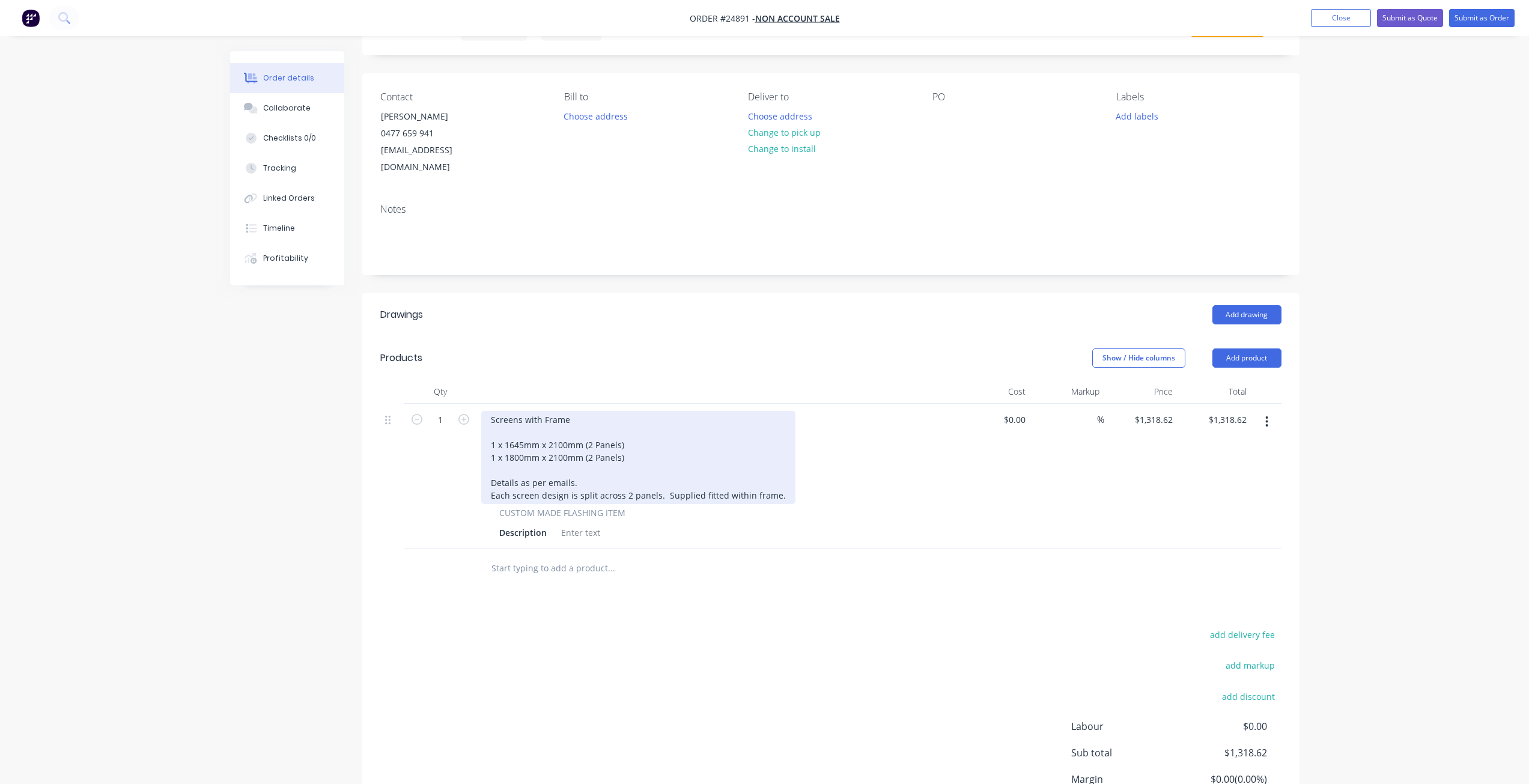
click at [694, 474] on div "Screens with Frame 1 x 1645mm x 2100mm (2 Panels) 1 x 1800mm x 2100mm (2 Panels…" at bounding box center [638, 457] width 314 height 93
click at [774, 480] on div "Screens with Frame 1 x 1645mm x 2100mm (2 Panels) 1 x 1800mm x 2100mm (2 Panels…" at bounding box center [638, 457] width 314 height 93
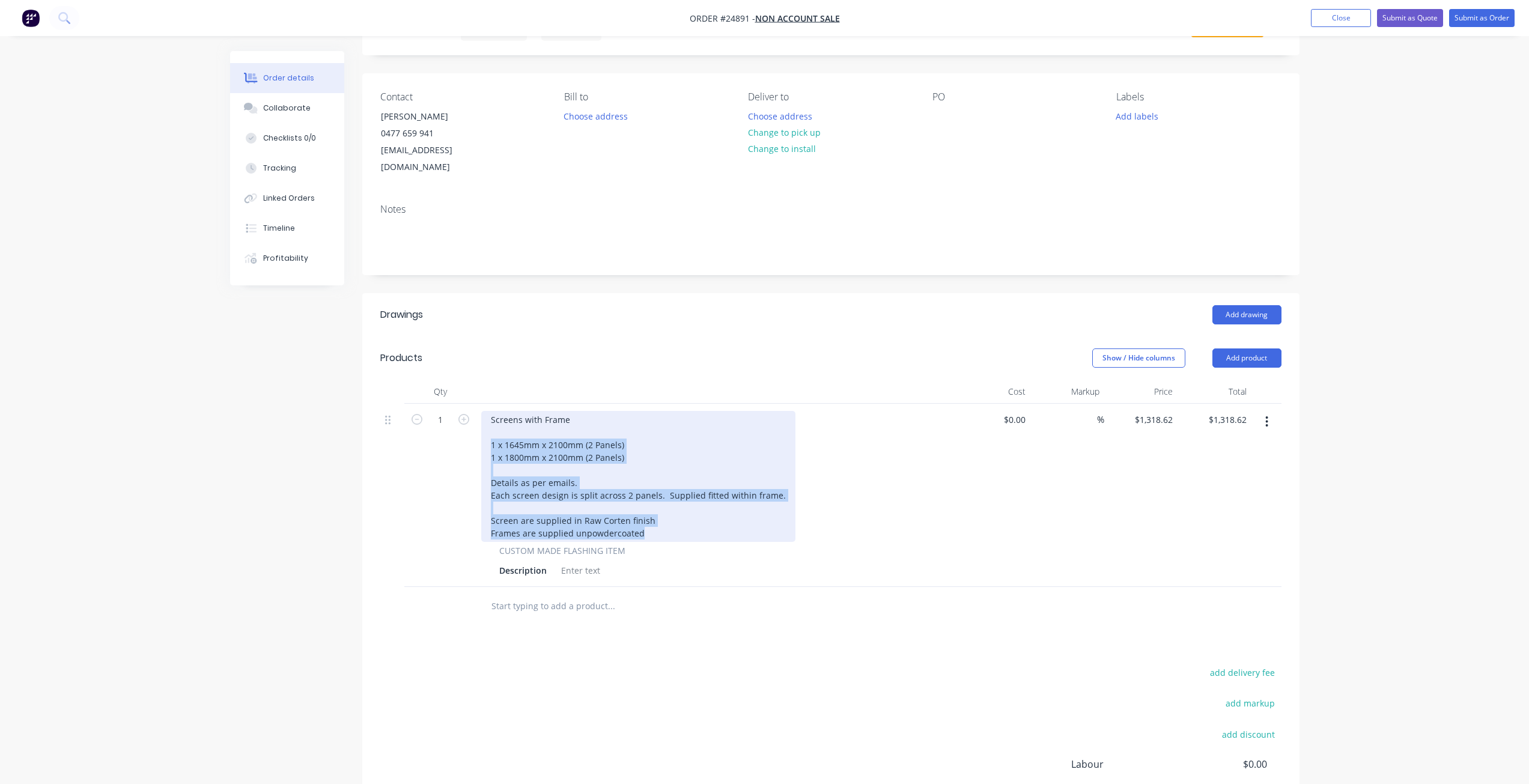
drag, startPoint x: 645, startPoint y: 518, endPoint x: 486, endPoint y: 423, distance: 185.2
click at [486, 423] on div "Screens with Frame 1 x 1645mm x 2100mm (2 Panels) 1 x 1800mm x 2100mm (2 Panels…" at bounding box center [638, 476] width 314 height 131
copy div "1 x 1645mm x 2100mm (2 Panels) 1 x 1800mm x 2100mm (2 Panels) Details as per em…"
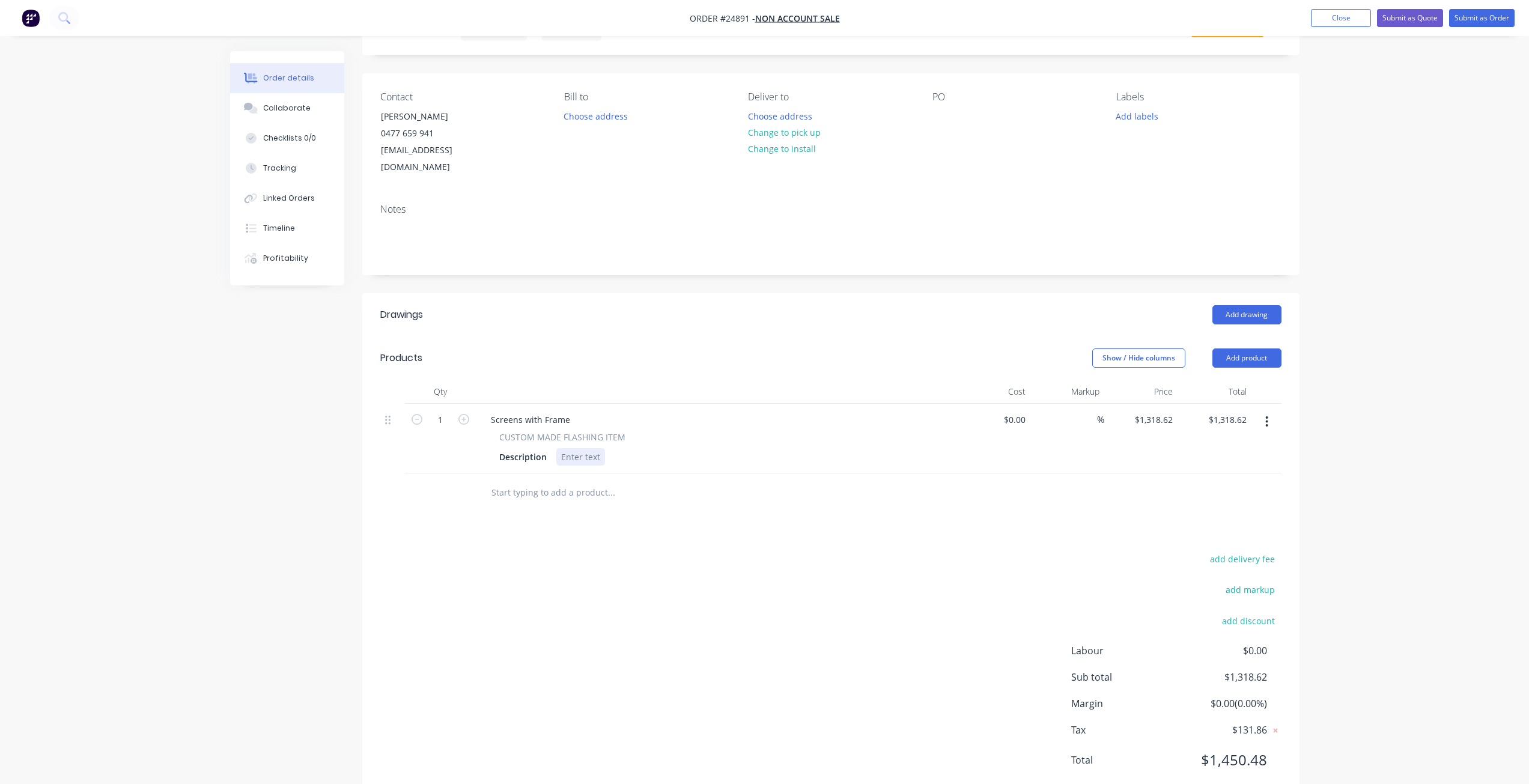
click at [605, 448] on div "Description" at bounding box center [715, 456] width 440 height 17
click at [589, 448] on div at bounding box center [581, 456] width 49 height 17
click at [571, 448] on div at bounding box center [581, 456] width 49 height 17
click at [570, 448] on div at bounding box center [581, 456] width 49 height 17
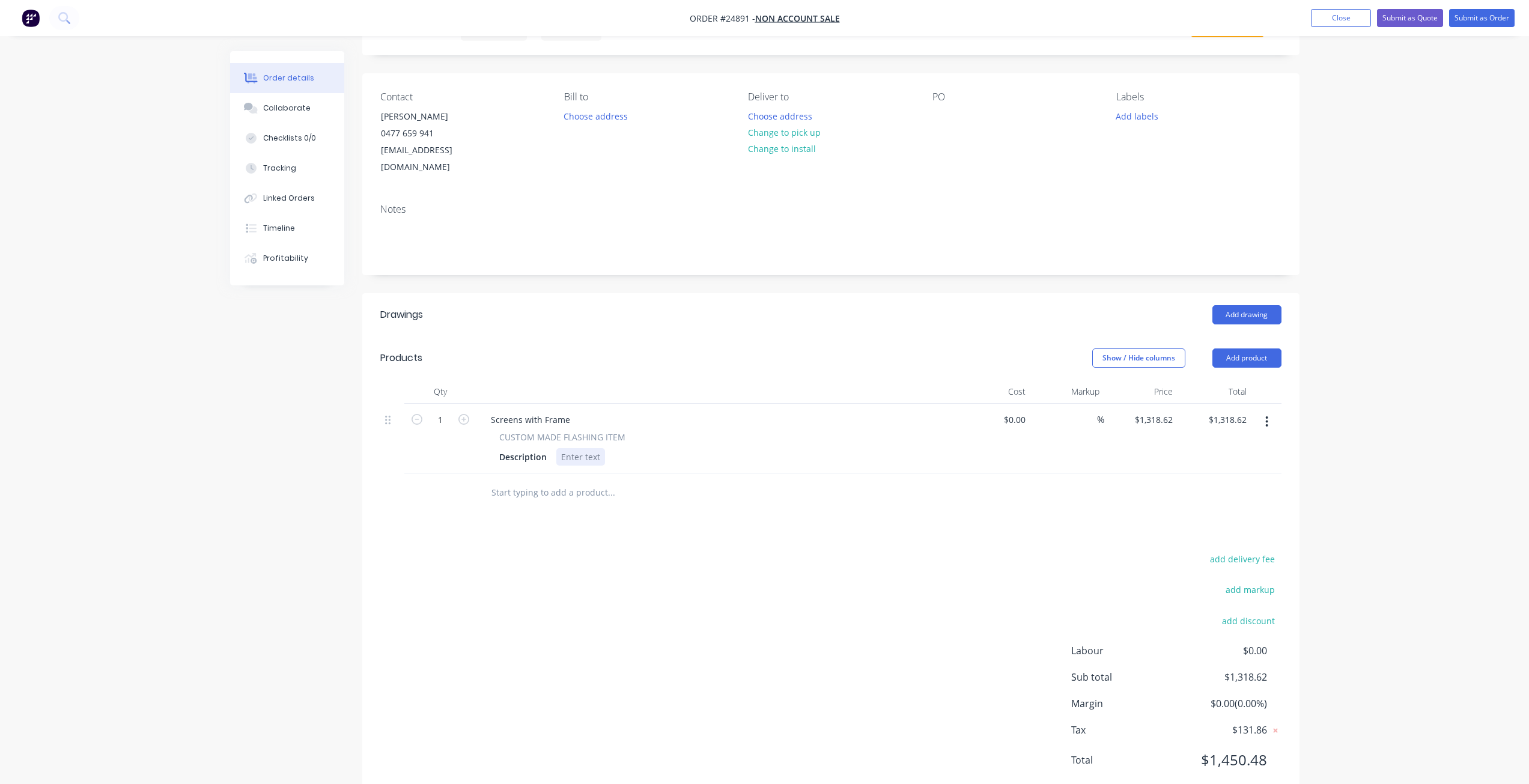
click at [568, 448] on div at bounding box center [581, 456] width 49 height 17
paste div
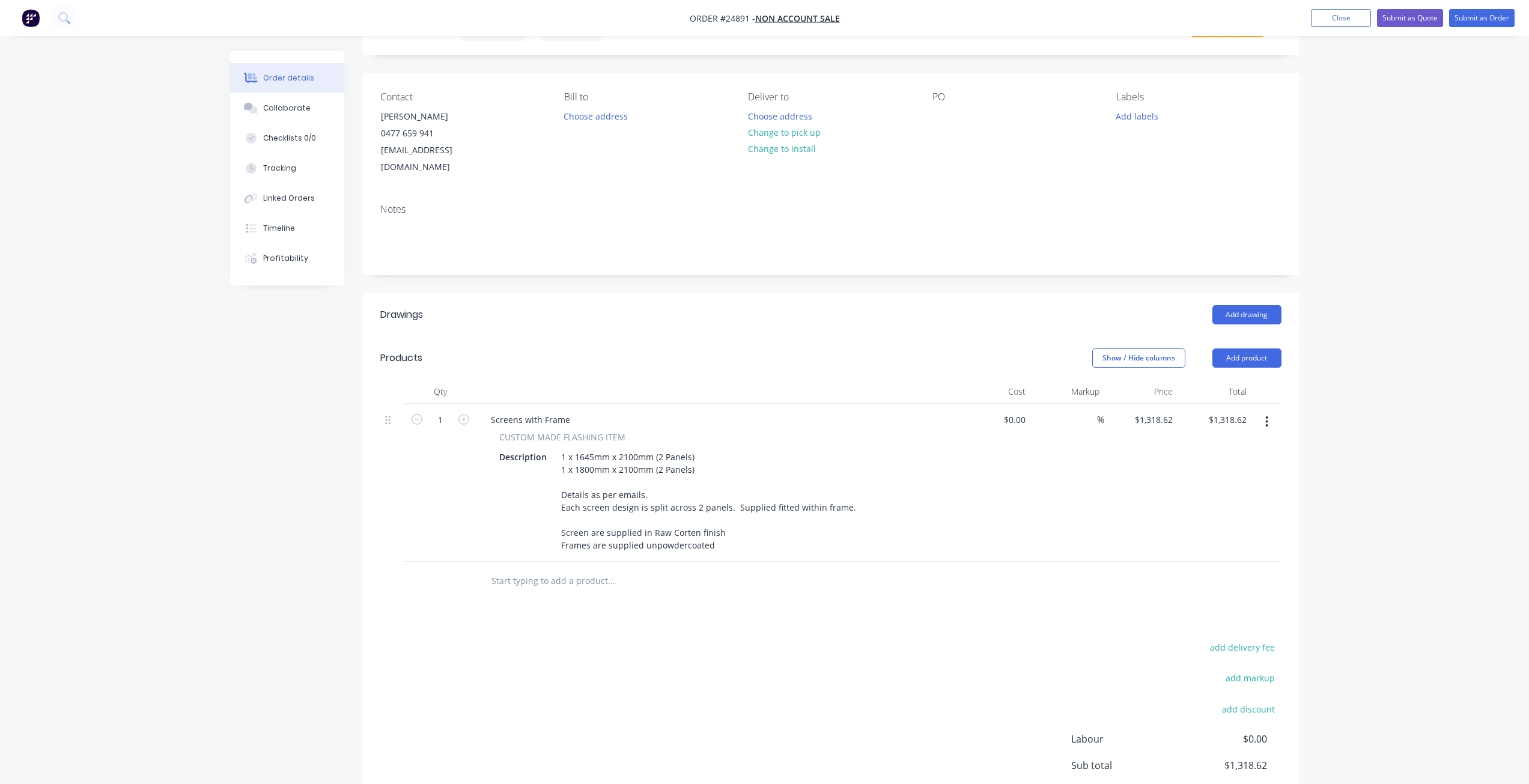
click at [1269, 411] on button "button" at bounding box center [1267, 421] width 28 height 22
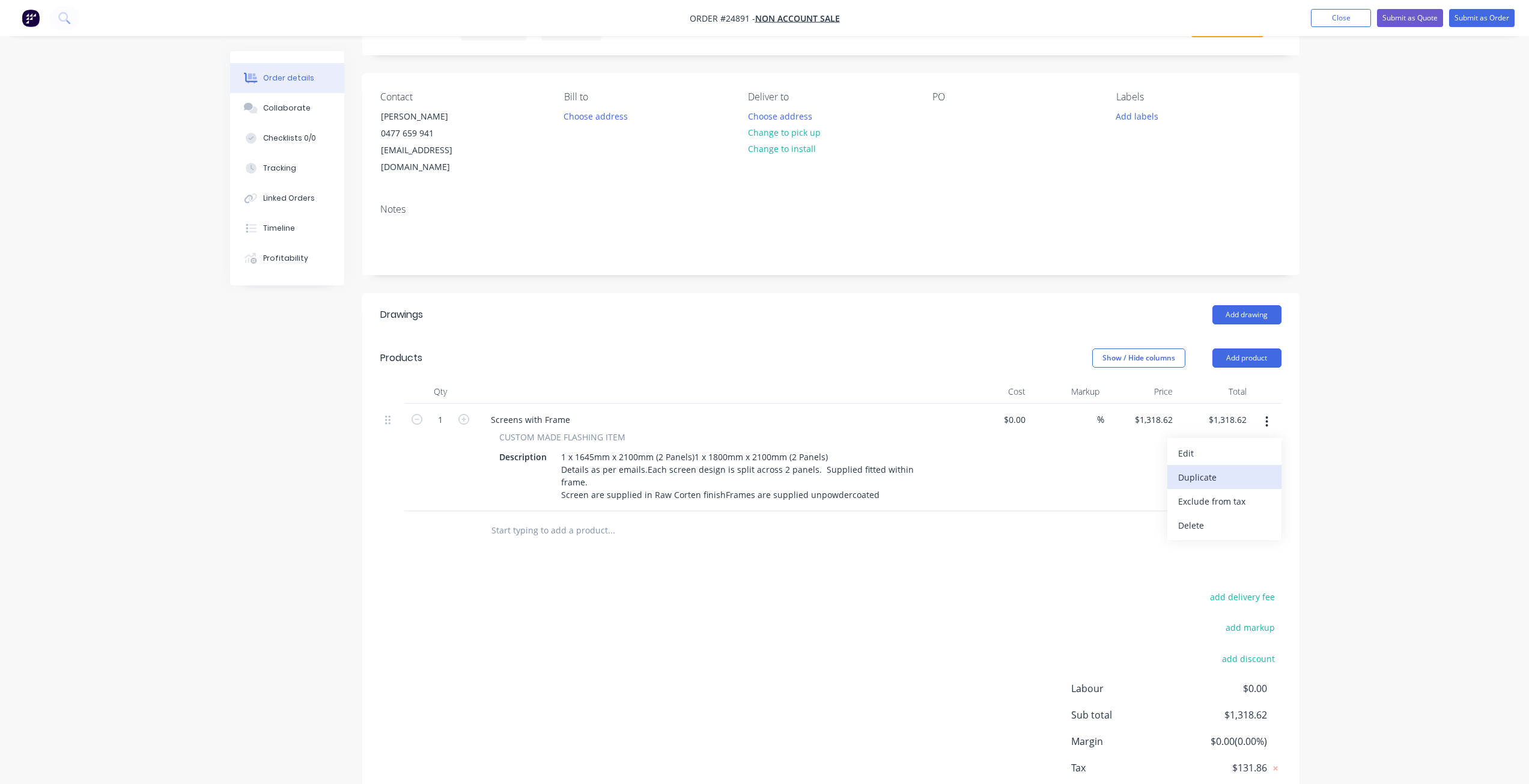
click at [1187, 468] on div "Duplicate" at bounding box center [1225, 477] width 93 height 17
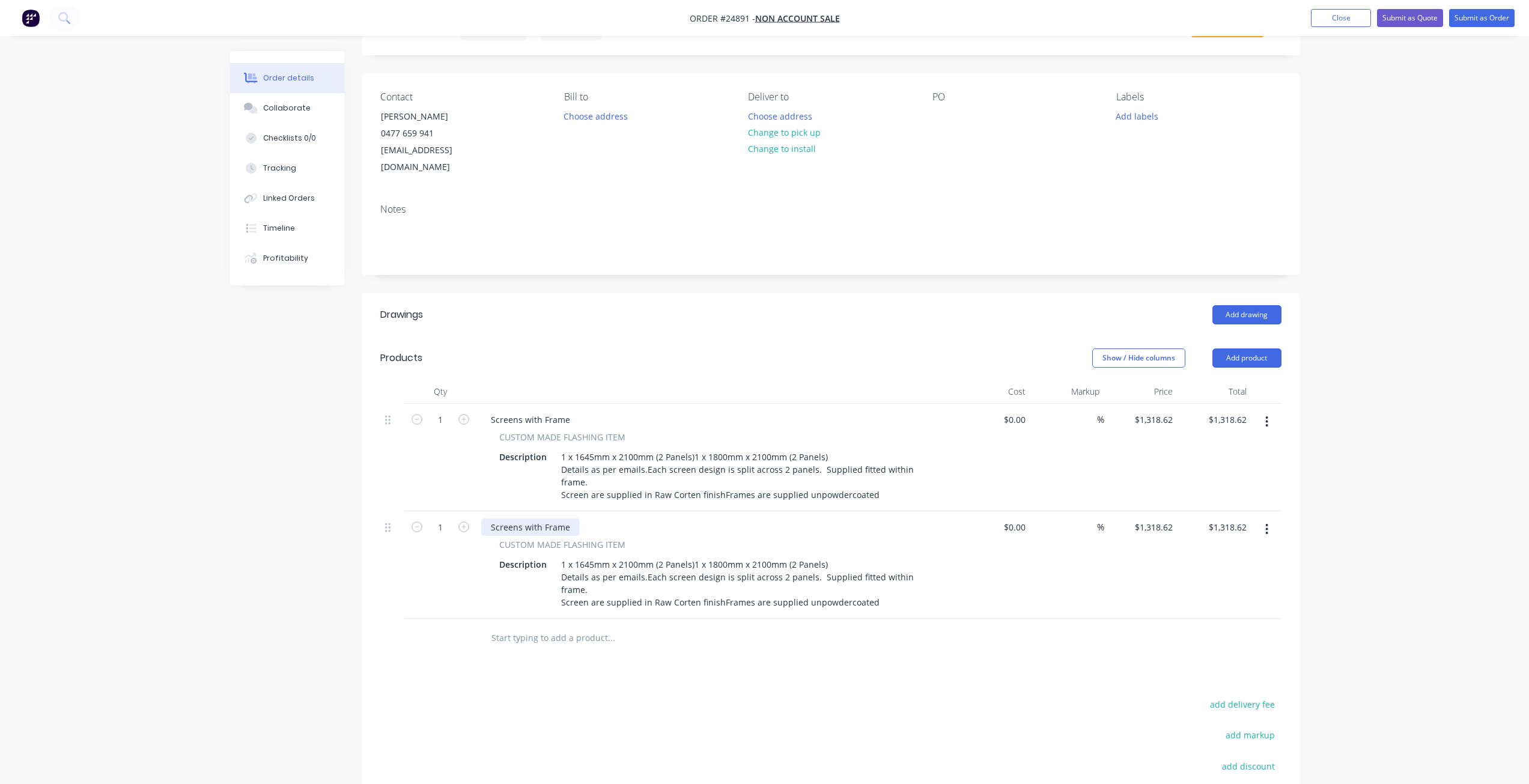
click at [567, 518] on div "Screens with Frame" at bounding box center [531, 527] width 99 height 17
click at [537, 518] on div "Screens with Frame" at bounding box center [531, 527] width 99 height 17
click at [540, 518] on div "Screens with Frame" at bounding box center [531, 527] width 99 height 17
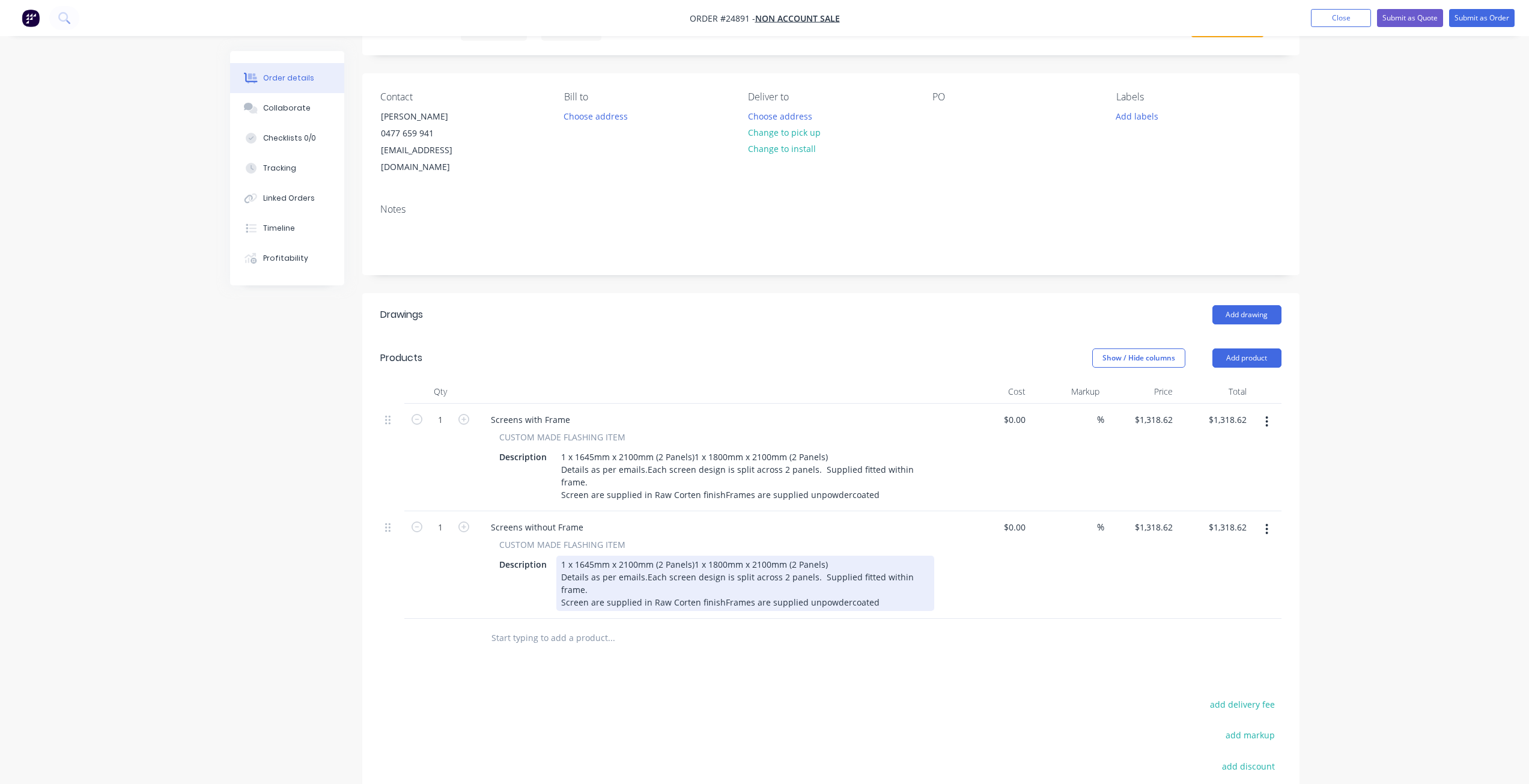
click at [692, 556] on div "1 x 1645mm x 2100mm (2 Panels)1 x 1800mm x 2100mm (2 Panels) Details as per ema…" at bounding box center [745, 584] width 378 height 55
click at [690, 556] on div "1 x 1645mm x 2100mm (2 Panels)1 x 1800mm x 2100mm (2 Panels) Details as per ema…" at bounding box center [745, 584] width 378 height 55
click at [693, 556] on div "1 x 1645mm x 2100mm (2 Panels)1 x 1800mm x 2100mm (2 Panels) Details as per ema…" at bounding box center [745, 584] width 378 height 55
click at [599, 556] on div "1 x 1645mm x 2100mm (2 Panels) 1 x 1800mm x 2100mm (2 Panels) Details as per em…" at bounding box center [745, 584] width 378 height 55
click at [645, 556] on div "1 x 1645mm x 2100mm (2 Panels) 1 x 1800mm x 2100mm (2 Panels) Details as per em…" at bounding box center [745, 584] width 378 height 55
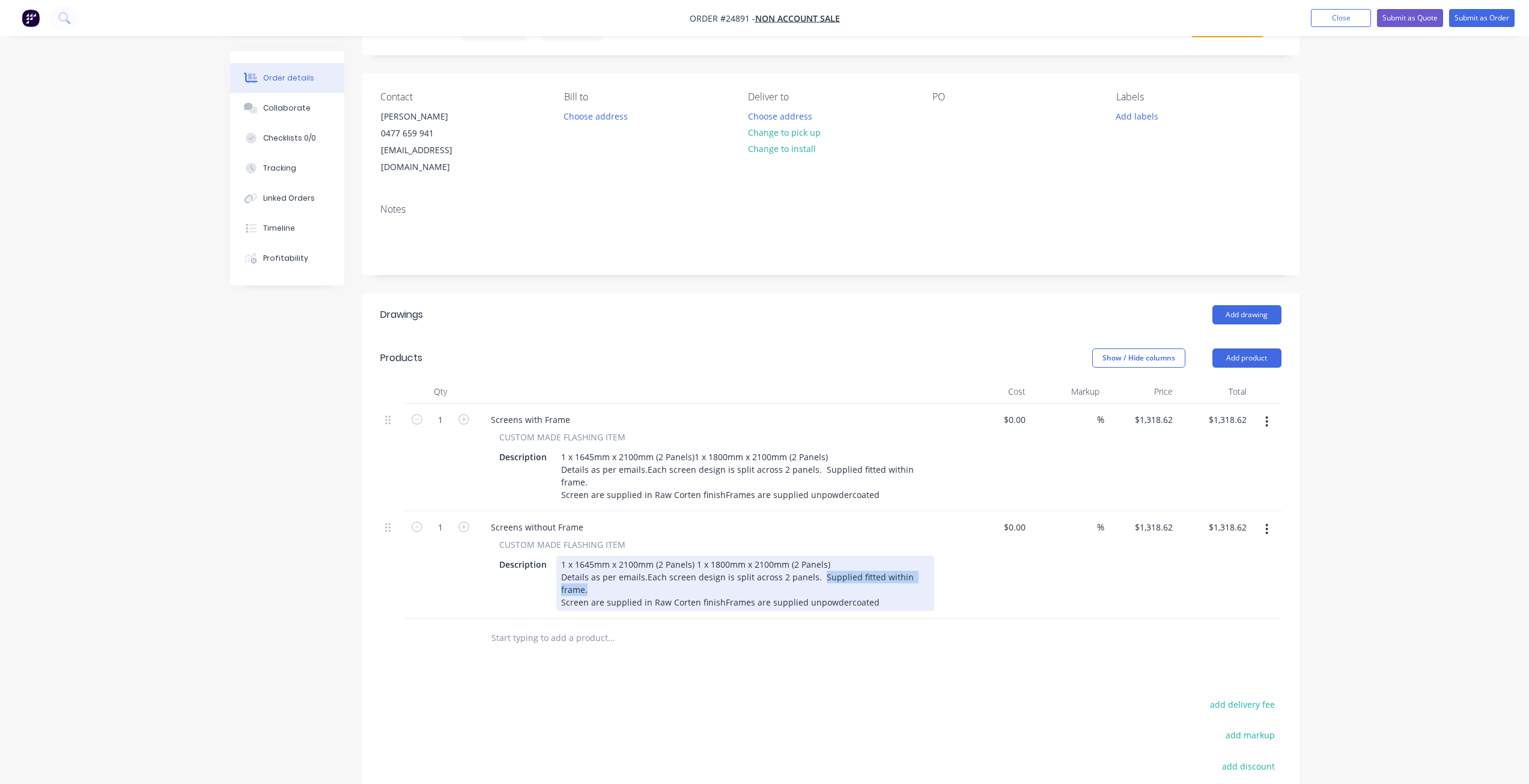
drag, startPoint x: 815, startPoint y: 547, endPoint x: 926, endPoint y: 548, distance: 111.0
click at [926, 556] on div "1 x 1645mm x 2100mm (2 Panels) 1 x 1800mm x 2100mm (2 Panels) Details as per em…" at bounding box center [745, 584] width 378 height 55
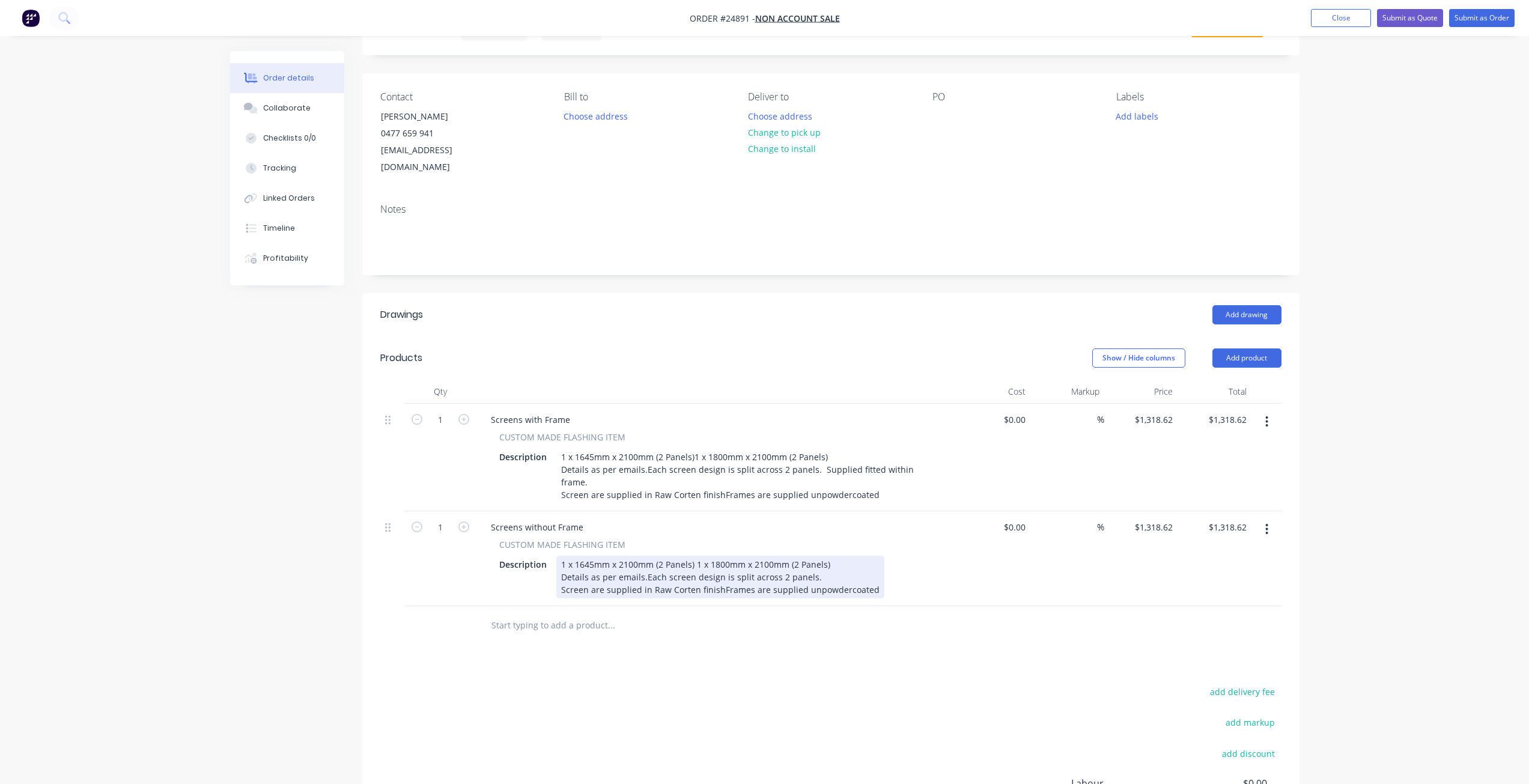
click at [861, 566] on div "1 x 1645mm x 2100mm (2 Panels) 1 x 1800mm x 2100mm (2 Panels) Details as per em…" at bounding box center [721, 577] width 328 height 43
drag, startPoint x: 867, startPoint y: 566, endPoint x: 717, endPoint y: 566, distance: 150.0
click at [717, 566] on div "1 x 1645mm x 2100mm (2 Panels) 1 x 1800mm x 2100mm (2 Panels) Details as per em…" at bounding box center [721, 577] width 328 height 43
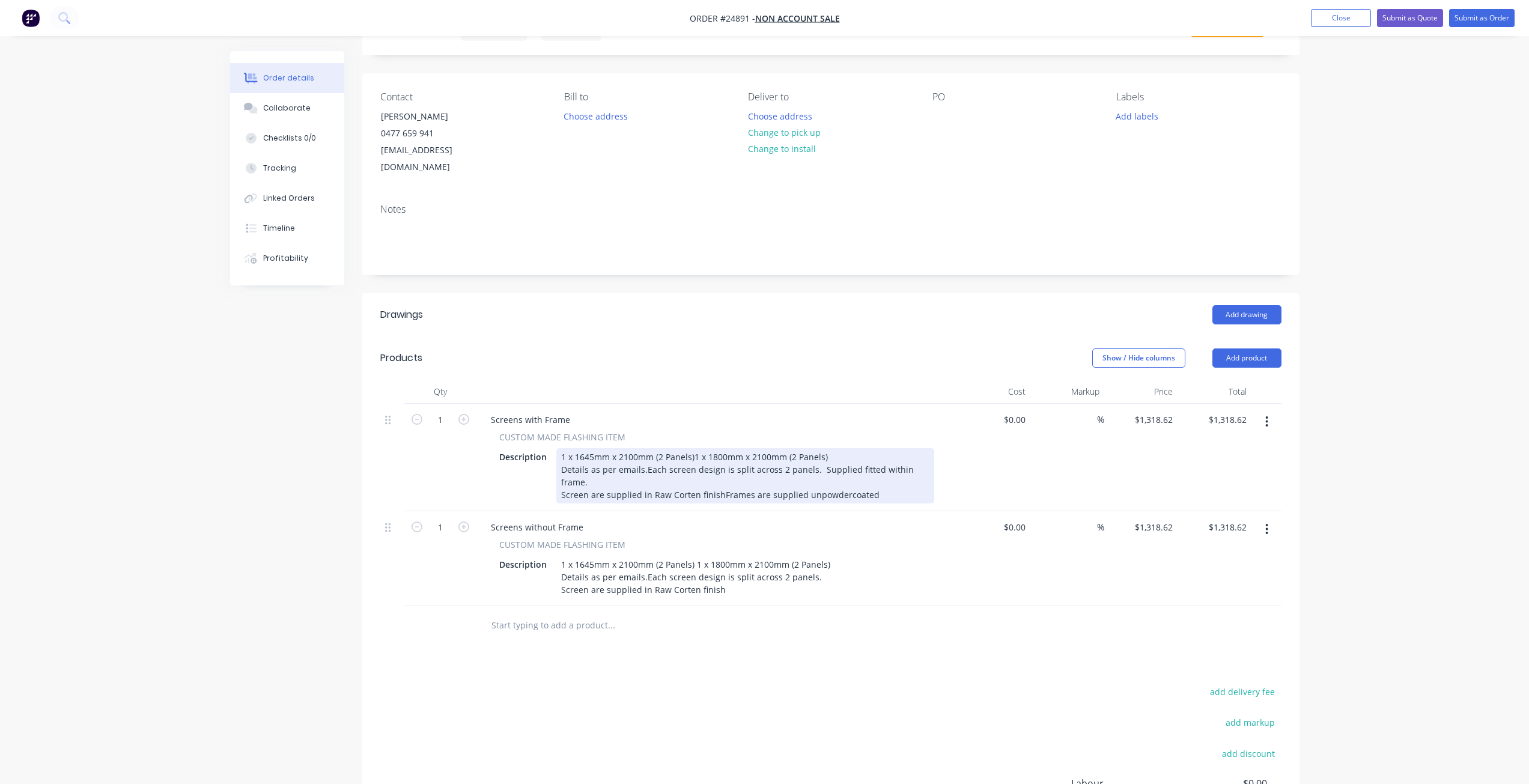
click at [718, 467] on div "1 x 1645mm x 2100mm (2 Panels)1 x 1800mm x 2100mm (2 Panels) Details as per ema…" at bounding box center [745, 476] width 378 height 55
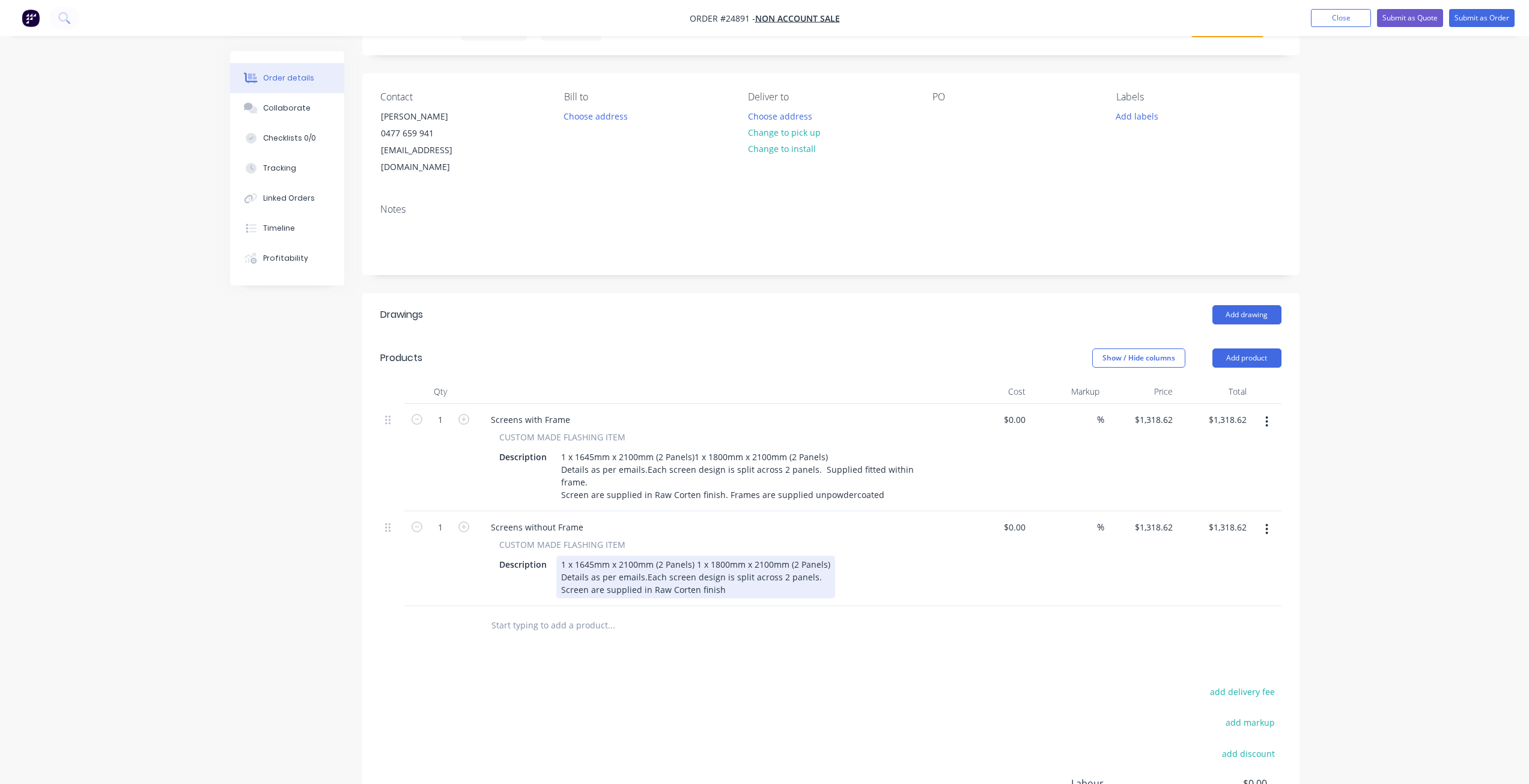
click at [646, 556] on div "1 x 1645mm x 2100mm (2 Panels) 1 x 1800mm x 2100mm (2 Panels) Details as per em…" at bounding box center [696, 577] width 279 height 43
click at [644, 556] on div "1 x 1645mm x 2100mm (2 Panels) 1 x 1800mm x 2100mm (2 Panels) Details as per em…" at bounding box center [696, 577] width 279 height 43
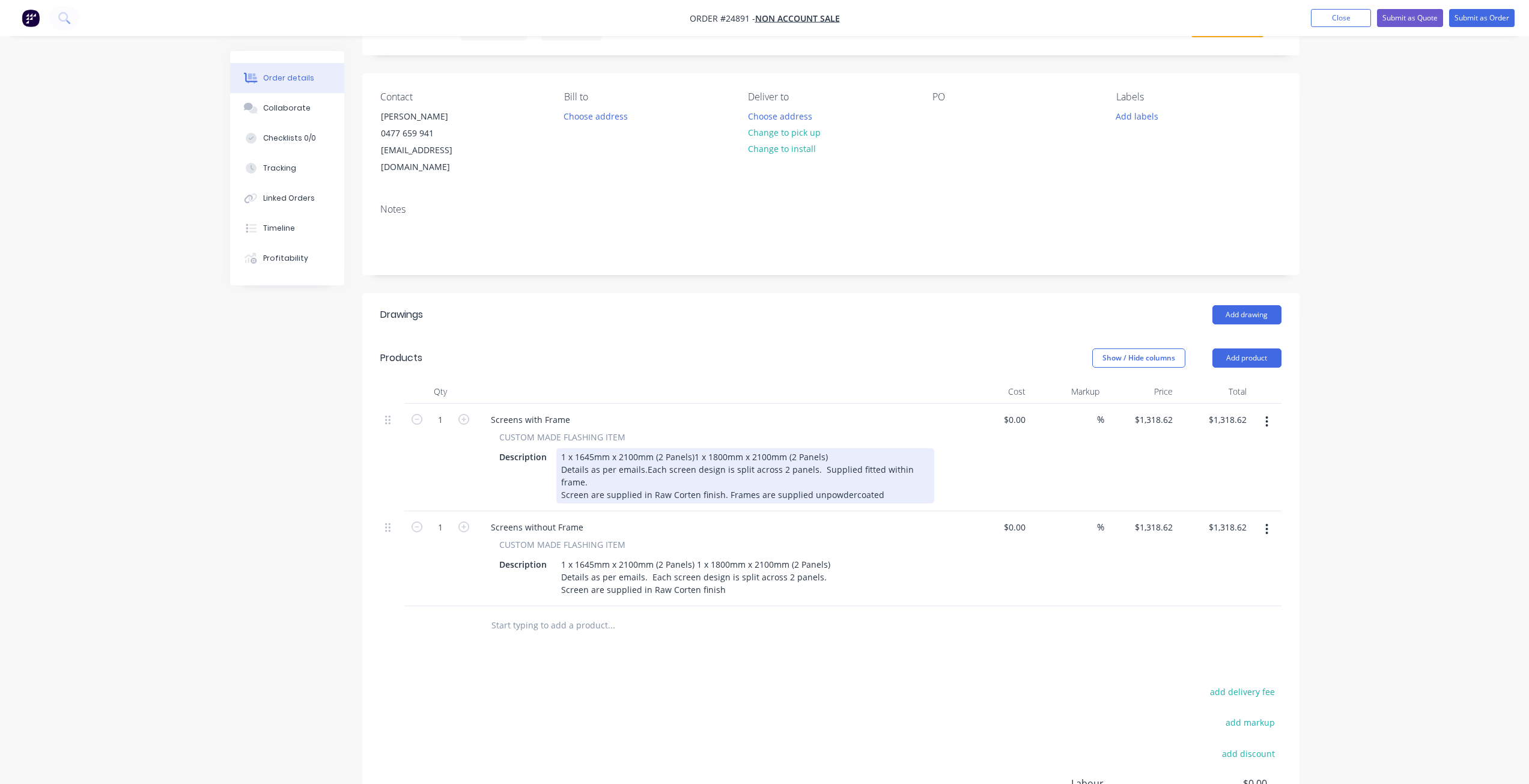
click at [645, 452] on div "1 x 1645mm x 2100mm (2 Panels)1 x 1800mm x 2100mm (2 Panels) Details as per ema…" at bounding box center [745, 476] width 378 height 55
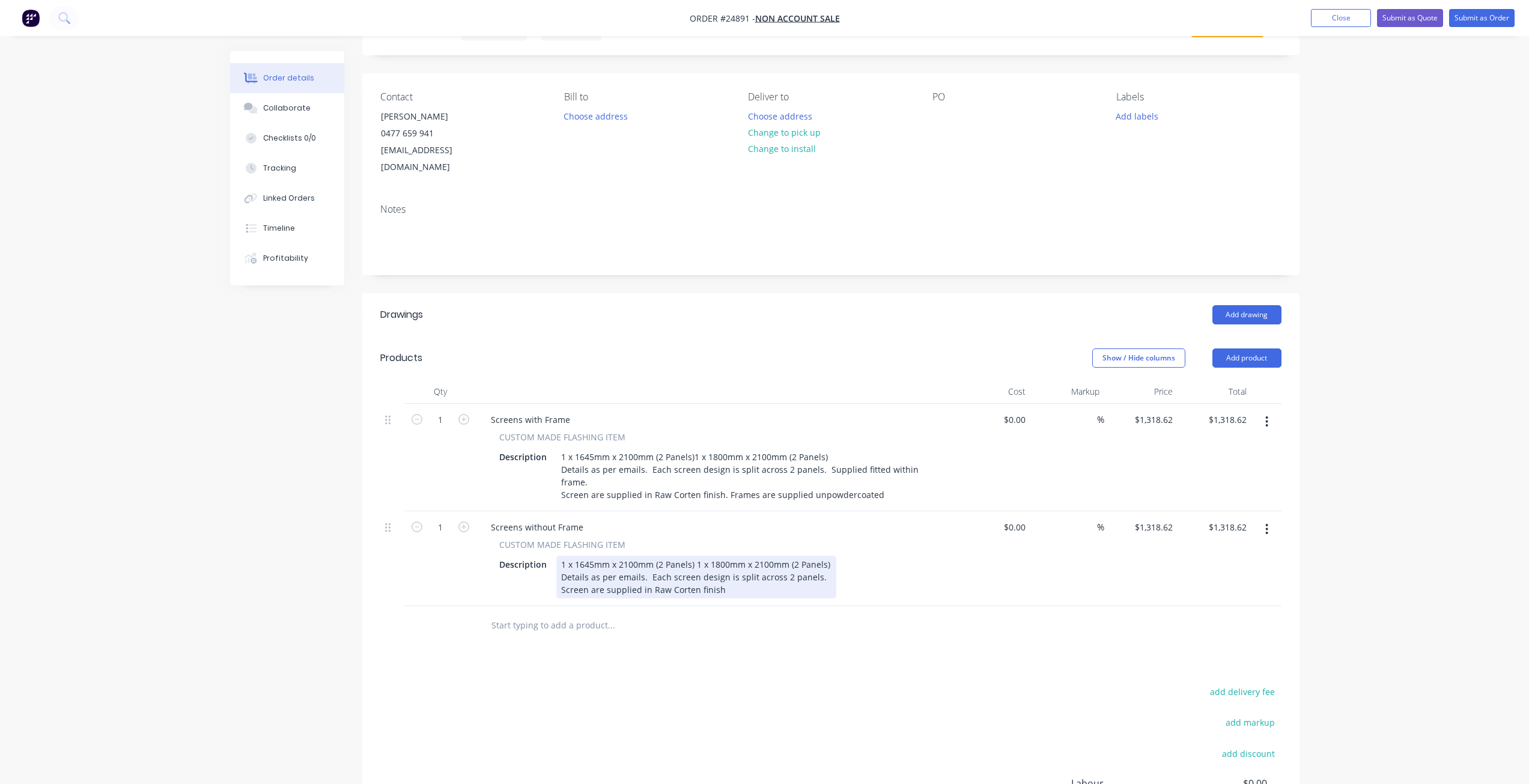
click at [956, 557] on div "Screens without Frame CUSTOM MADE FLASHING ITEM Description 1 x 1645mm x 2100mm…" at bounding box center [717, 558] width 480 height 95
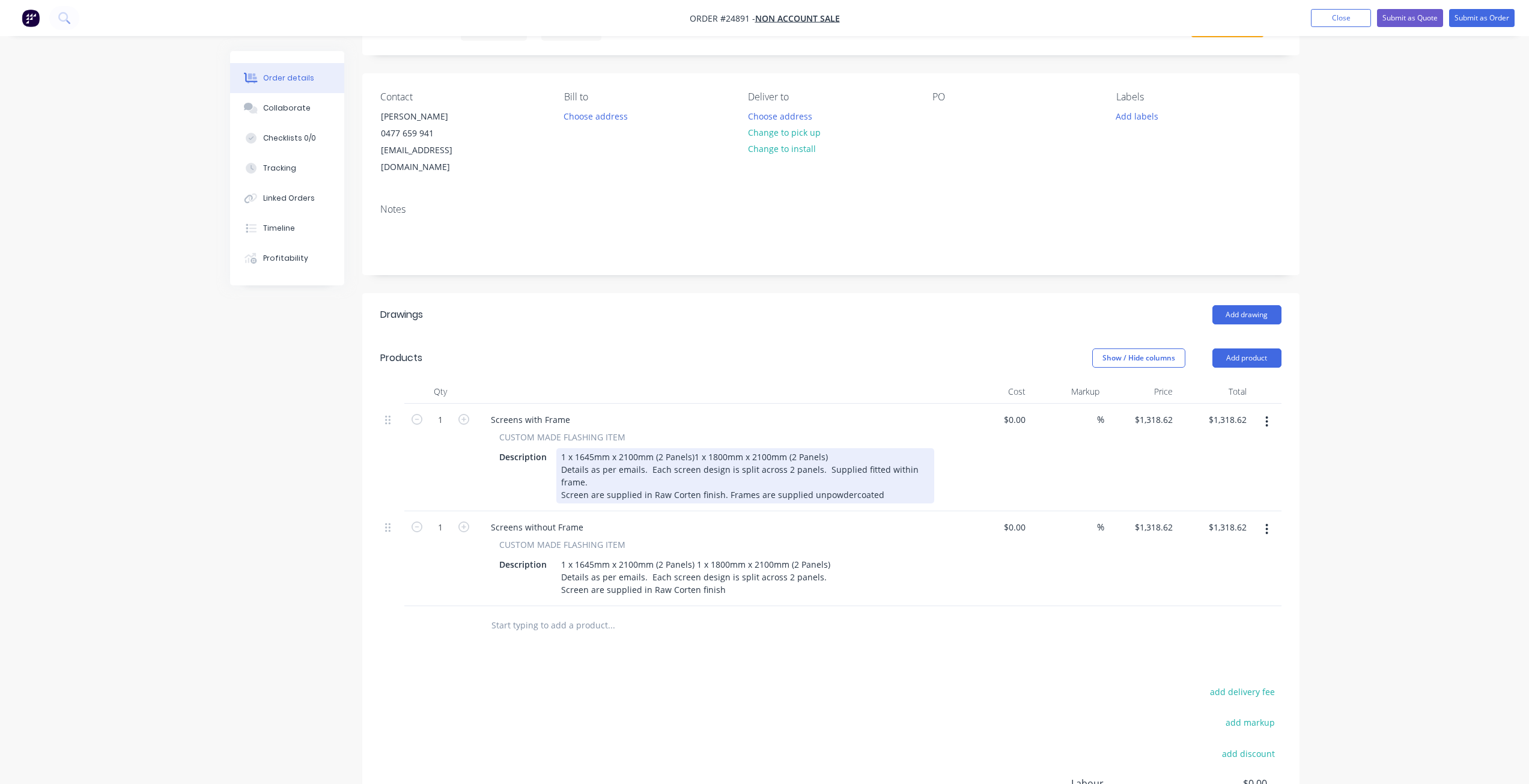
click at [852, 462] on div "1 x 1645mm x 2100mm (2 Panels)1 x 1800mm x 2100mm (2 Panels) Details as per ema…" at bounding box center [745, 476] width 378 height 55
click at [815, 465] on div "1 x 1645mm x 2100mm (2 Panels)1 x 1800mm x 2100mm (2 Panels) Details as per ema…" at bounding box center [745, 476] width 378 height 55
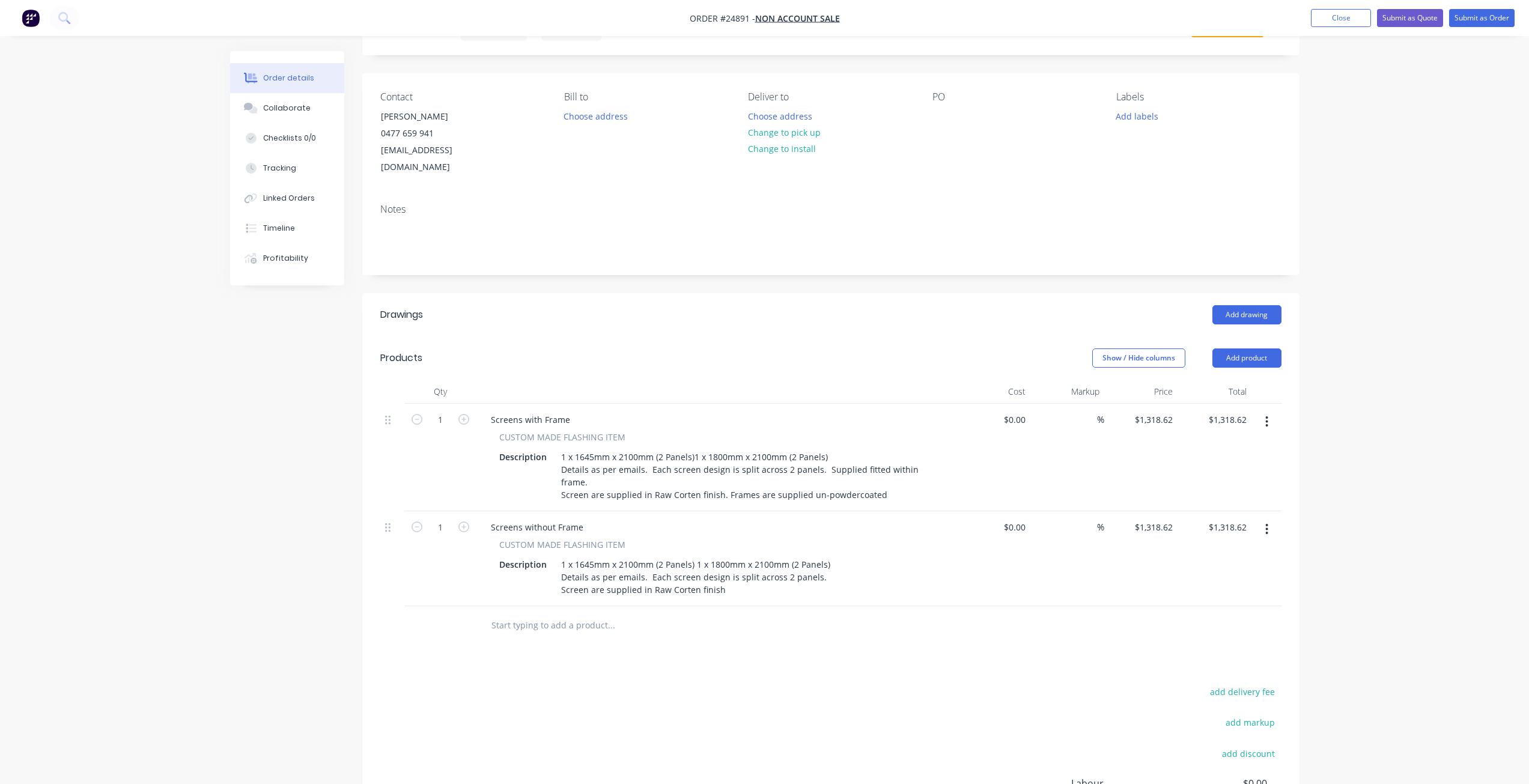
click at [879, 518] on div "Screens without Frame" at bounding box center [716, 527] width 471 height 17
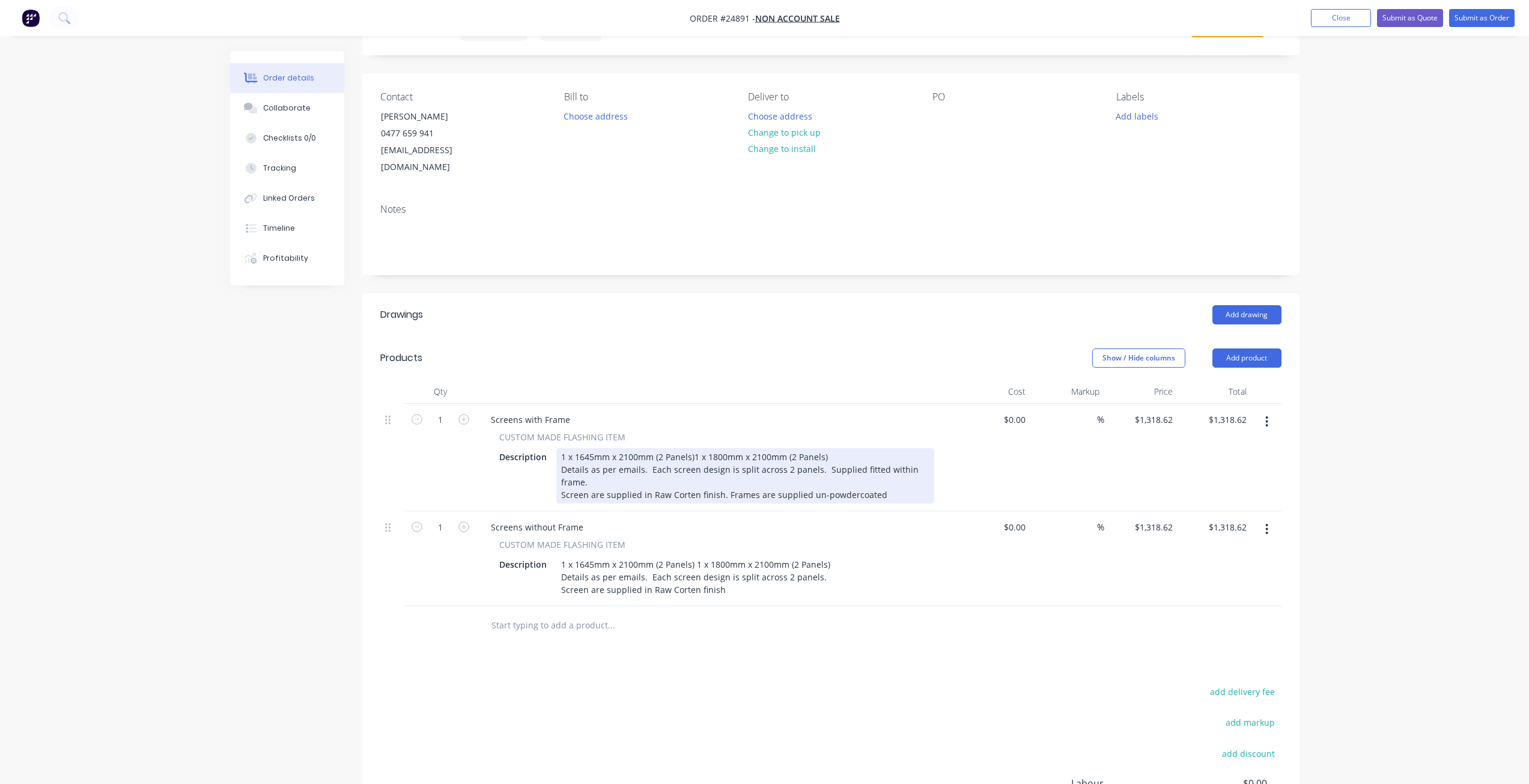
click at [858, 471] on div "1 x 1645mm x 2100mm (2 Panels)1 x 1800mm x 2100mm (2 Panels) Details as per ema…" at bounding box center [745, 476] width 378 height 55
click at [817, 464] on div "1 x 1645mm x 2100mm (2 Panels)1 x 1800mm x 2100mm (2 Panels) Details as per ema…" at bounding box center [745, 476] width 378 height 55
click at [692, 448] on div "1 x 1645mm x 2100mm (2 Panels)1 x 1800mm x 2100mm (2 Panels) Details as per ema…" at bounding box center [745, 476] width 378 height 55
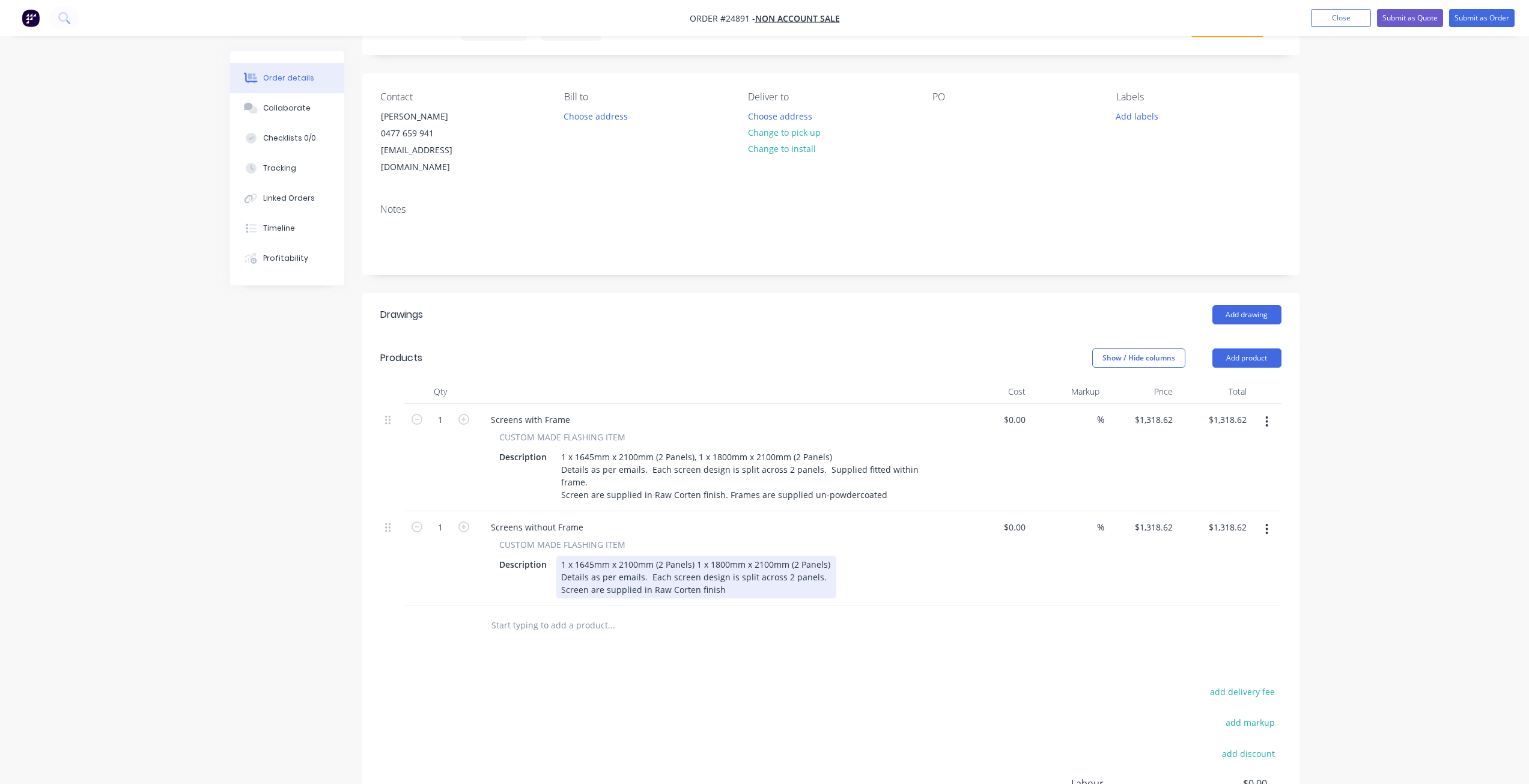
click at [691, 556] on div "1 x 1645mm x 2100mm (2 Panels) 1 x 1800mm x 2100mm (2 Panels) Details as per em…" at bounding box center [697, 577] width 280 height 43
click at [561, 556] on div "1 x 1645mm x 2100mm (2 Panels), 1 x 1800mm x 2100mm (2 Panels) Details as per e…" at bounding box center [697, 577] width 281 height 43
click at [735, 566] on div "1 x 1645mm x 2100mm (2 Panels), 1 x 1800mm x 2100mm (2 Panels) Details as per e…" at bounding box center [697, 577] width 281 height 43
click at [1147, 518] on input "1318.62" at bounding box center [1156, 527] width 44 height 17
type input "$798.62"
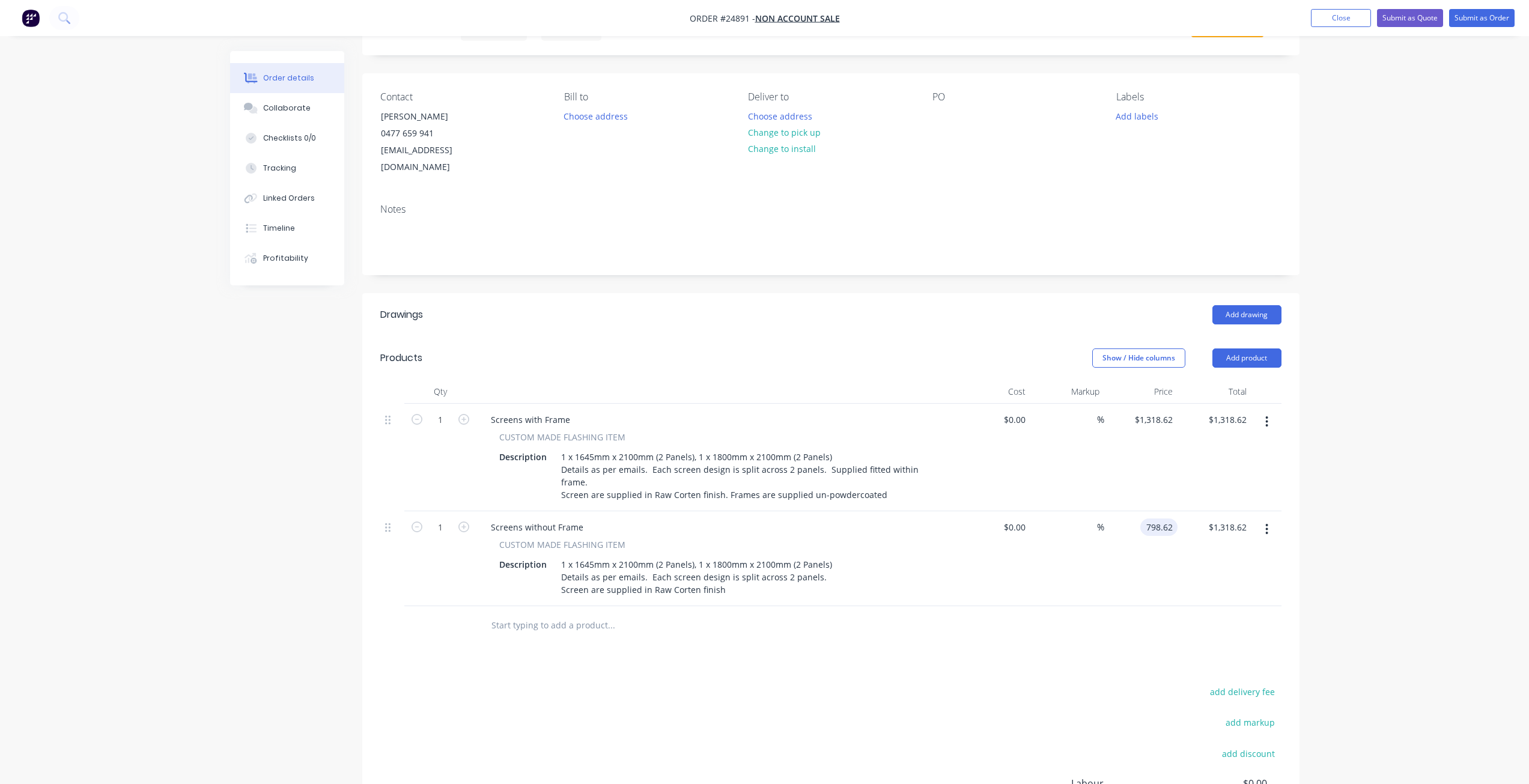
type input "798.62"
type input "$798.62"
click at [1147, 518] on input "798.62" at bounding box center [1161, 527] width 32 height 17
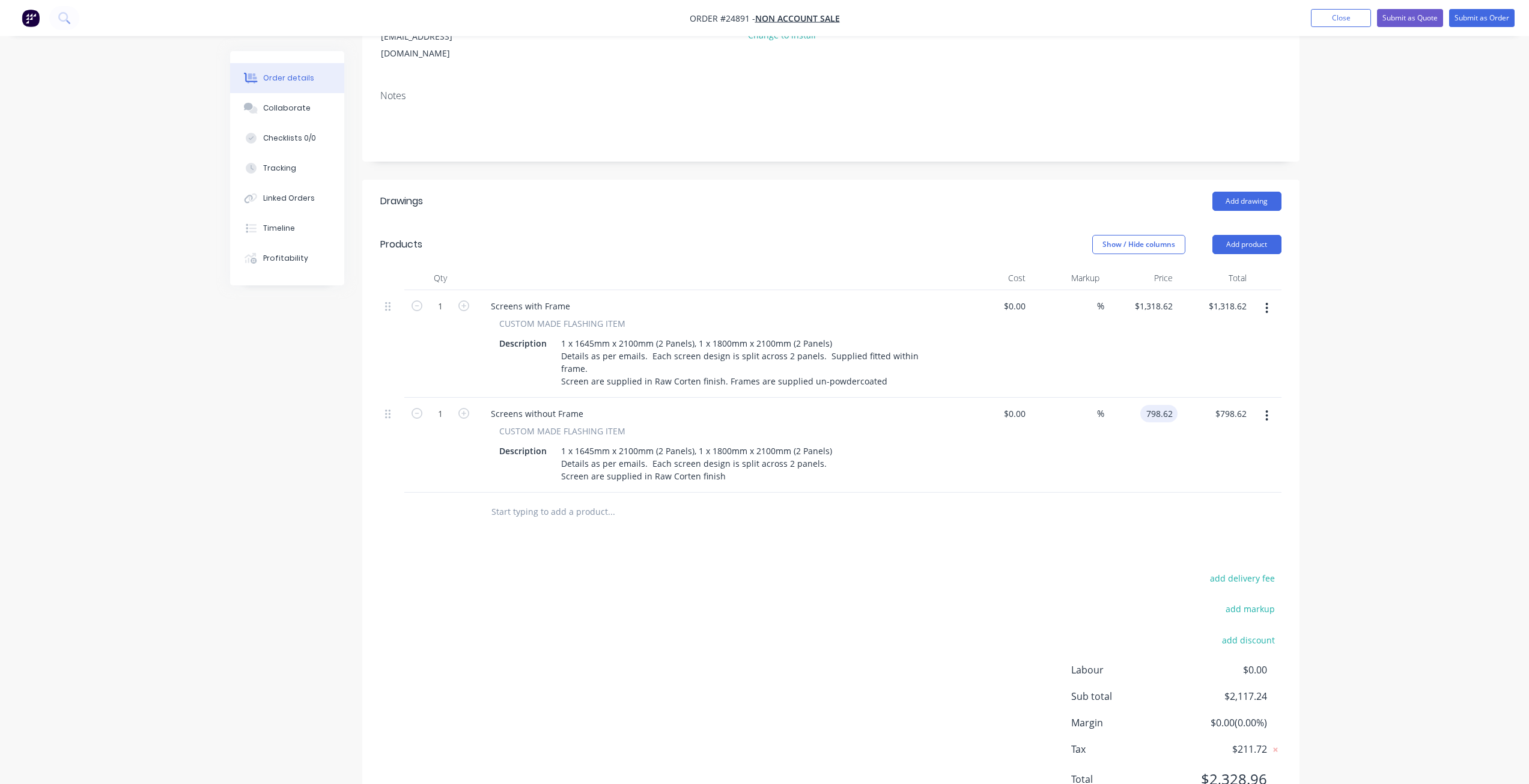
scroll to position [198, 0]
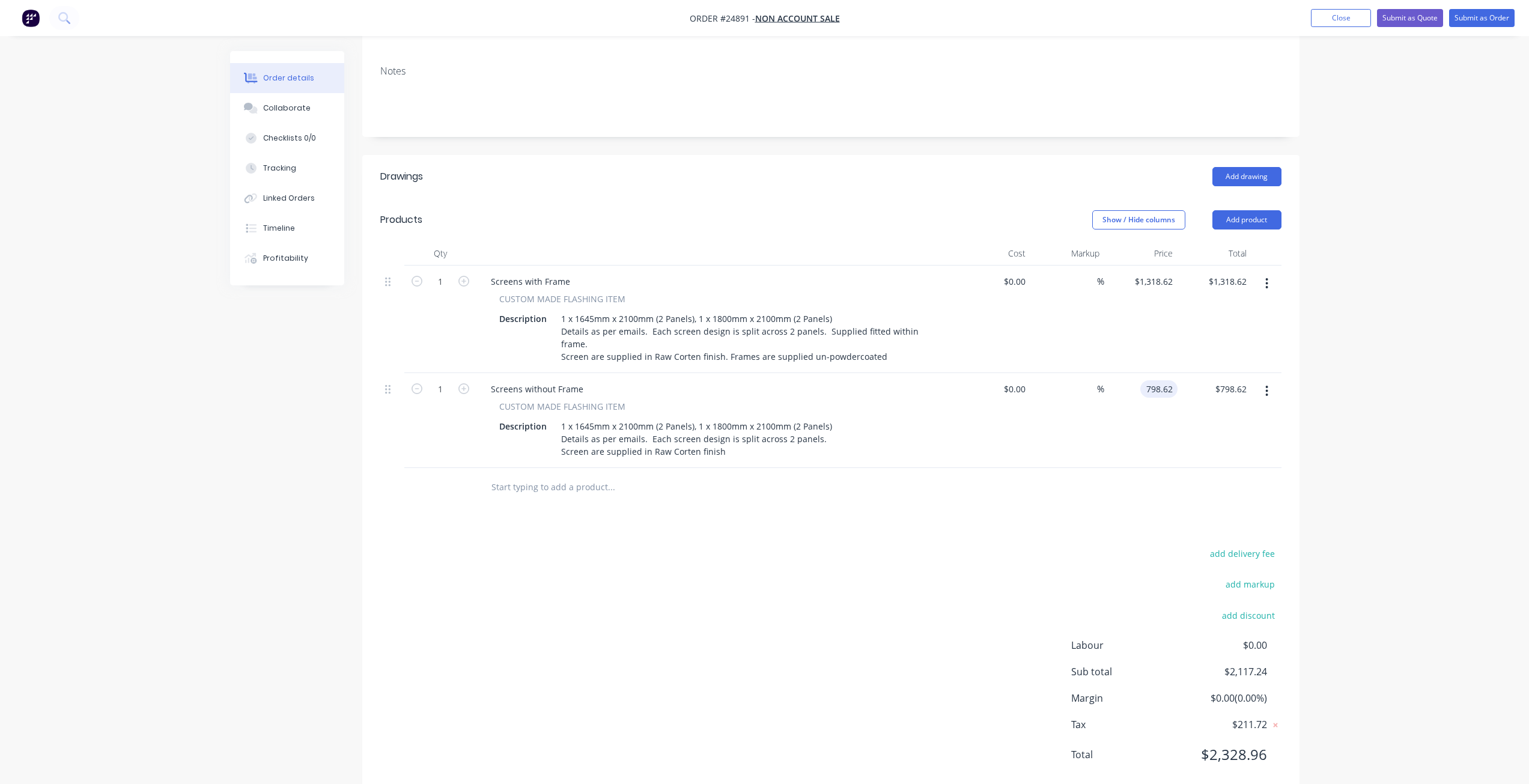
type input "$798.62"
click at [559, 475] on input "text" at bounding box center [611, 487] width 240 height 24
click at [550, 475] on input "text" at bounding box center [611, 487] width 240 height 24
click at [494, 475] on input "iIf you require powdercoating of screens and frames, please" at bounding box center [611, 487] width 240 height 24
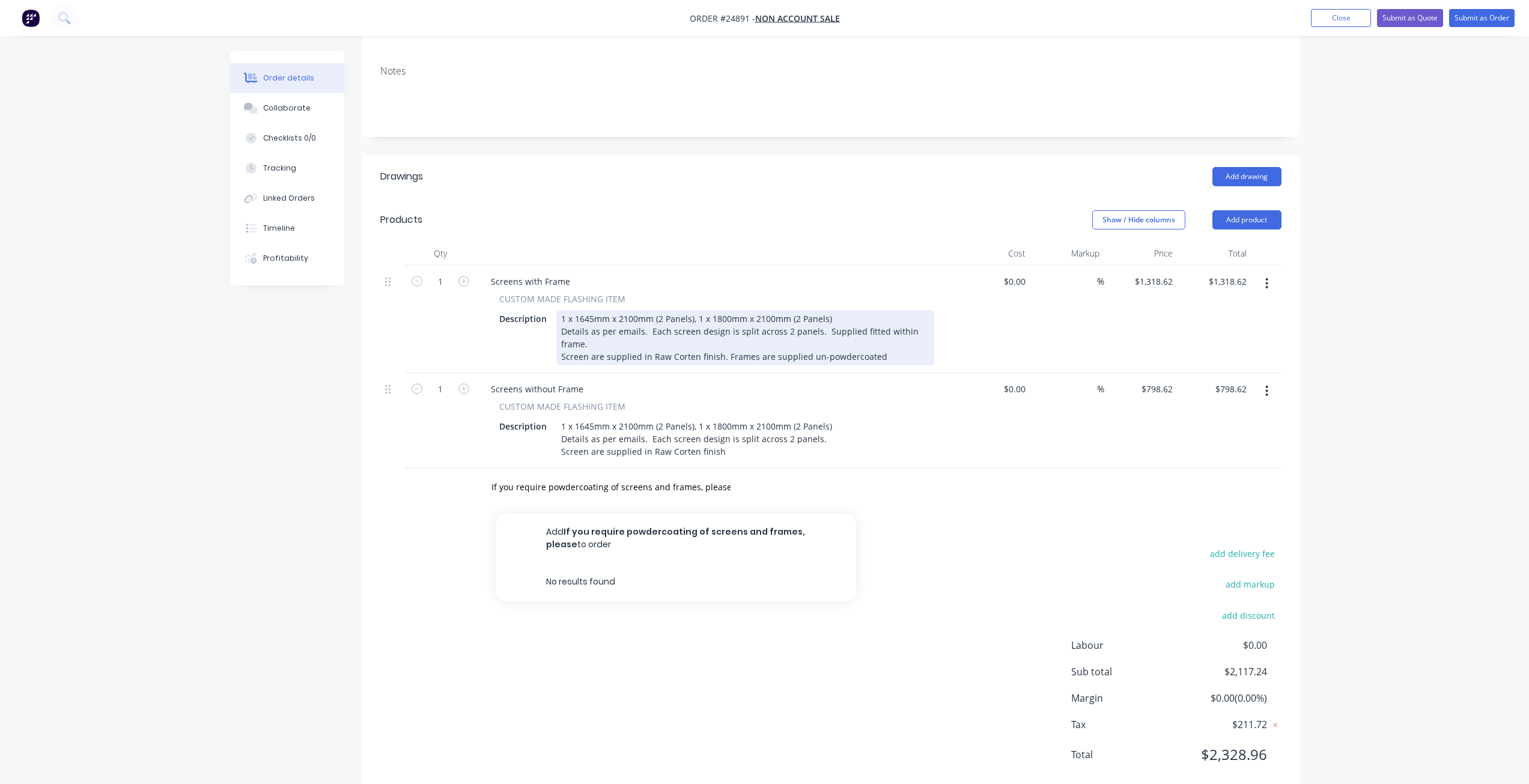
click at [840, 328] on div "1 x 1645mm x 2100mm (2 Panels), 1 x 1800mm x 2100mm (2 Panels) Details as per e…" at bounding box center [745, 337] width 378 height 55
drag, startPoint x: 929, startPoint y: 316, endPoint x: 818, endPoint y: 313, distance: 111.0
click at [818, 313] on div "1 x 1645mm x 2100mm (2 Panels), 1 x 1800mm x 2100mm (2 Panels) Details as per e…" at bounding box center [745, 337] width 378 height 55
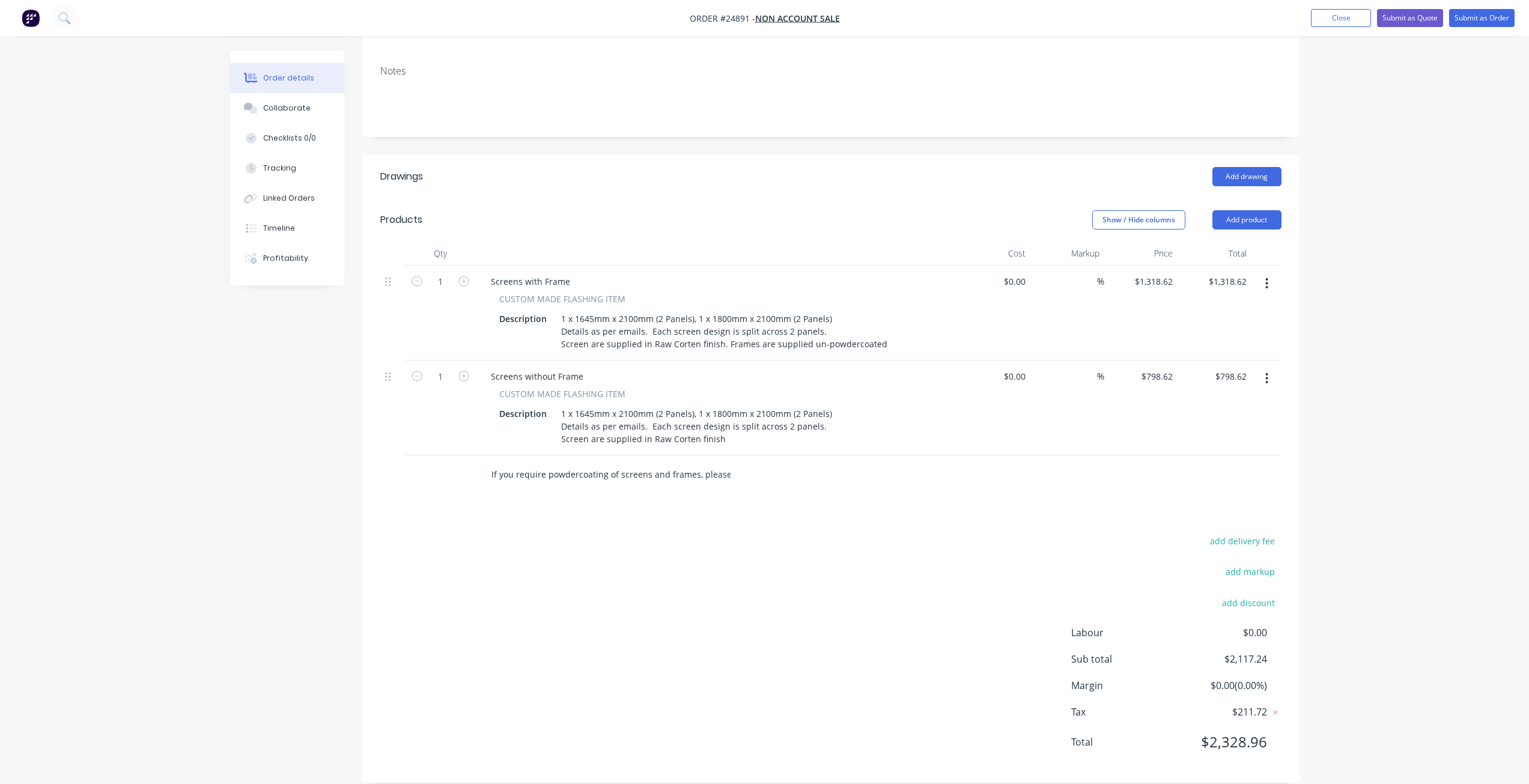
click at [726, 462] on input "If you require powdercoating of screens and frames, please" at bounding box center [611, 474] width 240 height 24
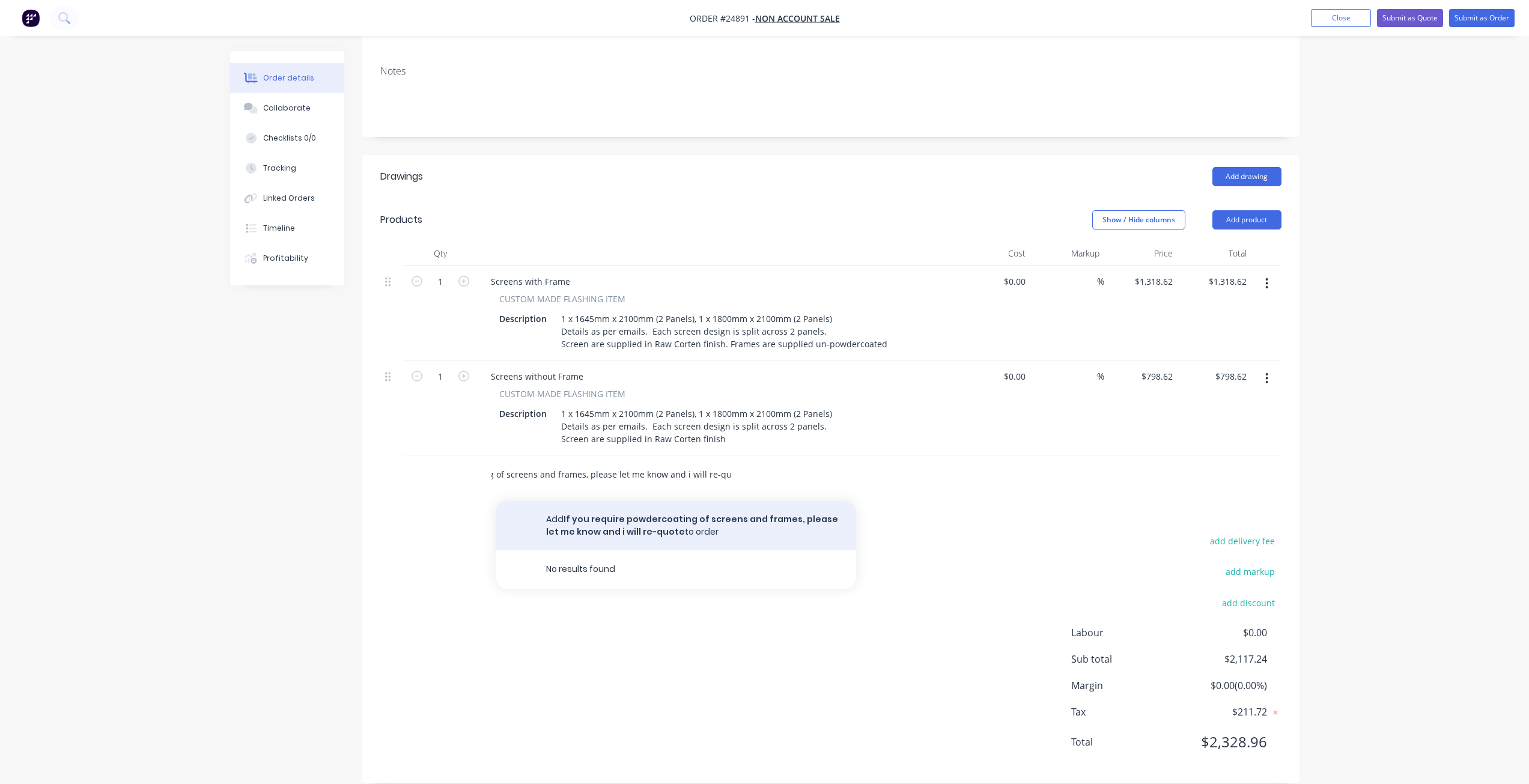
type input "If you require powdercoating of screens and frames, please let me know and i wi…"
click at [778, 501] on button "Add If you require powdercoating of screens and frames, please let me know and …" at bounding box center [676, 526] width 361 height 49
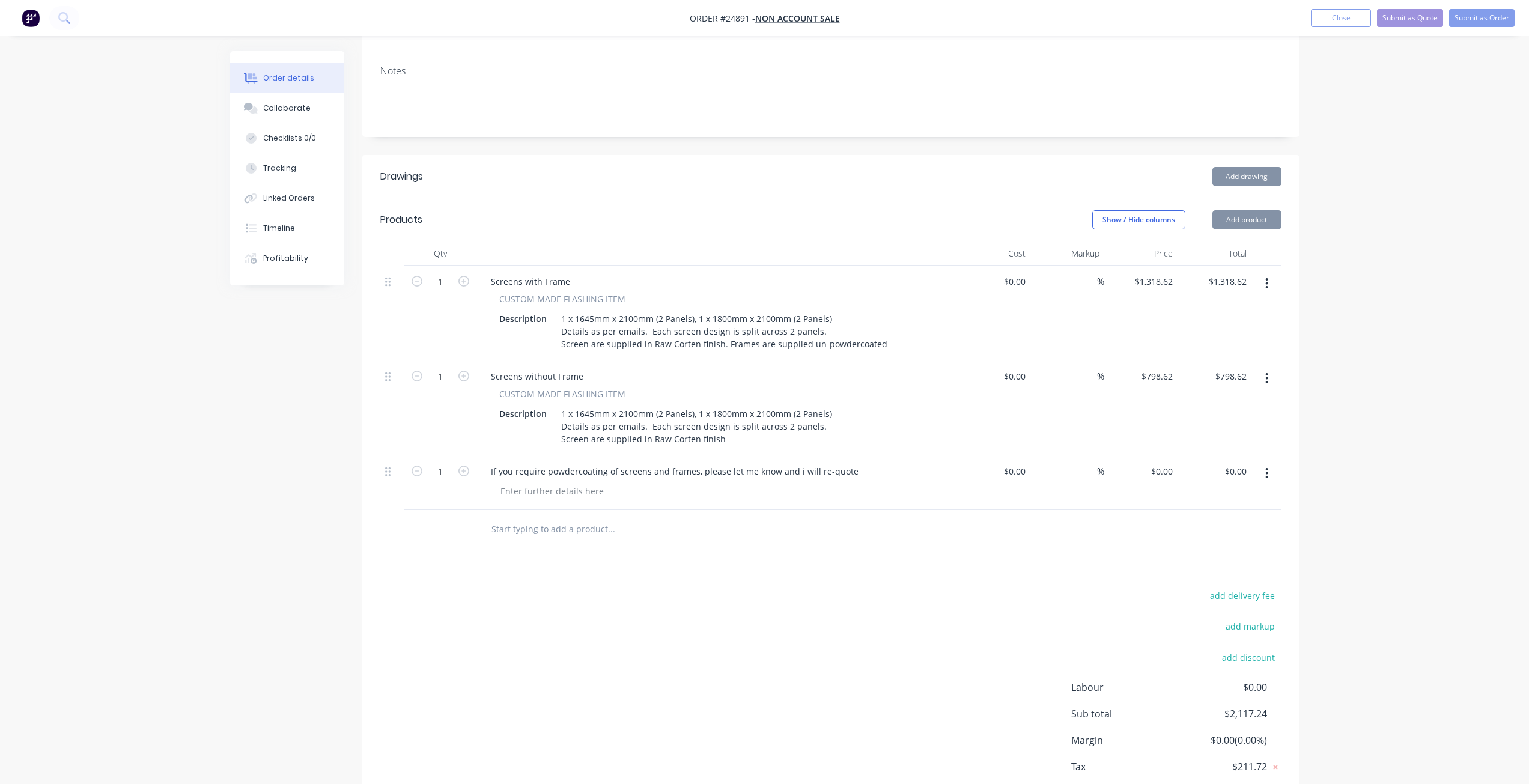
scroll to position [0, 0]
click at [1264, 210] on button "Add product" at bounding box center [1247, 220] width 69 height 19
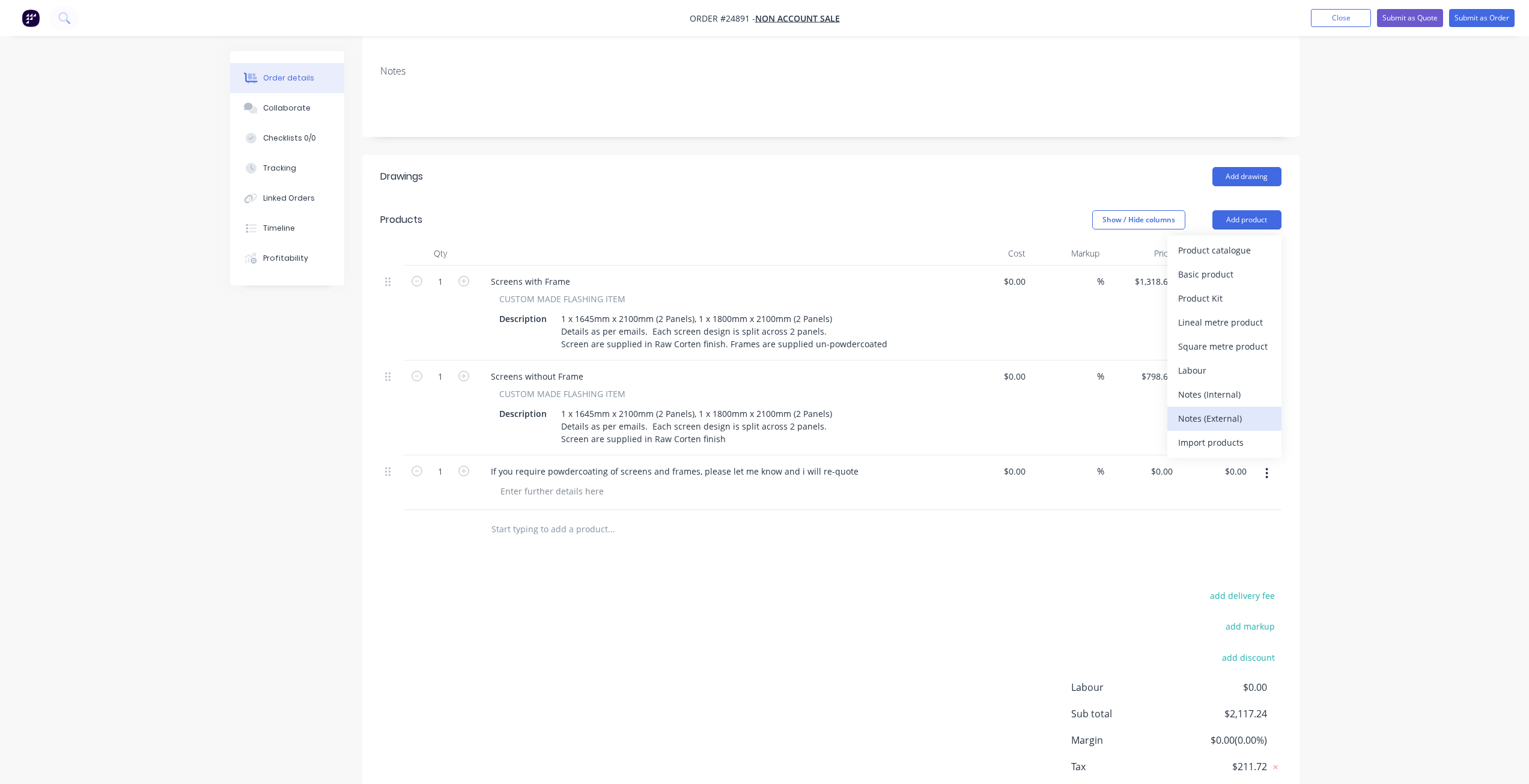
click at [1221, 410] on div "Notes (External)" at bounding box center [1225, 418] width 93 height 17
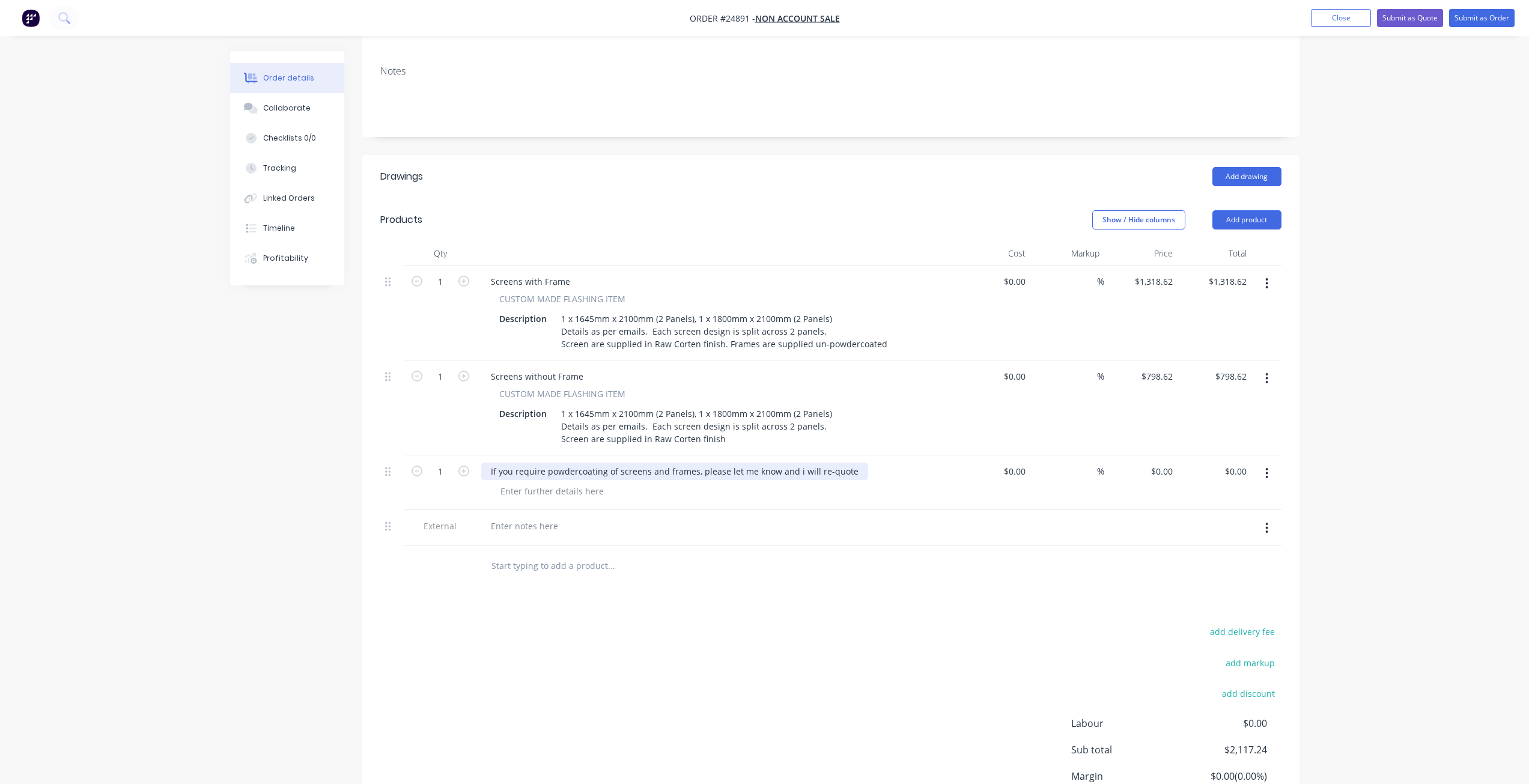
click at [744, 462] on div "If you require powdercoating of screens and frames, please let me know and i wi…" at bounding box center [674, 471] width 387 height 17
copy div "If you require powdercoating of screens and frames, please let me know and i wi…"
click at [551, 517] on div at bounding box center [525, 525] width 87 height 17
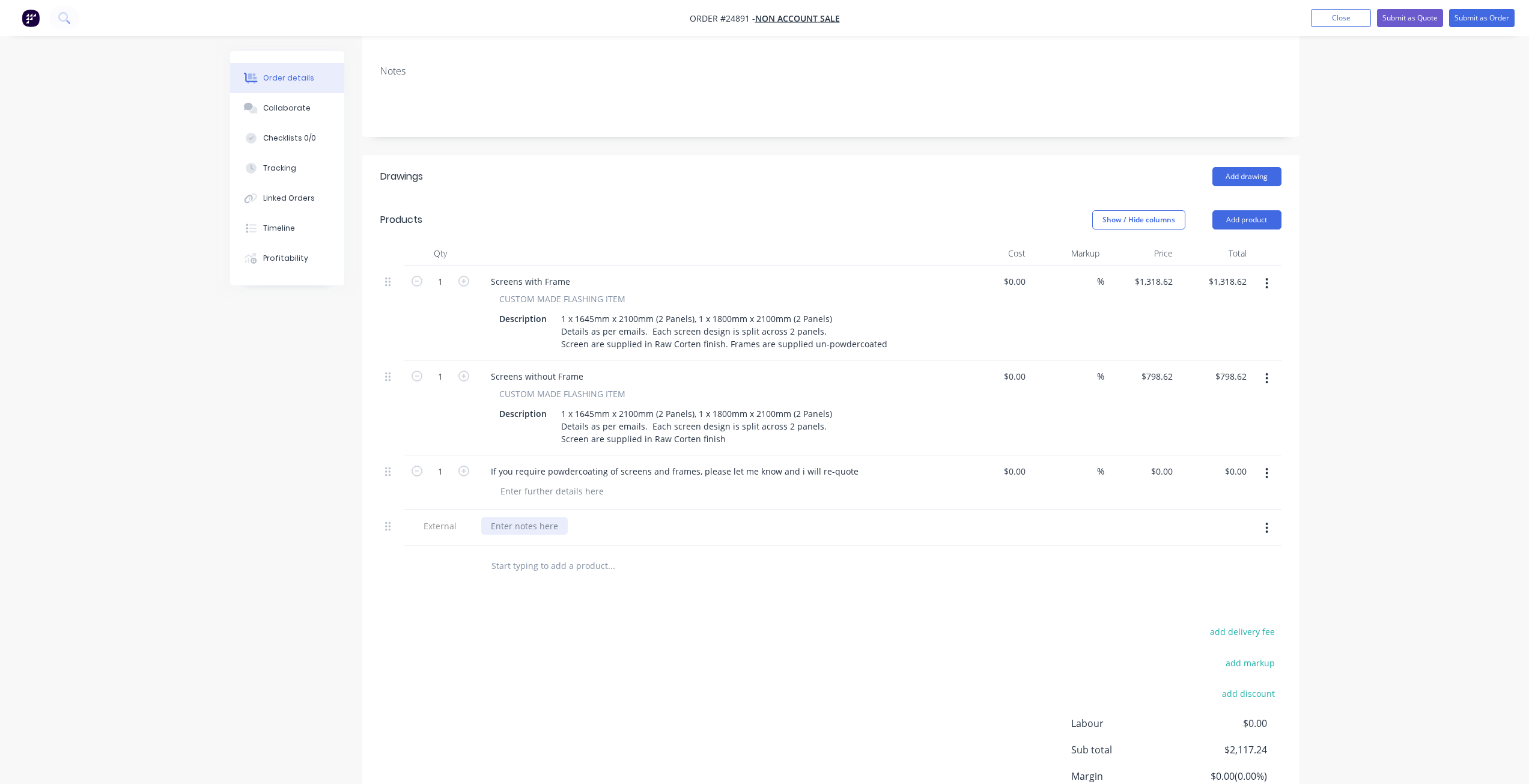
click at [548, 517] on div at bounding box center [525, 525] width 87 height 17
paste div
click at [1267, 468] on icon "button" at bounding box center [1267, 473] width 2 height 10
click at [1197, 569] on div "Delete" at bounding box center [1225, 577] width 93 height 17
click at [852, 576] on div "add delivery fee add markup add discount Labour $0.00 Sub total $2,117.24 Margi…" at bounding box center [831, 685] width 901 height 232
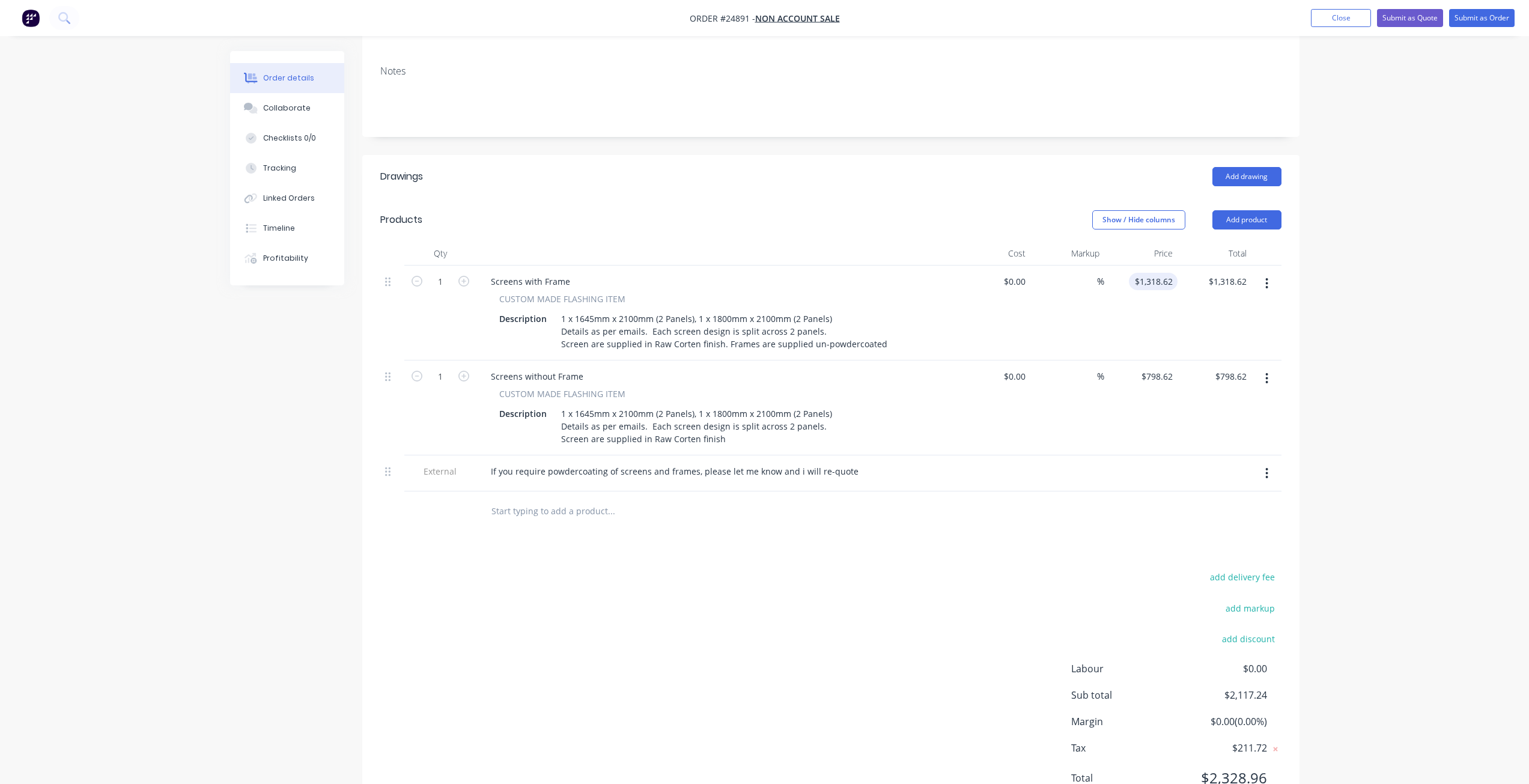
click at [1162, 273] on input "$1,318.62" at bounding box center [1156, 281] width 44 height 17
click at [1162, 273] on input "1318.62" at bounding box center [1159, 281] width 37 height 17
type input "$1,441.49"
click at [1166, 367] on input "798.62" at bounding box center [1161, 376] width 32 height 17
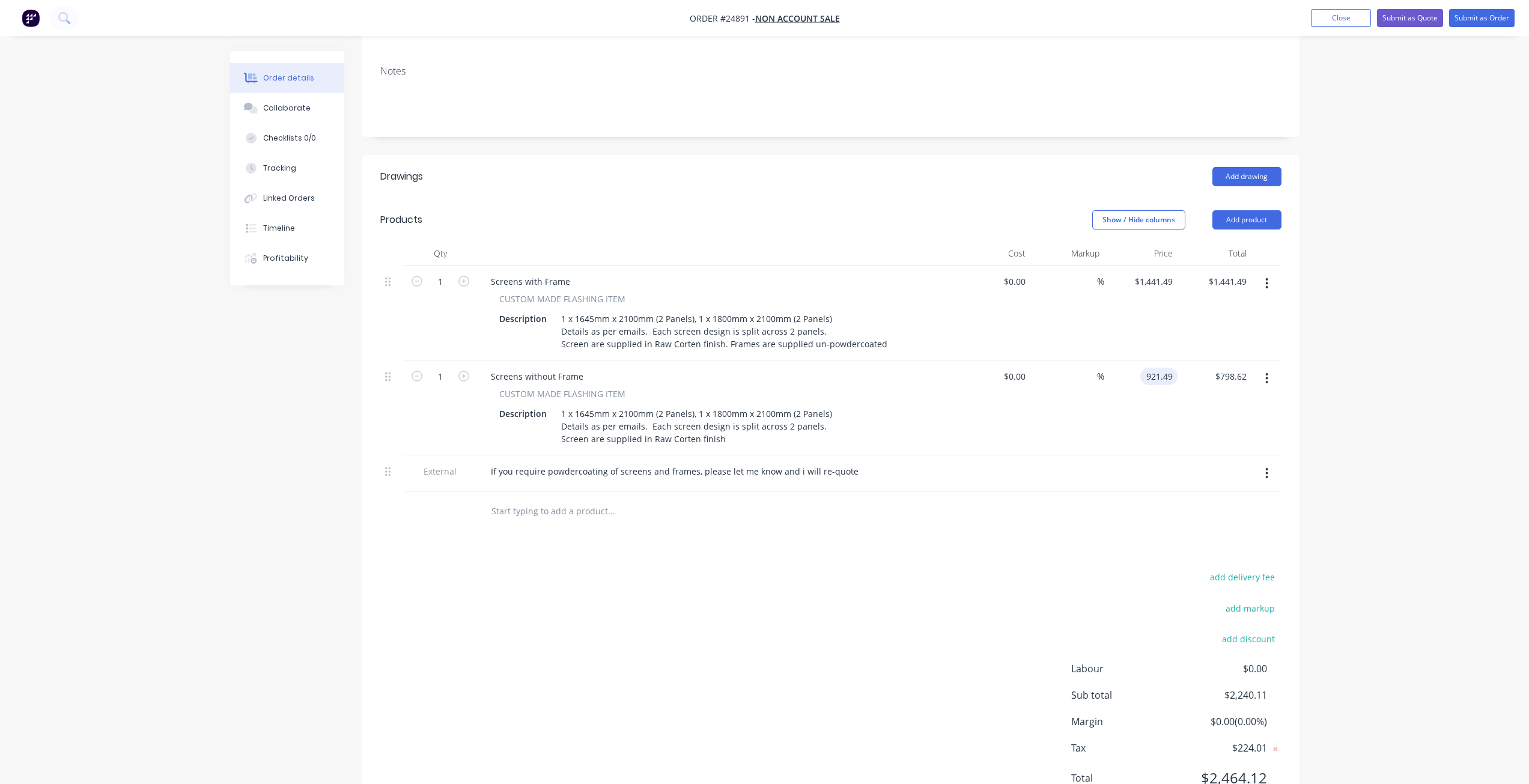
type input "$921.49"
click at [1182, 395] on div "$921.49 $921.49" at bounding box center [1215, 408] width 74 height 95
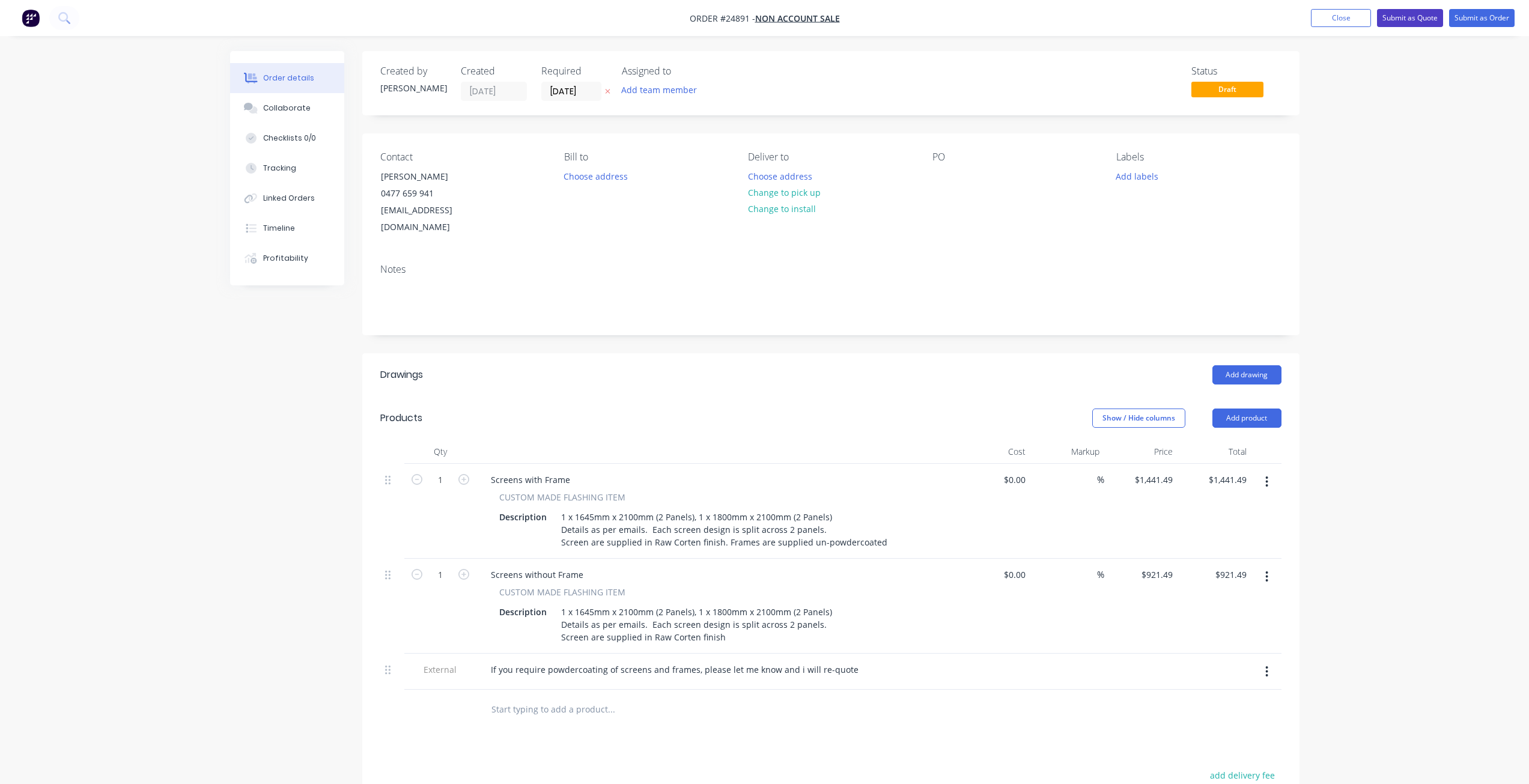
click at [1433, 20] on button "Submit as Quote" at bounding box center [1410, 18] width 66 height 18
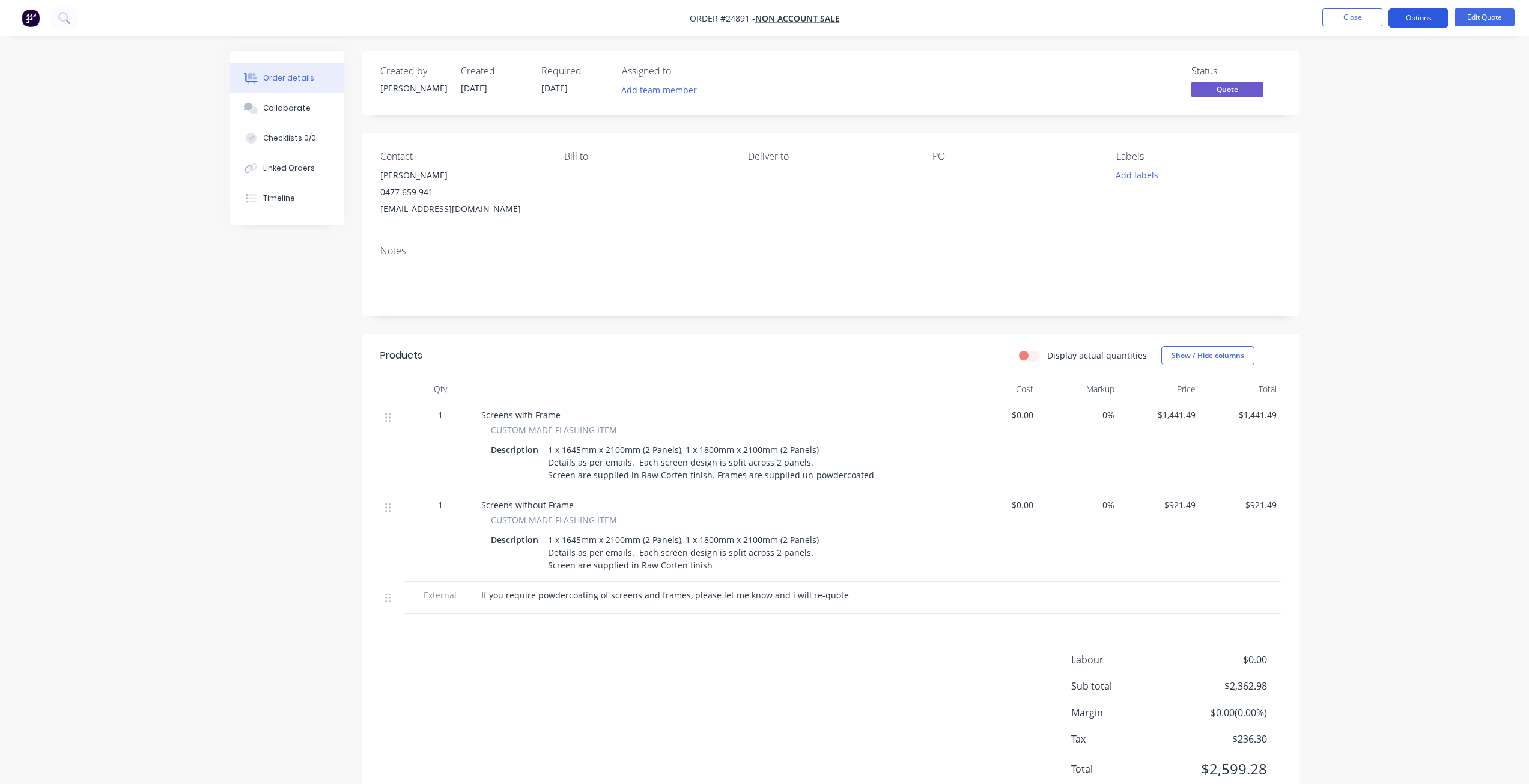
click at [1424, 13] on button "Options" at bounding box center [1419, 18] width 60 height 19
click at [1385, 75] on div "Quote" at bounding box center [1383, 73] width 111 height 17
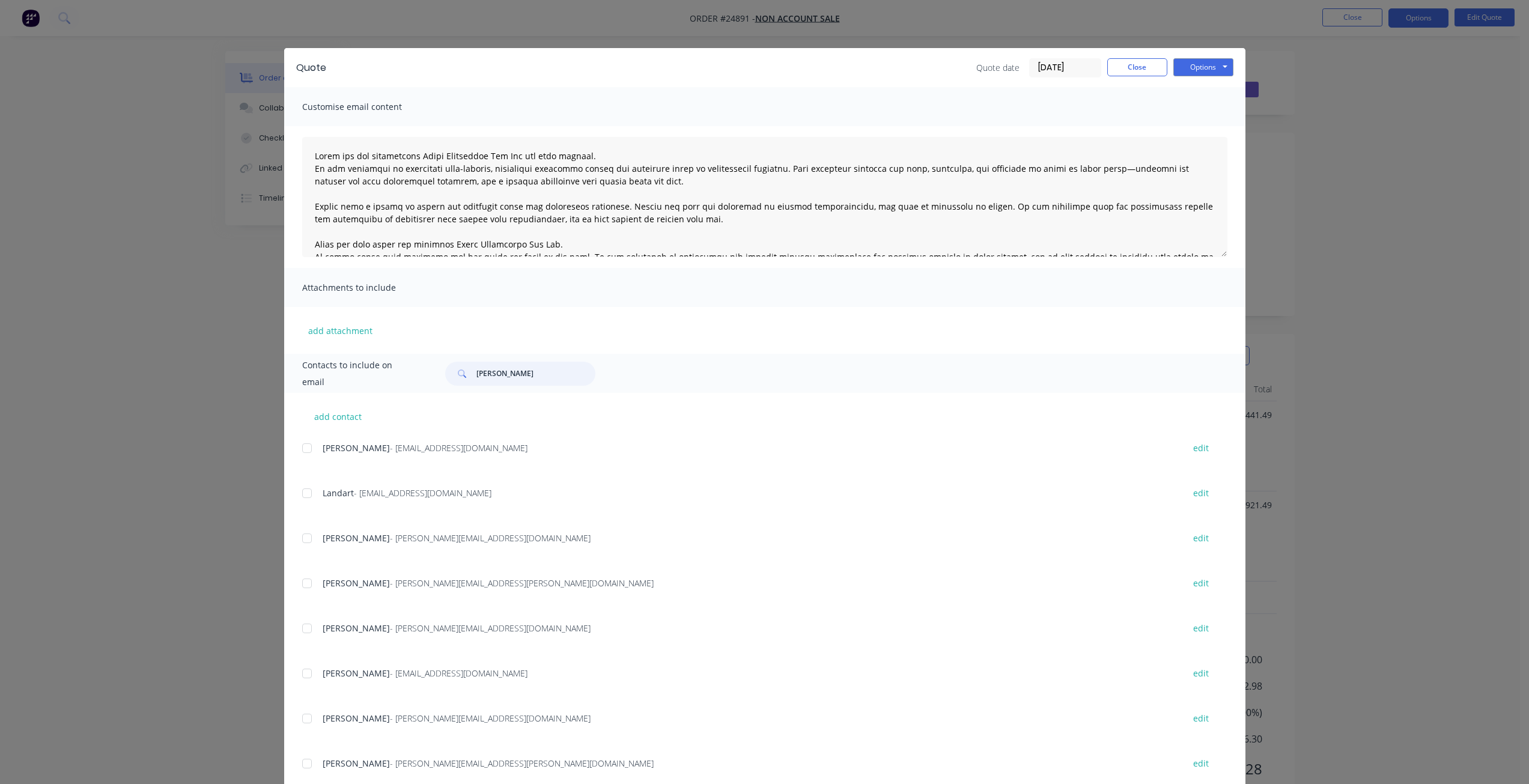
drag, startPoint x: 519, startPoint y: 368, endPoint x: 412, endPoint y: 376, distance: 107.3
click at [412, 376] on div "Contacts to include on email [PERSON_NAME]" at bounding box center [765, 373] width 962 height 39
type input "Edmar"
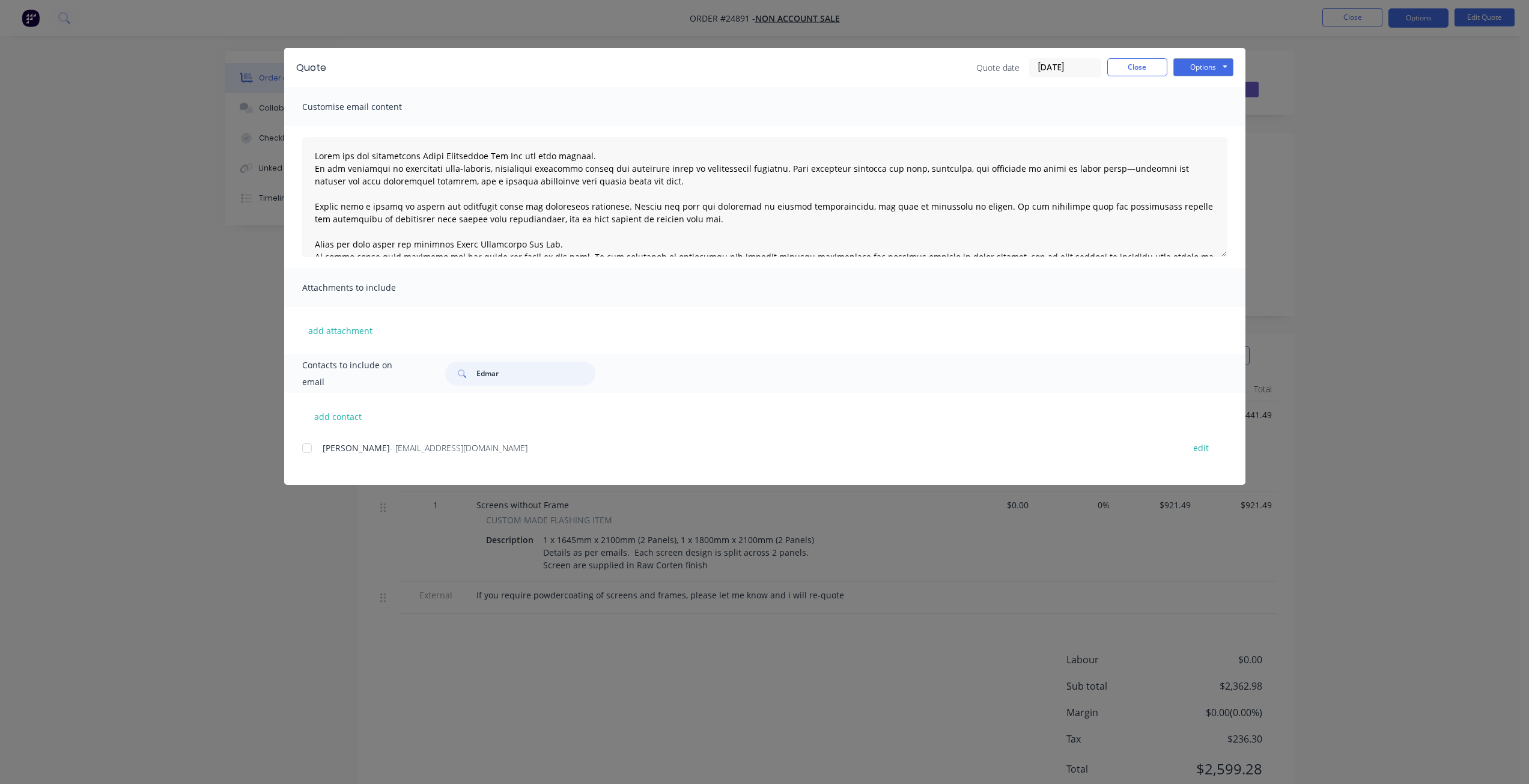
click at [308, 448] on div at bounding box center [307, 448] width 24 height 24
click at [1197, 70] on button "Options" at bounding box center [1203, 67] width 60 height 18
click at [1200, 123] on button "Email" at bounding box center [1212, 128] width 77 height 19
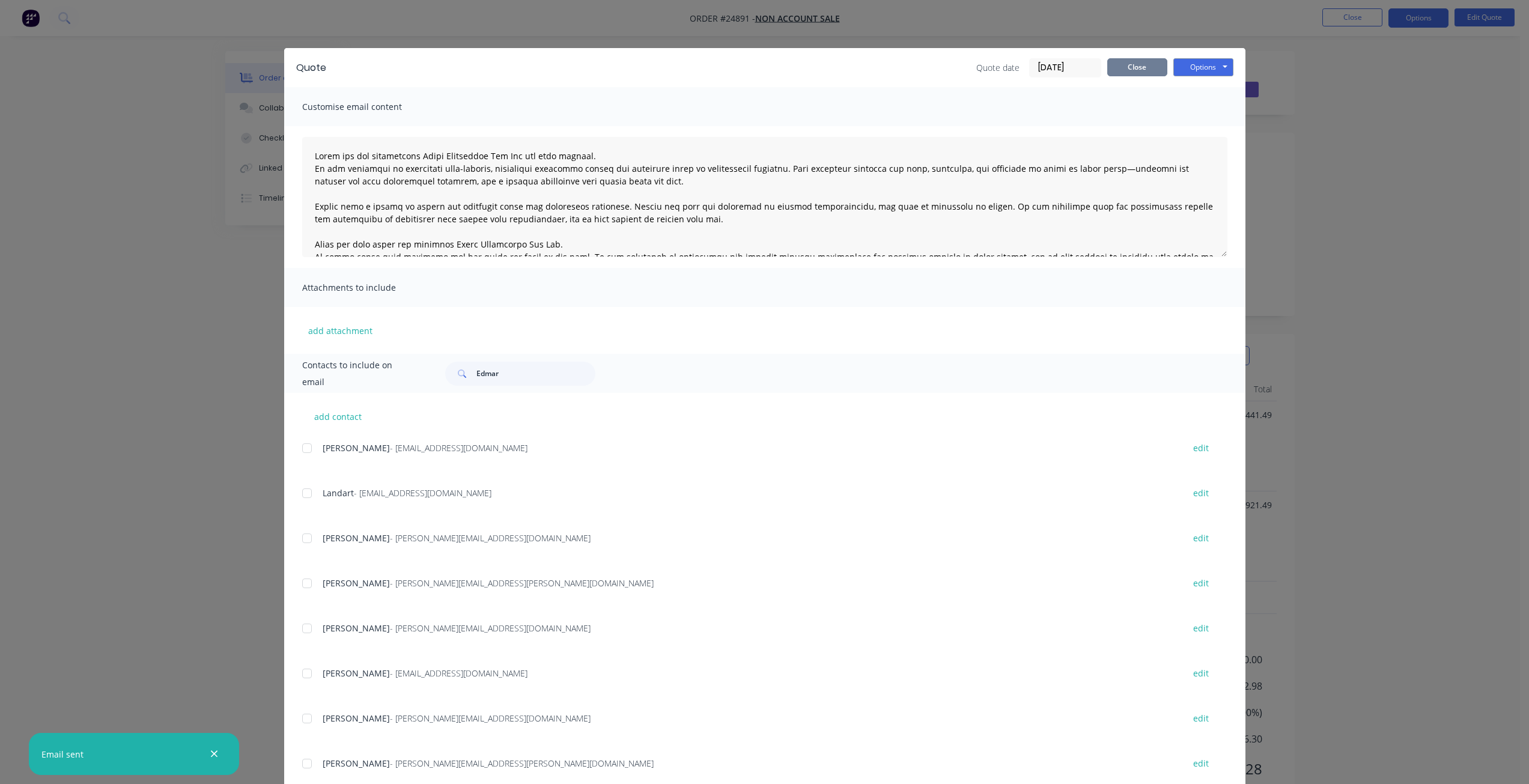
click at [1144, 68] on button "Close" at bounding box center [1138, 67] width 60 height 18
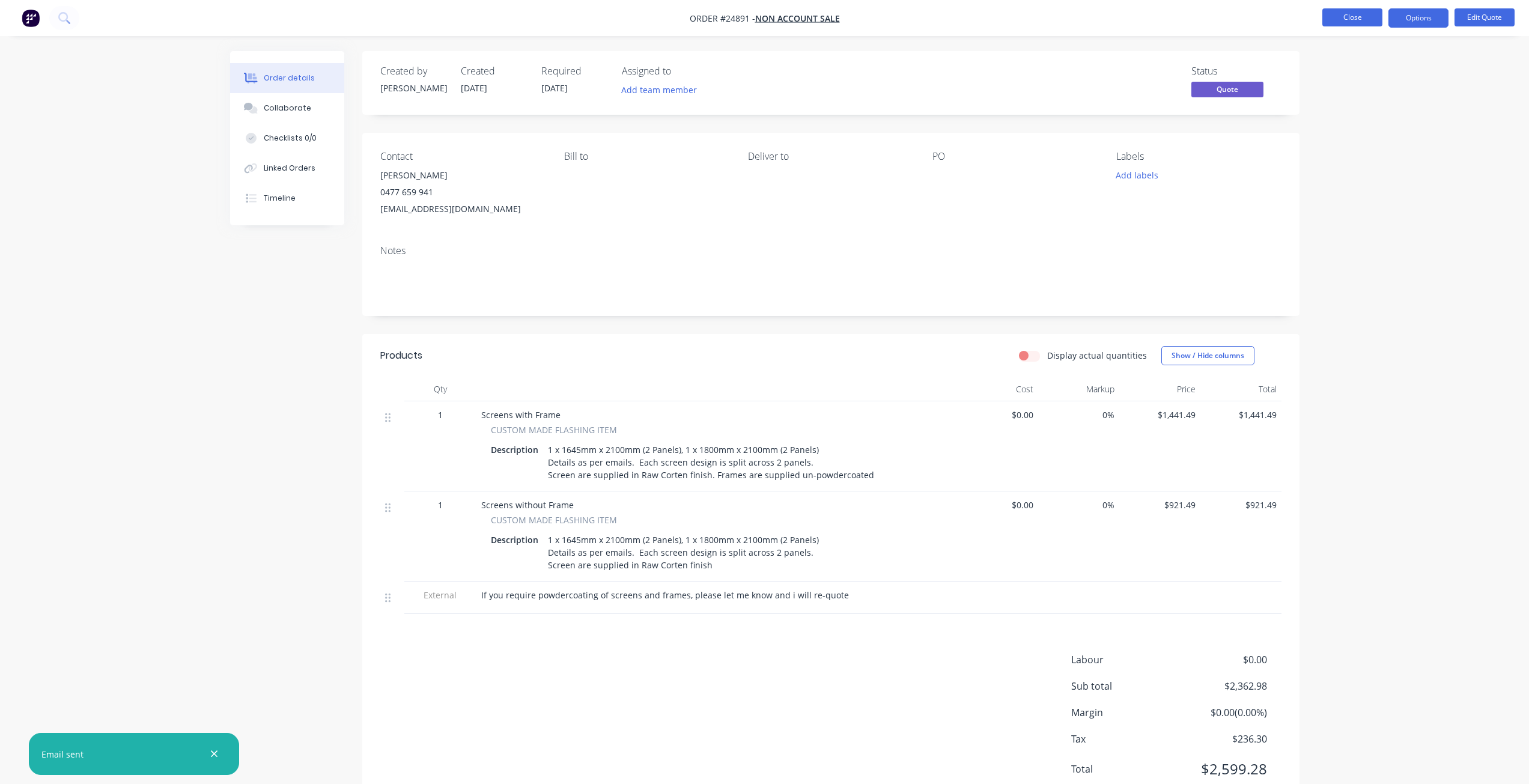
click at [1355, 26] on button "Close" at bounding box center [1352, 17] width 60 height 18
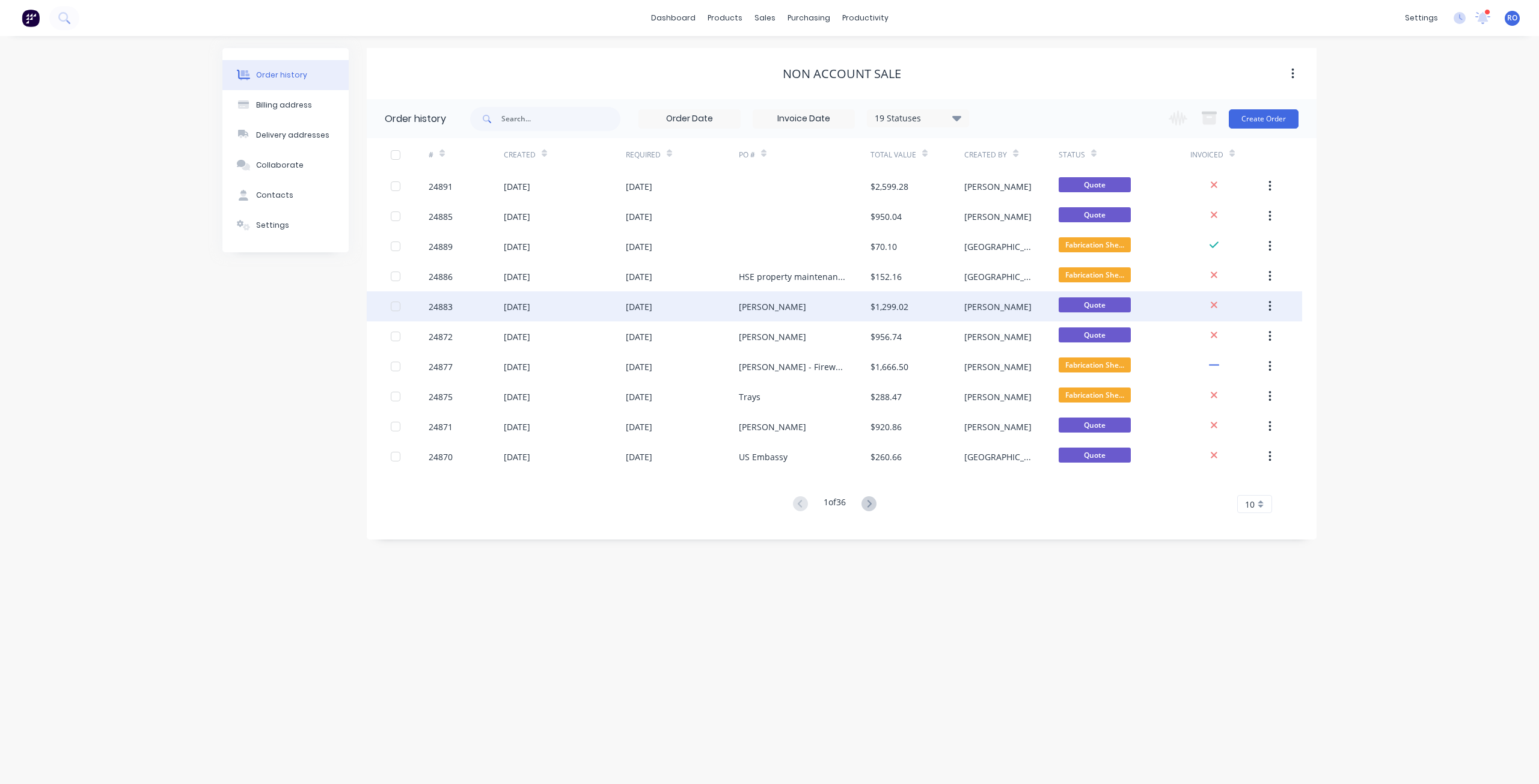
click at [742, 303] on div "[PERSON_NAME]" at bounding box center [772, 306] width 67 height 13
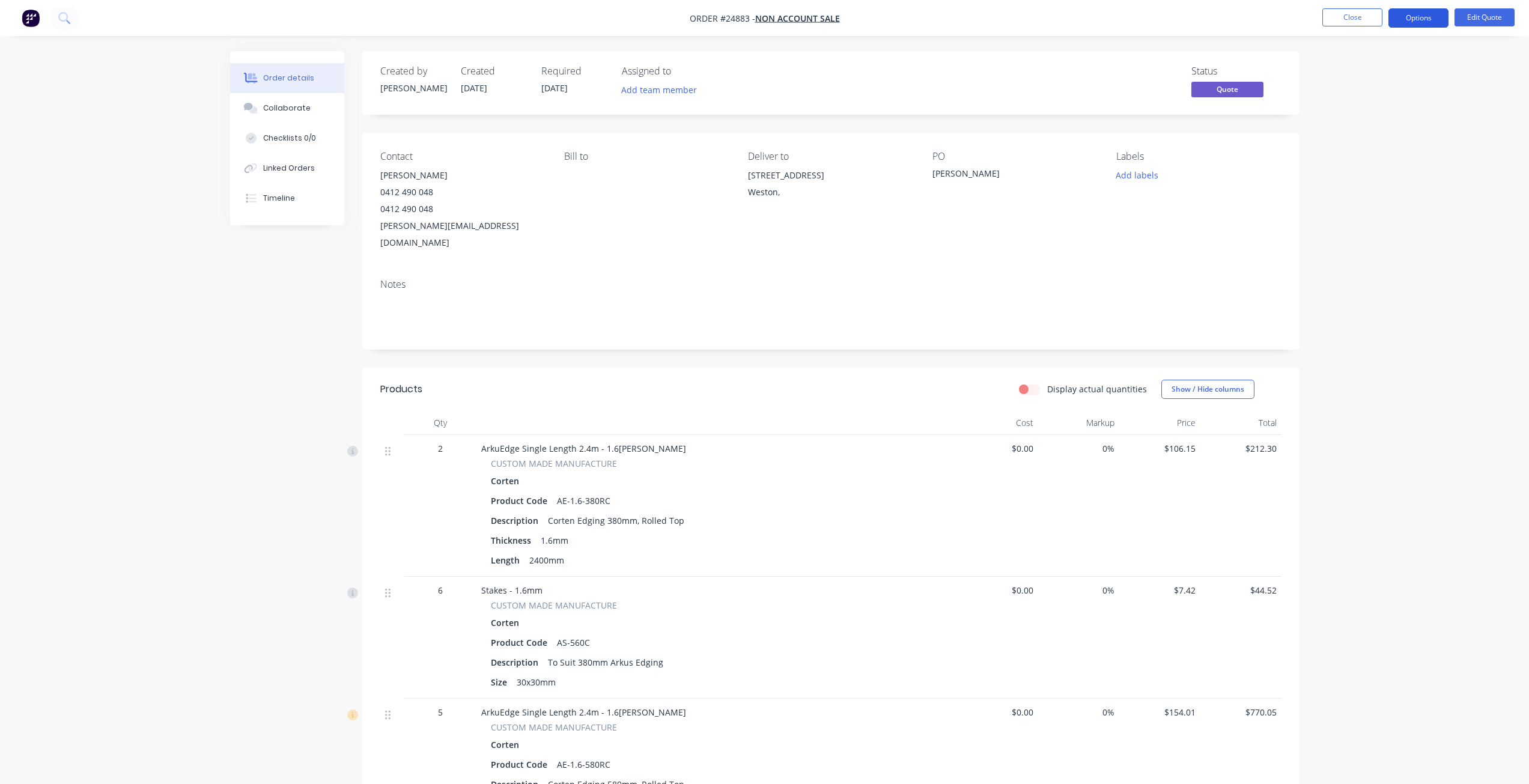
click at [1435, 22] on button "Options" at bounding box center [1419, 18] width 60 height 19
click at [1376, 72] on div "Quote" at bounding box center [1383, 73] width 111 height 17
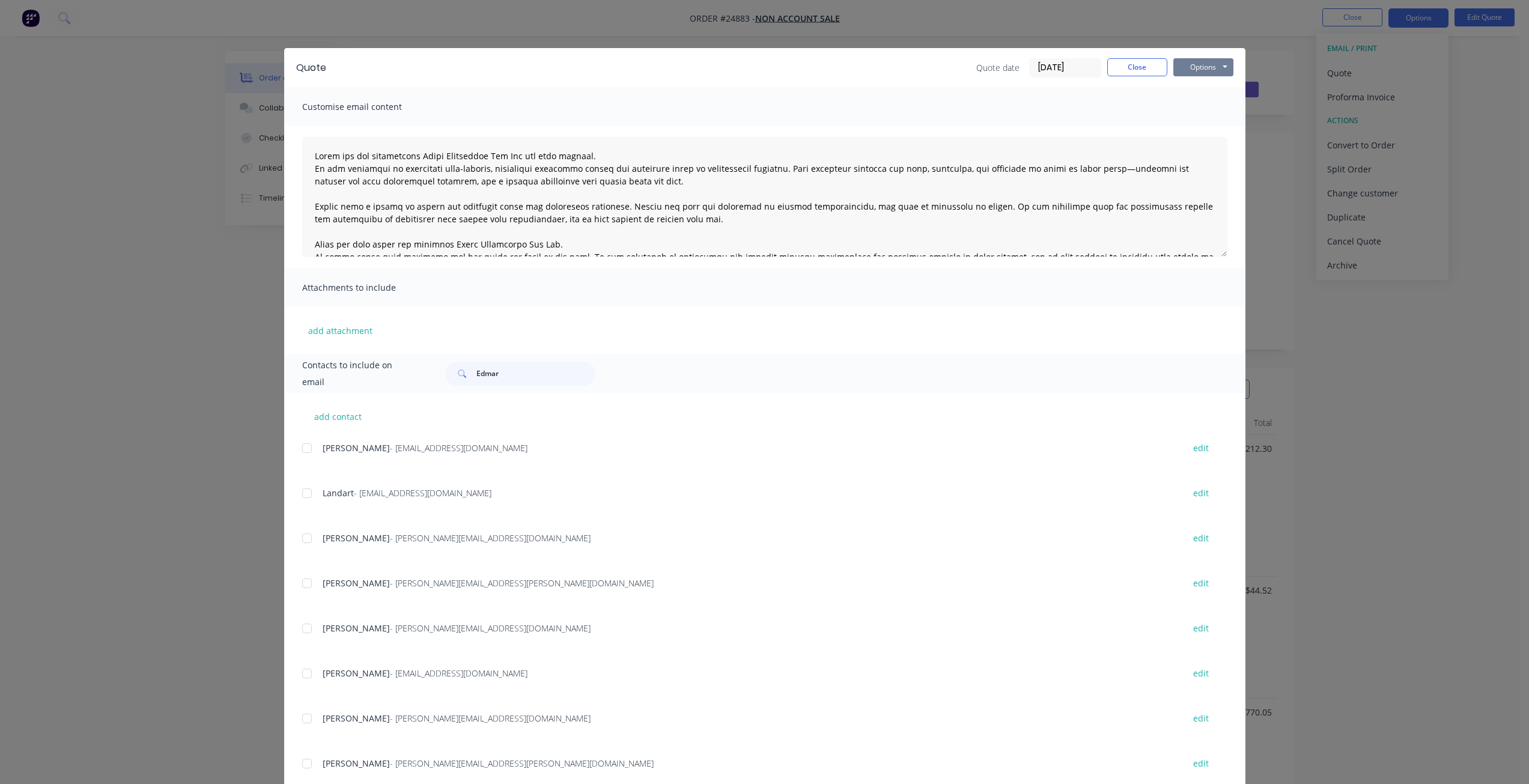
click at [1208, 64] on button "Options" at bounding box center [1203, 67] width 60 height 18
click at [1340, 66] on div "Quote Quote date [DATE] Close Options Preview Print Email Customise email conte…" at bounding box center [764, 392] width 1529 height 784
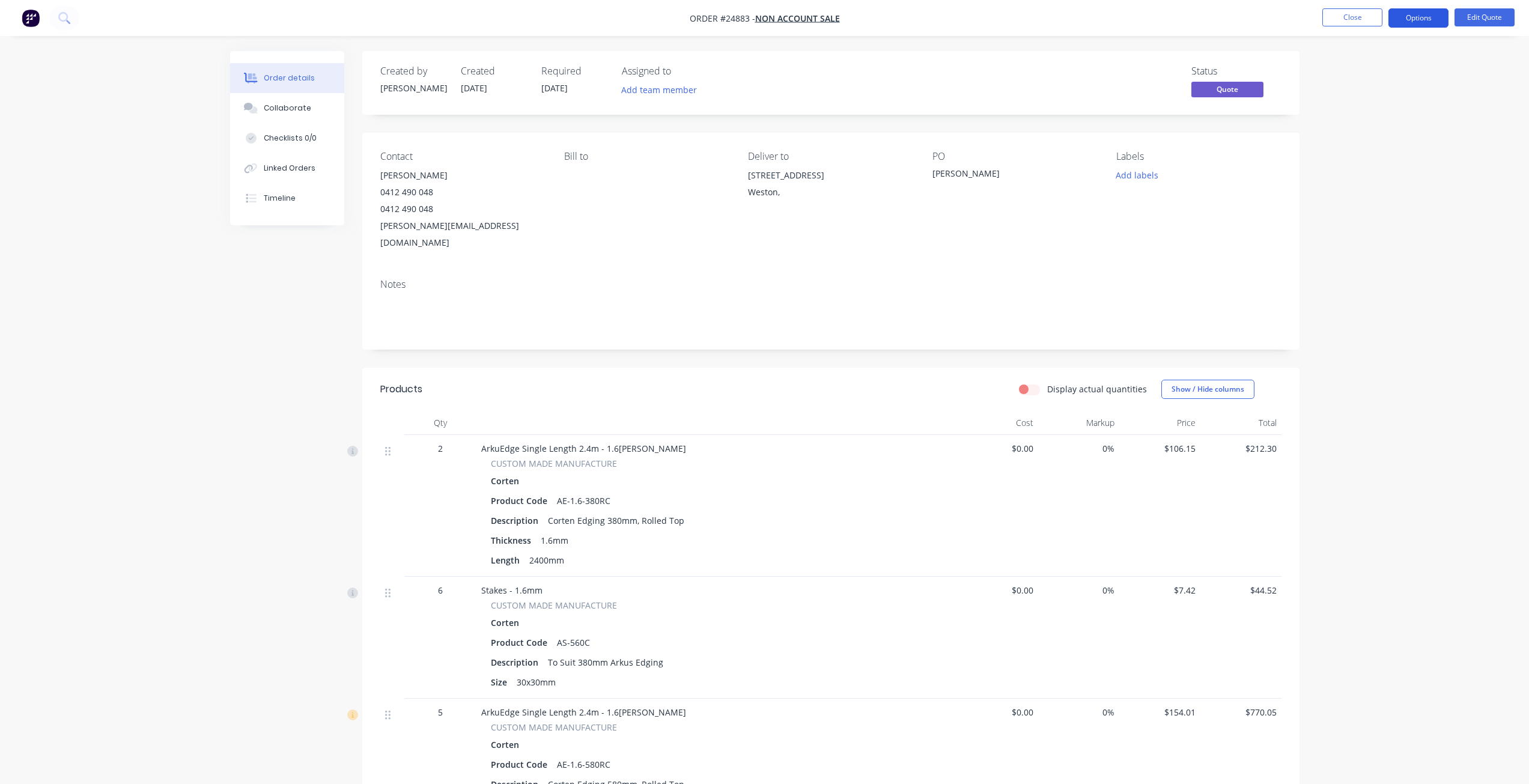
click at [1428, 8] on button "Options" at bounding box center [1419, 18] width 60 height 19
click at [1364, 154] on button "Convert to Order" at bounding box center [1382, 144] width 132 height 24
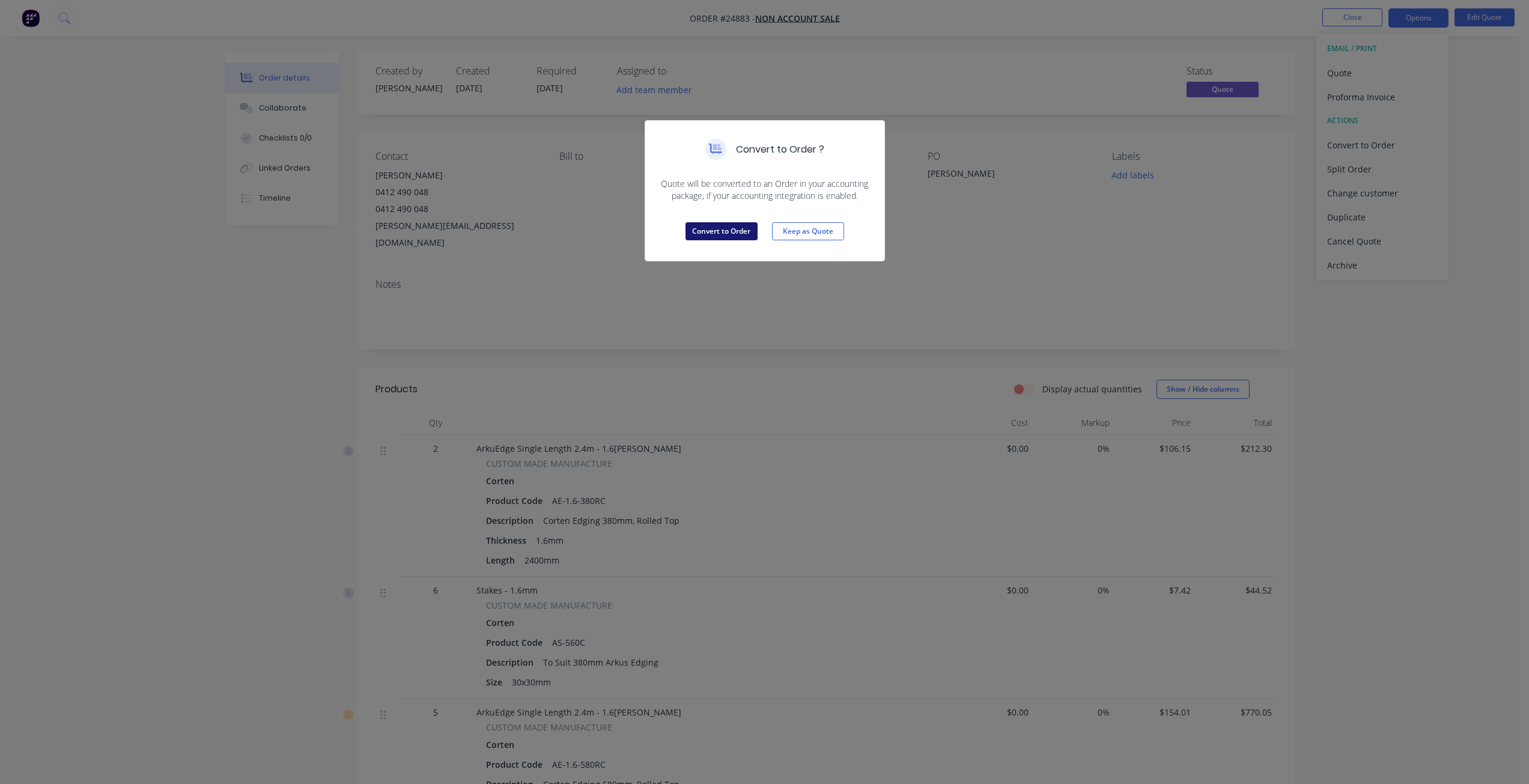
click at [714, 226] on button "Convert to Order" at bounding box center [721, 231] width 72 height 18
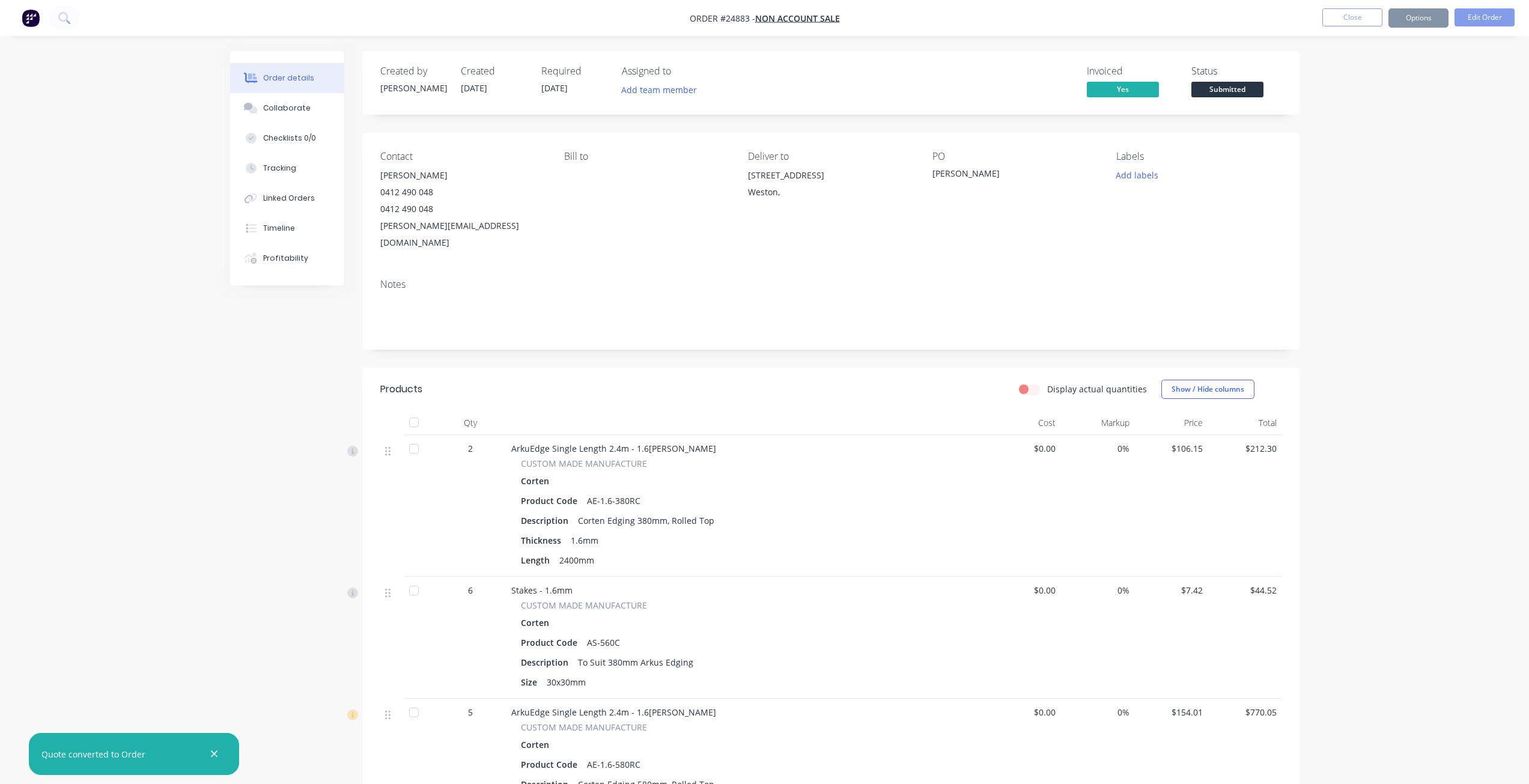
click at [1415, 19] on button "Options" at bounding box center [1419, 18] width 60 height 19
click at [1337, 74] on div "Invoice" at bounding box center [1383, 73] width 111 height 17
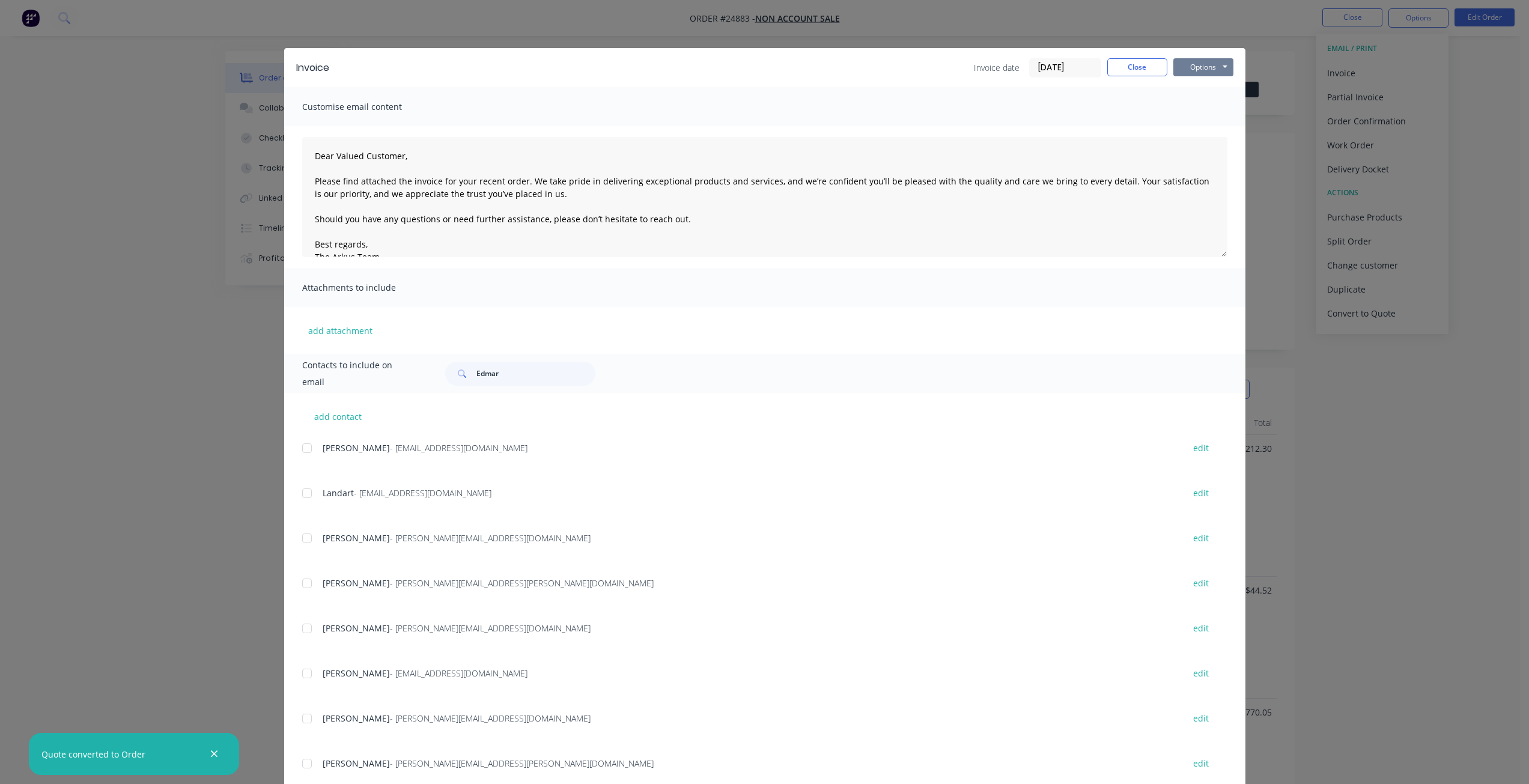
click at [1206, 65] on button "Options" at bounding box center [1203, 67] width 60 height 18
click at [1200, 110] on button "Print" at bounding box center [1212, 108] width 77 height 19
